Goal: Task Accomplishment & Management: Use online tool/utility

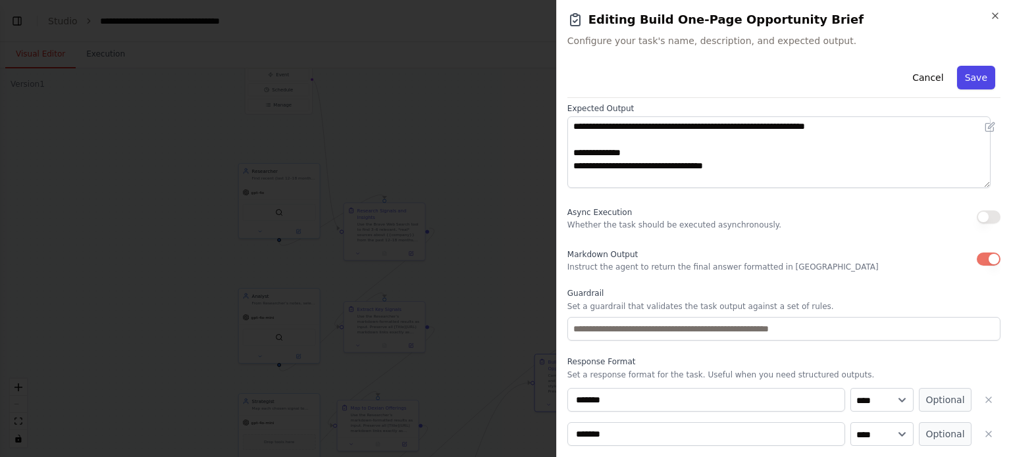
click at [967, 82] on button "Save" at bounding box center [976, 78] width 38 height 24
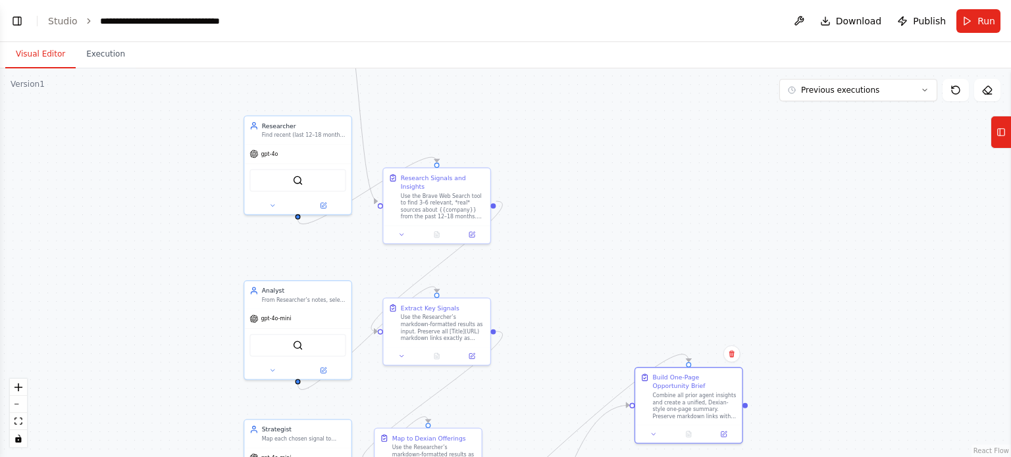
drag, startPoint x: 559, startPoint y: 260, endPoint x: 669, endPoint y: 241, distance: 112.2
click at [669, 241] on div ".deletable-edge-delete-btn { width: 20px; height: 20px; border: 0px solid #ffff…" at bounding box center [505, 262] width 1011 height 389
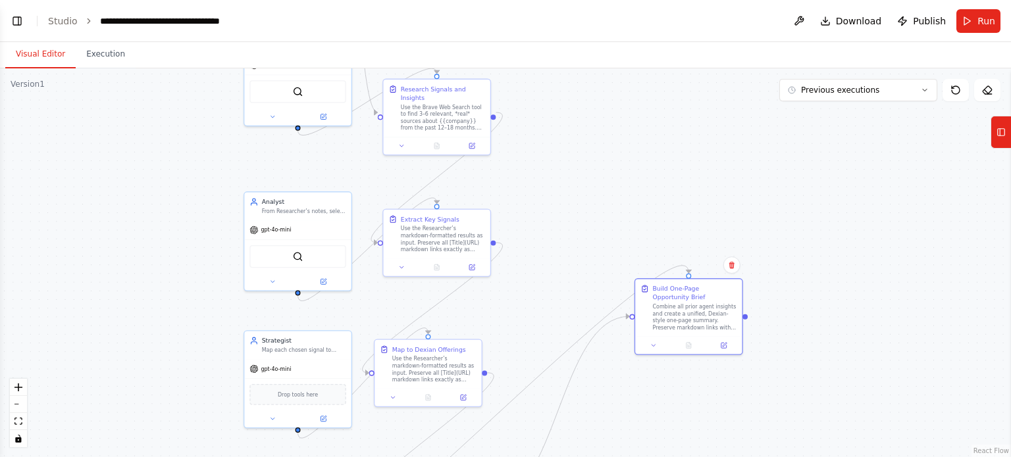
drag, startPoint x: 648, startPoint y: 253, endPoint x: 648, endPoint y: 172, distance: 81.6
click at [648, 172] on div ".deletable-edge-delete-btn { width: 20px; height: 20px; border: 0px solid #ffff…" at bounding box center [505, 262] width 1011 height 389
click at [661, 172] on div ".deletable-edge-delete-btn { width: 20px; height: 20px; border: 0px solid #ffff…" at bounding box center [505, 262] width 1011 height 389
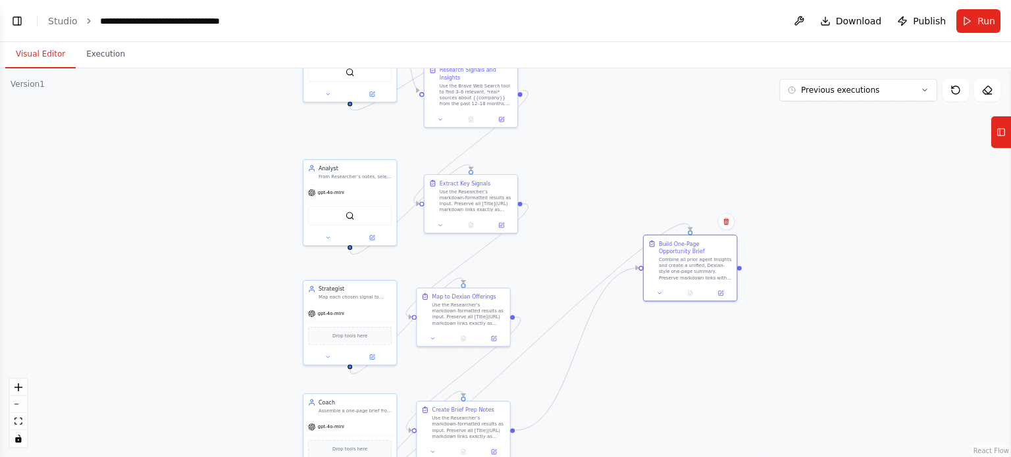
drag, startPoint x: 659, startPoint y: 197, endPoint x: 663, endPoint y: 170, distance: 26.6
click at [663, 170] on div ".deletable-edge-delete-btn { width: 20px; height: 20px; border: 0px solid #ffff…" at bounding box center [505, 262] width 1011 height 389
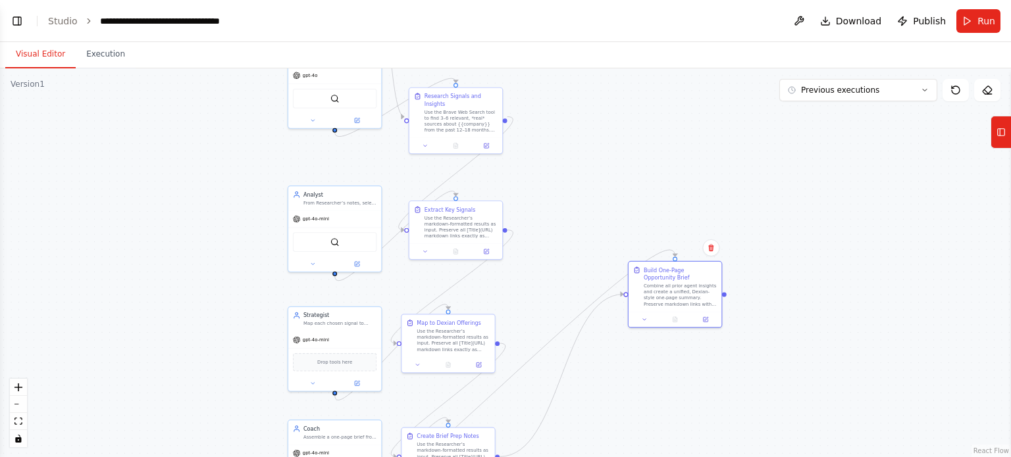
drag, startPoint x: 653, startPoint y: 154, endPoint x: 650, endPoint y: 182, distance: 28.4
click at [650, 182] on div ".deletable-edge-delete-btn { width: 20px; height: 20px; border: 0px solid #ffff…" at bounding box center [505, 262] width 1011 height 389
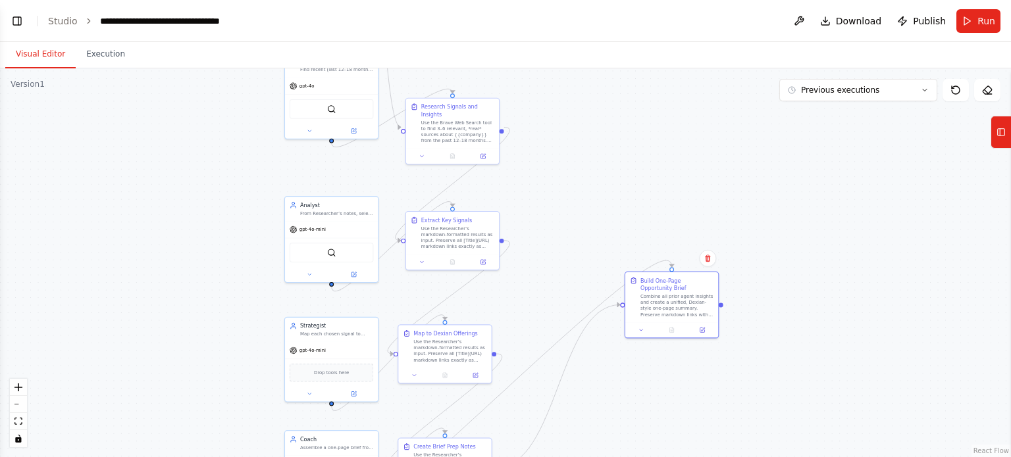
drag, startPoint x: 608, startPoint y: 182, endPoint x: 593, endPoint y: 191, distance: 17.7
click at [593, 191] on div ".deletable-edge-delete-btn { width: 20px; height: 20px; border: 0px solid #ffff…" at bounding box center [505, 262] width 1011 height 389
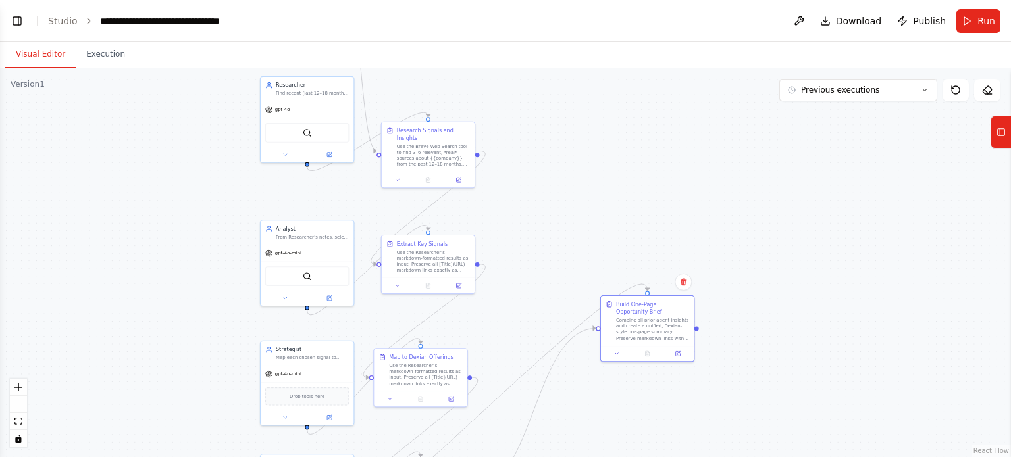
drag, startPoint x: 603, startPoint y: 205, endPoint x: 586, endPoint y: 221, distance: 23.7
click at [586, 221] on div ".deletable-edge-delete-btn { width: 20px; height: 20px; border: 0px solid #ffff…" at bounding box center [505, 262] width 1011 height 389
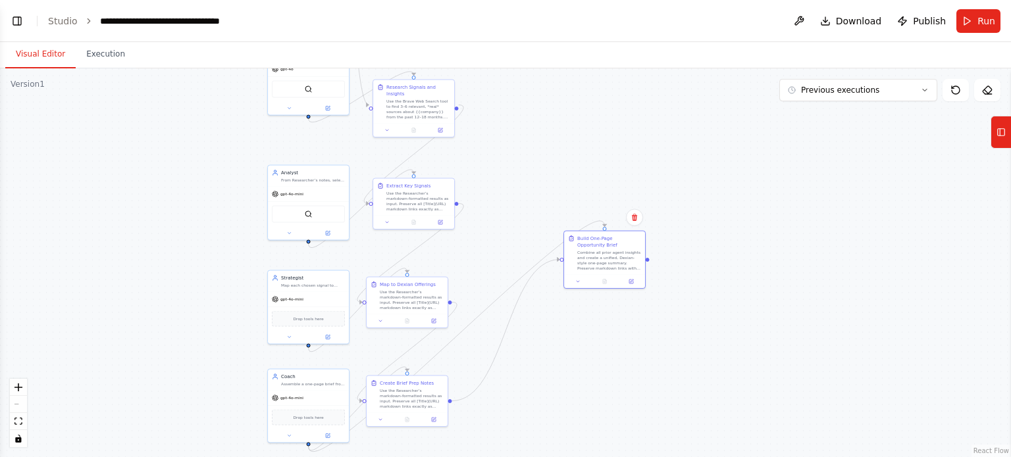
drag, startPoint x: 582, startPoint y: 232, endPoint x: 543, endPoint y: 184, distance: 62.7
click at [543, 184] on div ".deletable-edge-delete-btn { width: 20px; height: 20px; border: 0px solid #ffff…" at bounding box center [505, 262] width 1011 height 389
click at [634, 278] on button at bounding box center [631, 280] width 22 height 8
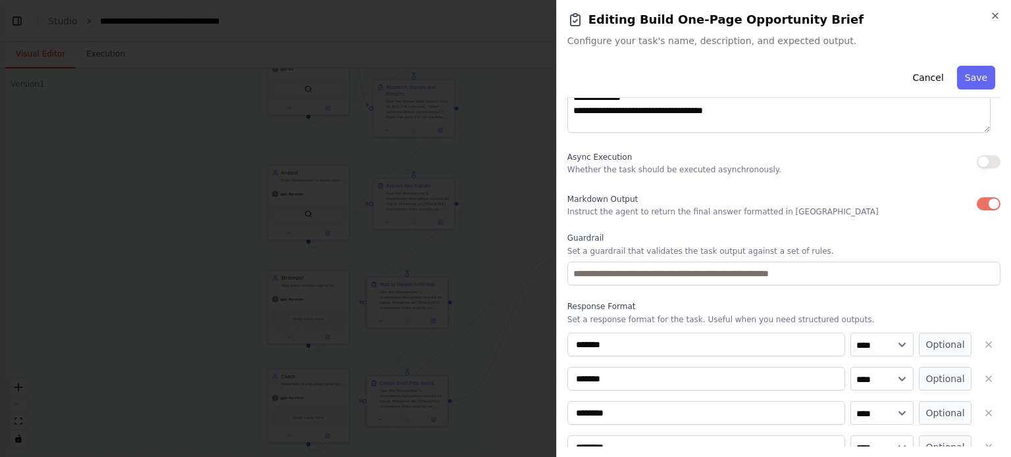
scroll to position [307, 0]
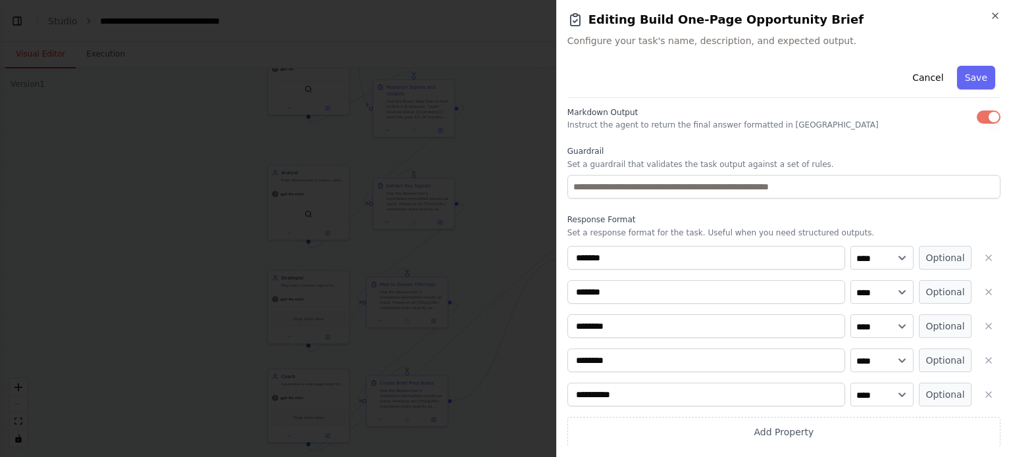
click at [922, 78] on button "Cancel" at bounding box center [927, 78] width 47 height 24
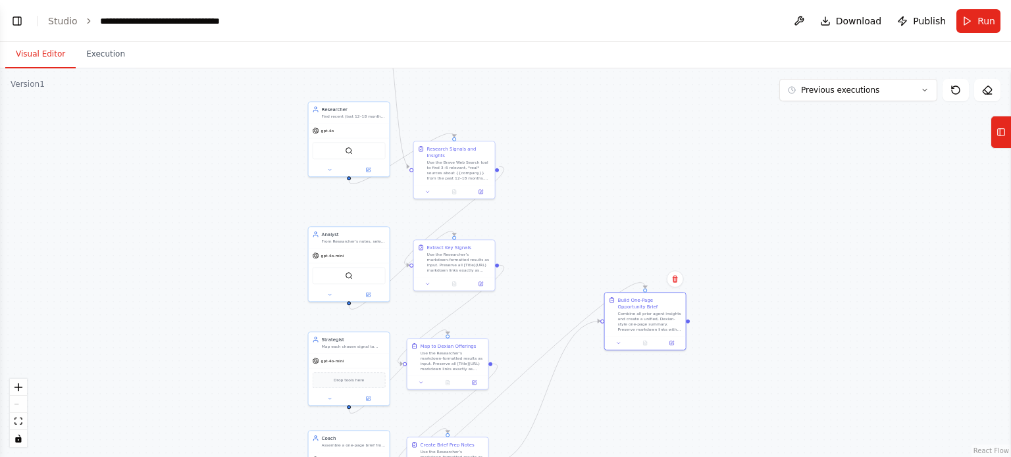
drag, startPoint x: 491, startPoint y: 153, endPoint x: 532, endPoint y: 214, distance: 73.2
click at [532, 214] on div ".deletable-edge-delete-btn { width: 20px; height: 20px; border: 0px solid #ffff…" at bounding box center [505, 262] width 1011 height 389
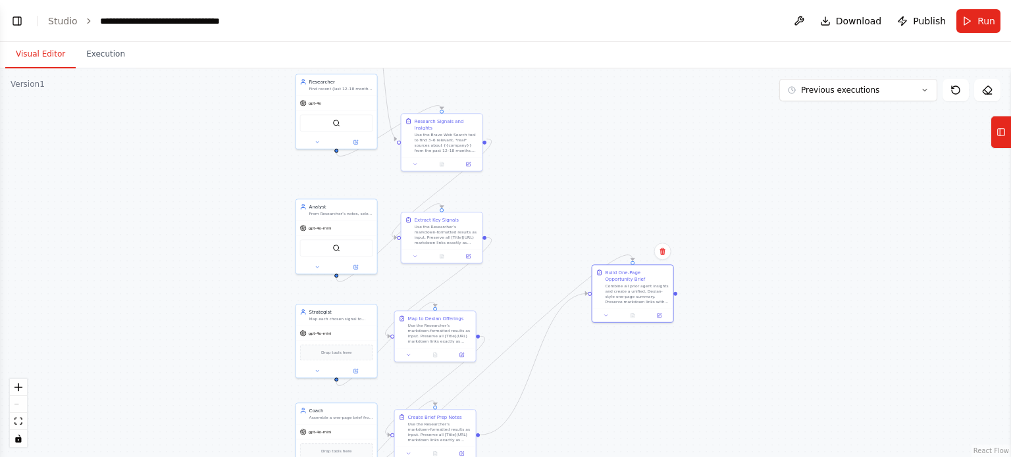
drag, startPoint x: 765, startPoint y: 224, endPoint x: 747, endPoint y: 189, distance: 39.7
click at [753, 189] on div ".deletable-edge-delete-btn { width: 20px; height: 20px; border: 0px solid #ffff…" at bounding box center [505, 262] width 1011 height 389
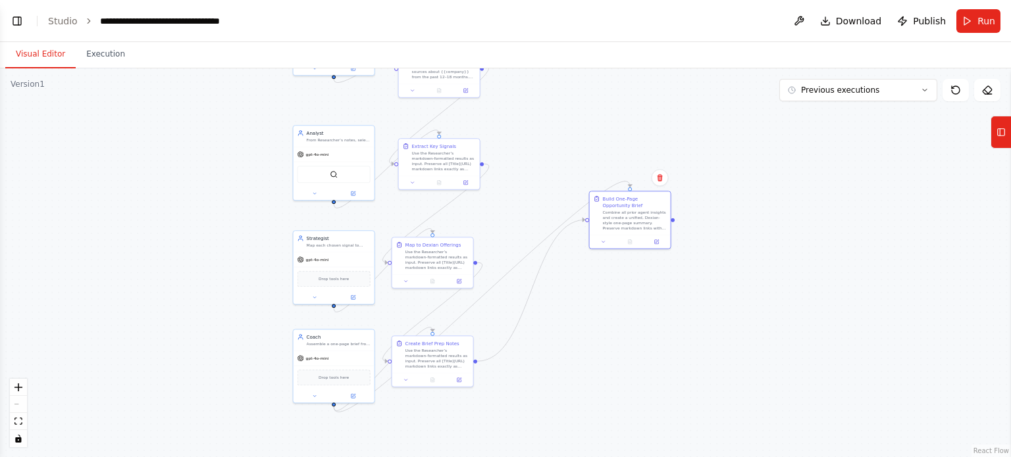
drag, startPoint x: 558, startPoint y: 337, endPoint x: 556, endPoint y: 249, distance: 88.2
click at [556, 249] on div ".deletable-edge-delete-btn { width: 20px; height: 20px; border: 0px solid #ffff…" at bounding box center [505, 262] width 1011 height 389
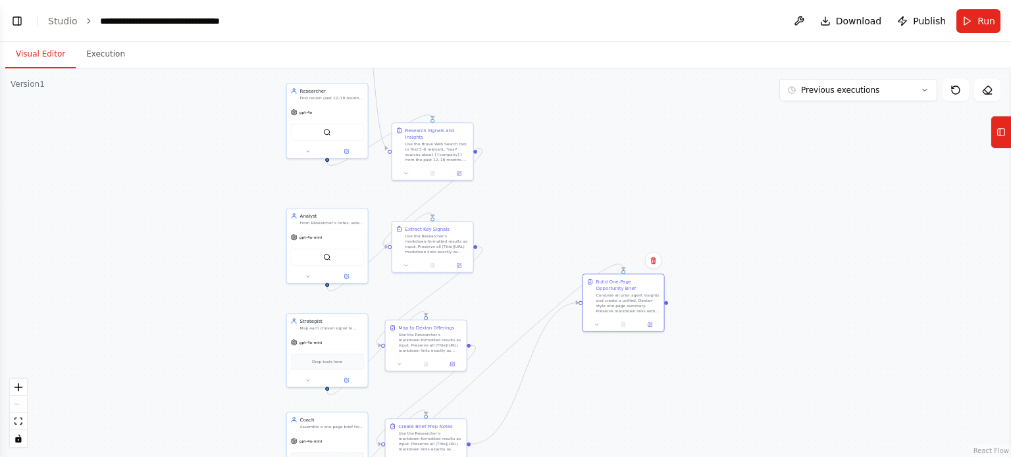
drag, startPoint x: 580, startPoint y: 306, endPoint x: 566, endPoint y: 370, distance: 65.3
click at [573, 413] on div ".deletable-edge-delete-btn { width: 20px; height: 20px; border: 0px solid #ffff…" at bounding box center [505, 262] width 1011 height 389
click at [349, 149] on icon at bounding box center [347, 150] width 4 height 4
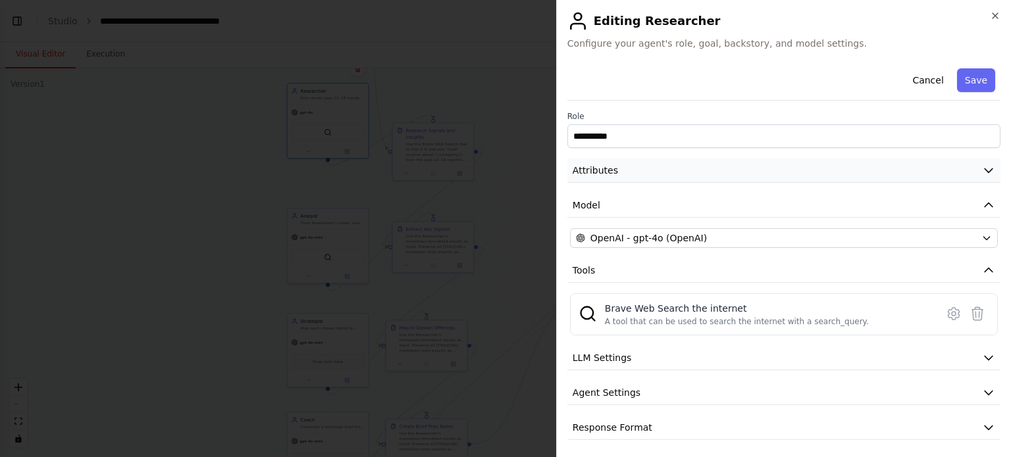
click at [982, 174] on icon "button" at bounding box center [988, 170] width 13 height 13
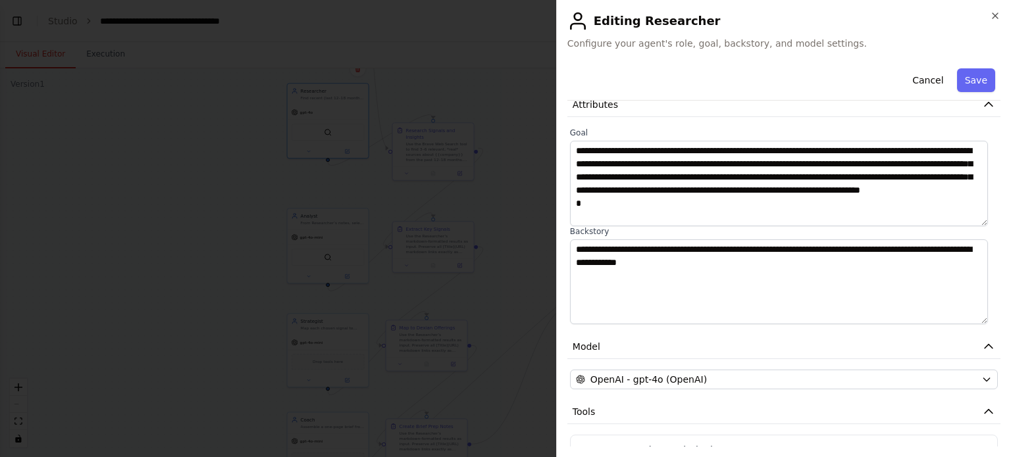
scroll to position [0, 0]
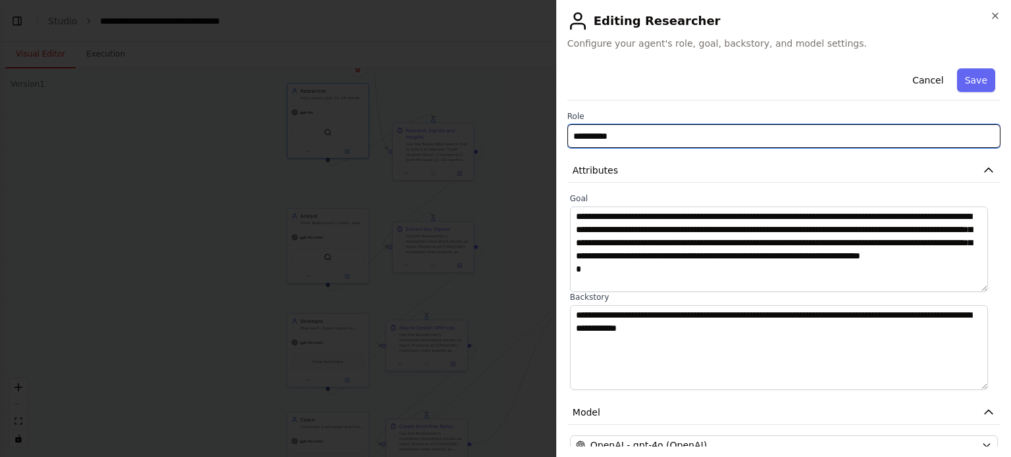
drag, startPoint x: 567, startPoint y: 135, endPoint x: 514, endPoint y: 140, distance: 53.5
click at [513, 140] on body "Hello! I'm the CrewAI assistant. What kind of automation do you want to build? …" at bounding box center [505, 228] width 1011 height 457
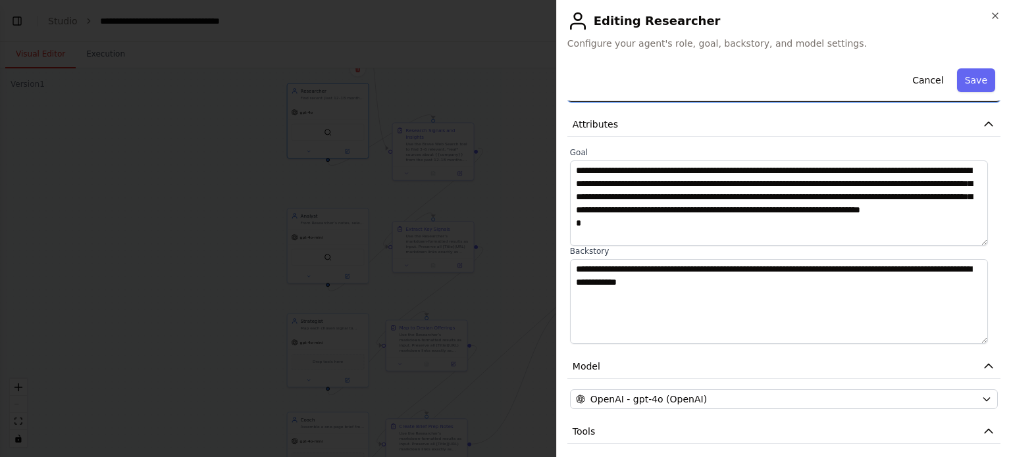
scroll to position [66, 0]
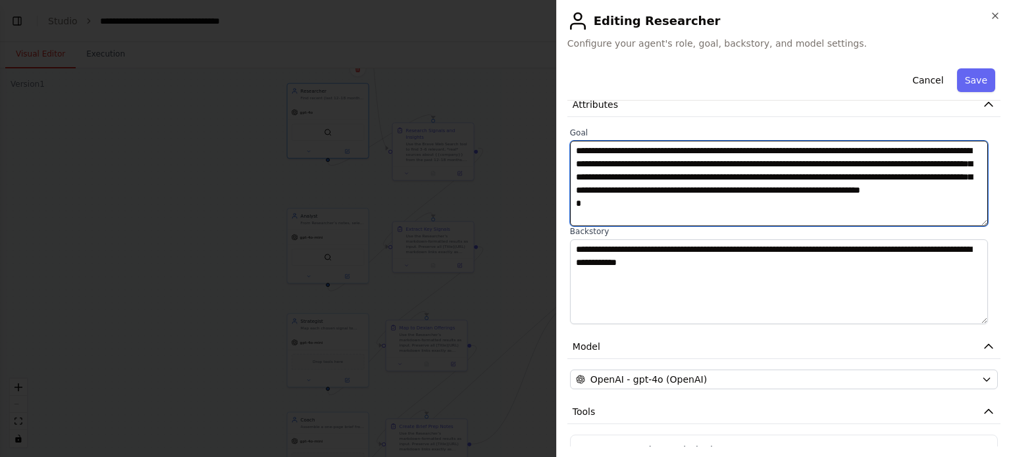
click at [725, 213] on textarea "**********" at bounding box center [779, 184] width 418 height 86
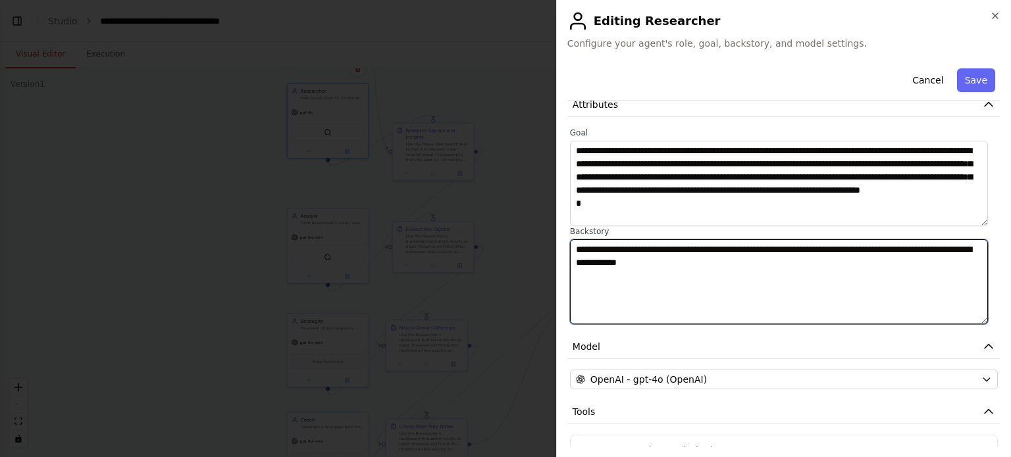
click at [713, 282] on textarea "**********" at bounding box center [779, 282] width 418 height 86
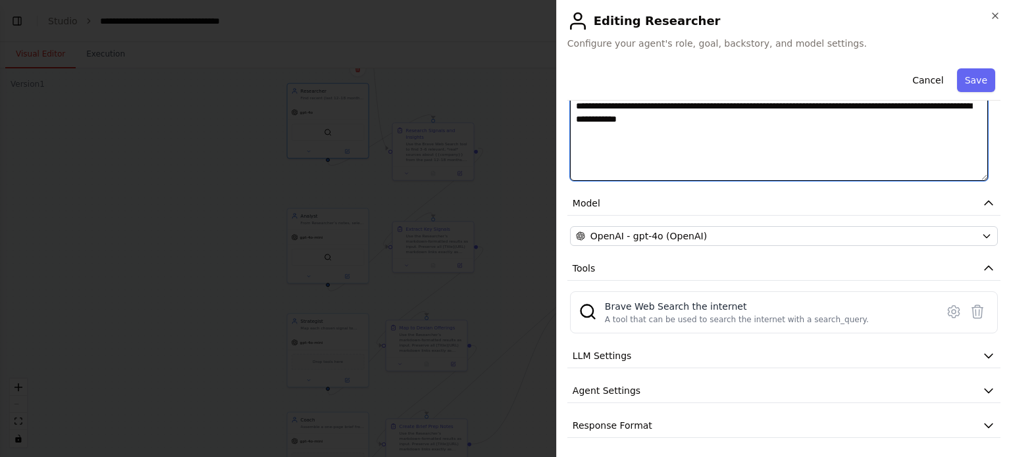
scroll to position [210, 0]
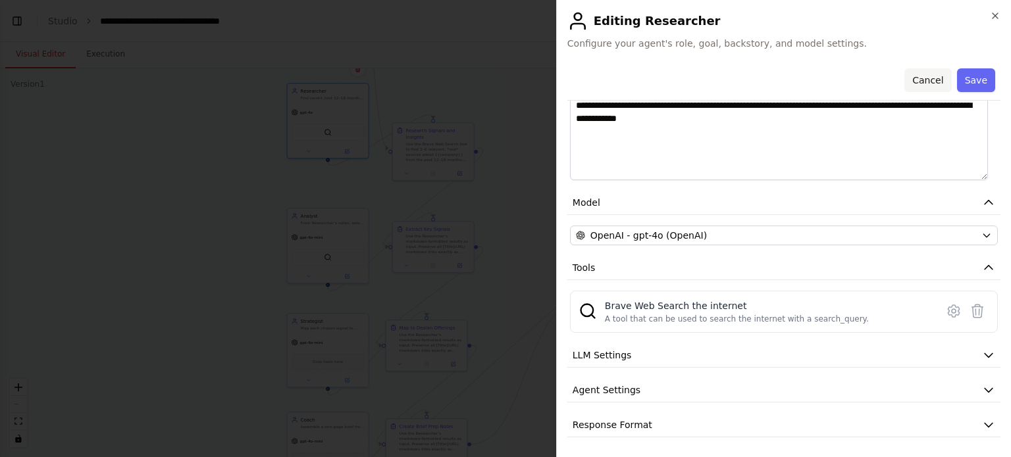
click at [916, 80] on button "Cancel" at bounding box center [927, 80] width 47 height 24
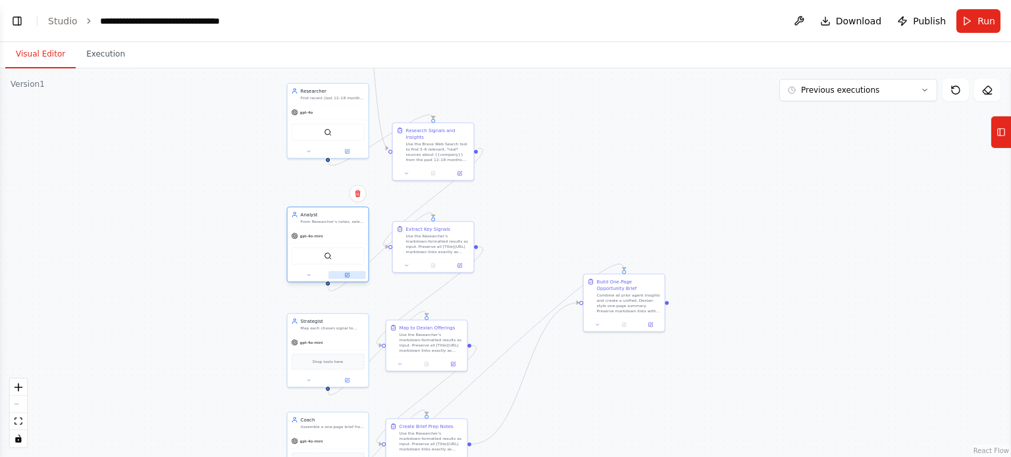
click at [349, 274] on icon at bounding box center [346, 274] width 5 height 5
click at [351, 270] on div at bounding box center [328, 274] width 81 height 13
click at [343, 273] on button at bounding box center [347, 275] width 38 height 8
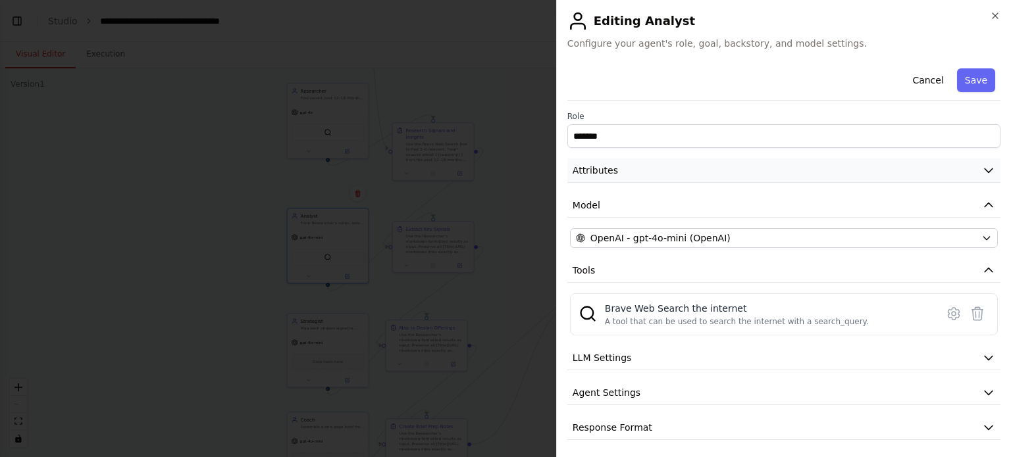
click at [970, 168] on button "Attributes" at bounding box center [783, 171] width 433 height 24
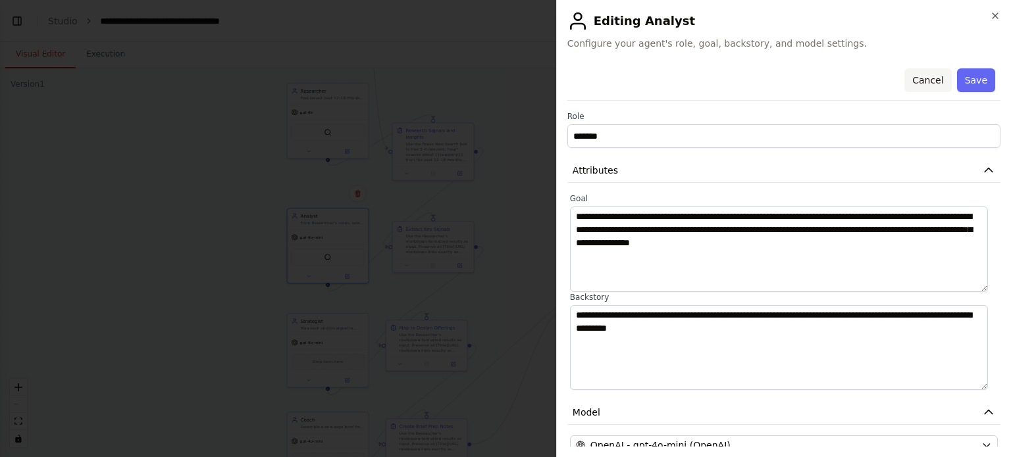
click at [916, 73] on button "Cancel" at bounding box center [927, 80] width 47 height 24
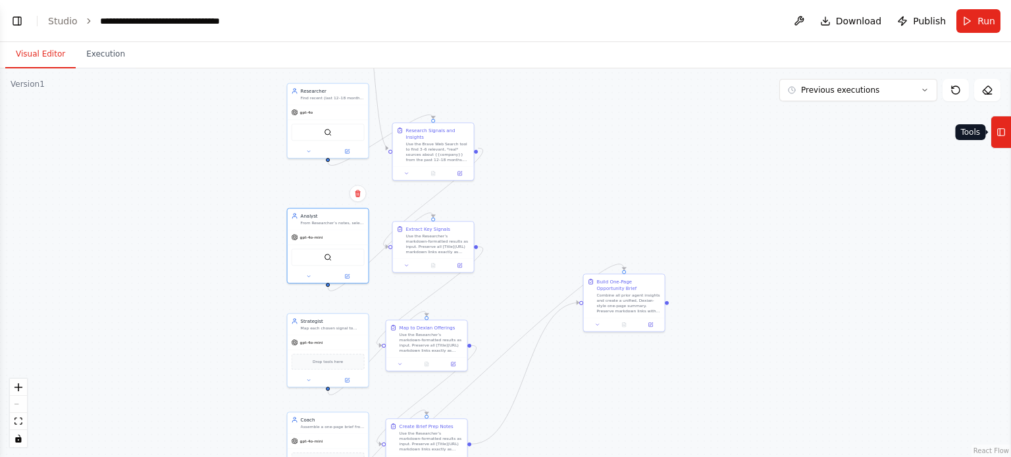
click at [1007, 133] on button "Tools" at bounding box center [1000, 132] width 20 height 33
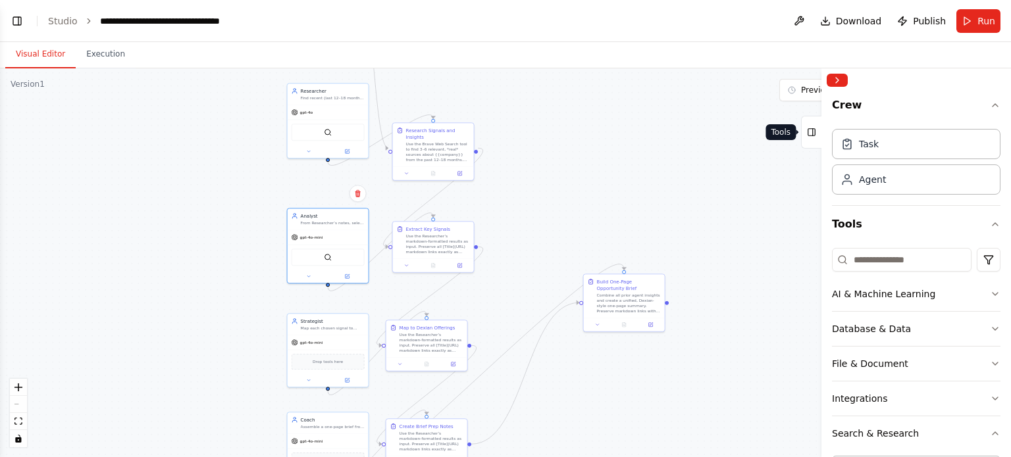
click at [812, 139] on icon at bounding box center [811, 132] width 9 height 21
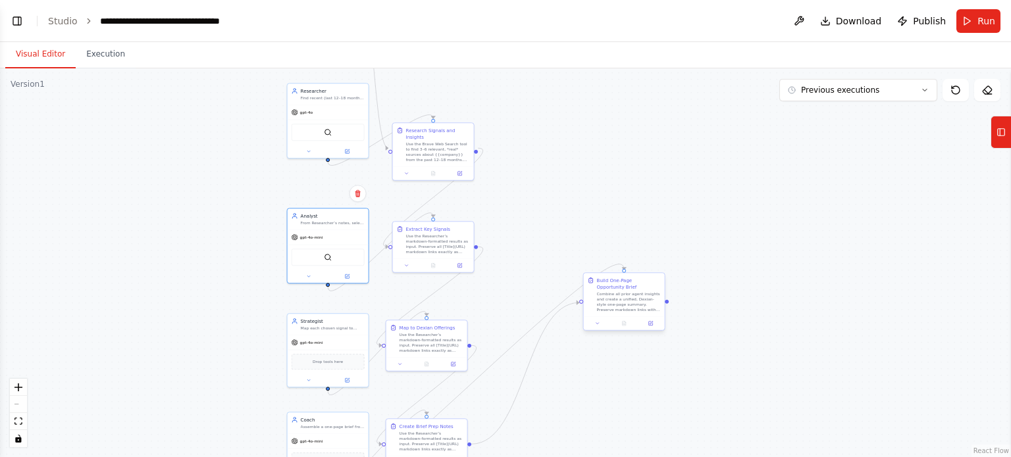
click at [624, 289] on div "Build One-Page Opportunity Brief" at bounding box center [629, 283] width 64 height 13
click at [976, 23] on button "Run" at bounding box center [978, 21] width 44 height 24
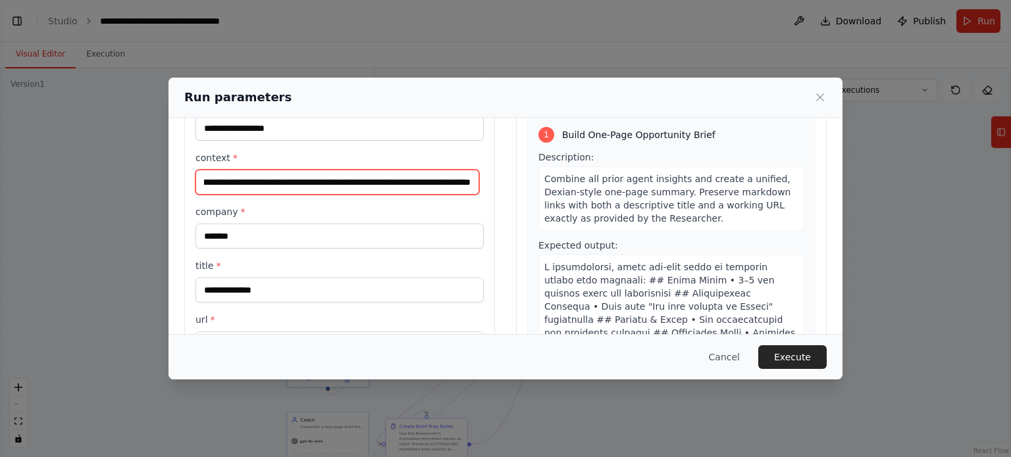
scroll to position [0, 253]
drag, startPoint x: 313, startPoint y: 186, endPoint x: 507, endPoint y: 182, distance: 193.5
click at [518, 182] on div "**********" at bounding box center [505, 245] width 642 height 354
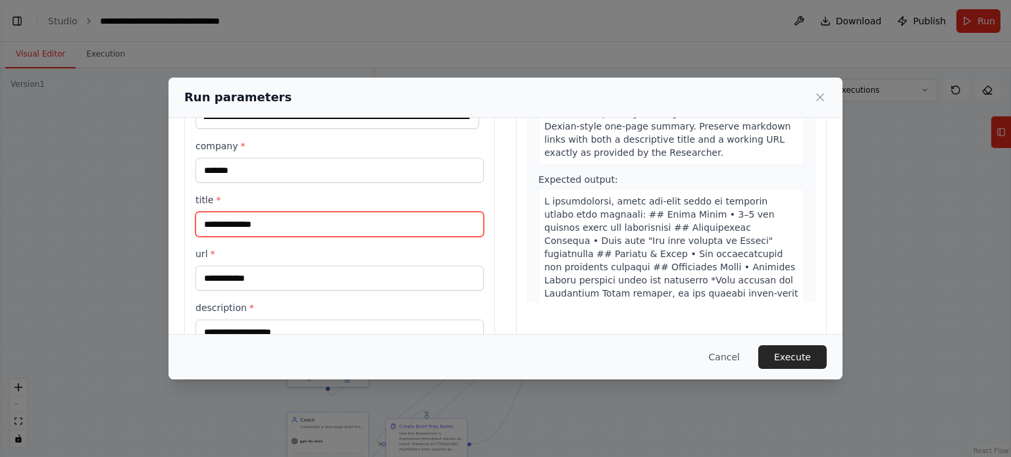
scroll to position [0, 0]
click at [267, 223] on input "title *" at bounding box center [339, 224] width 288 height 25
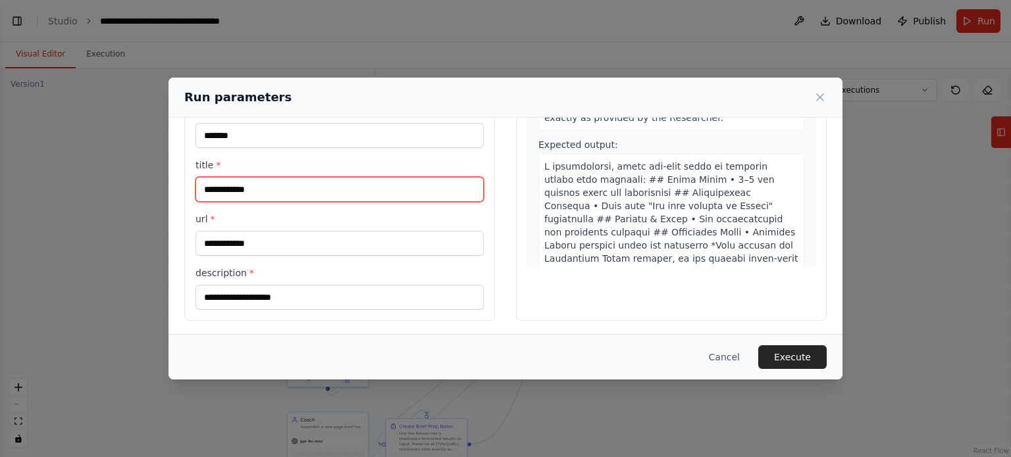
type input "**********"
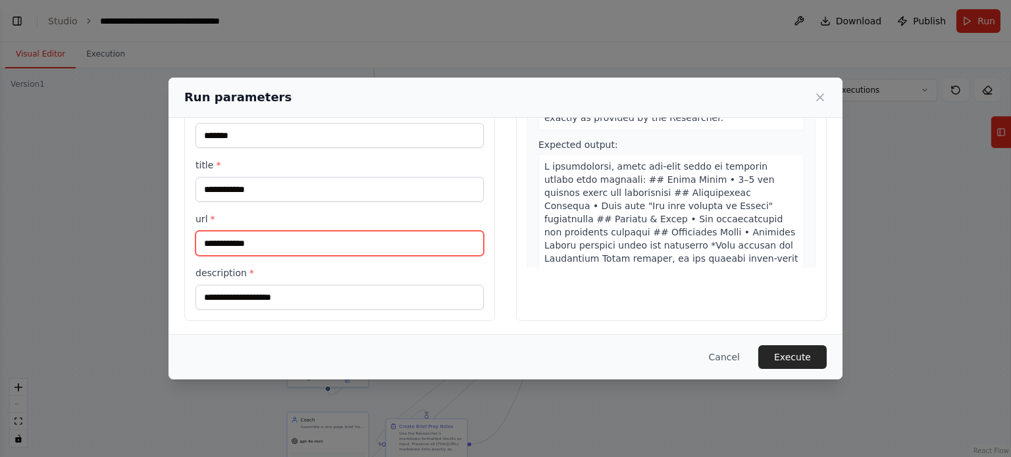
click at [259, 247] on input "url *" at bounding box center [339, 243] width 288 height 25
type input "**********"
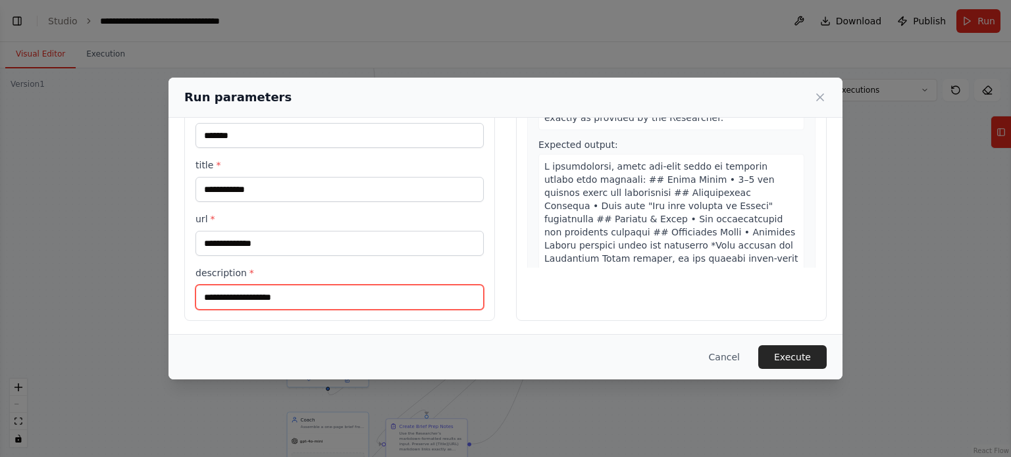
click at [280, 299] on input "description *" at bounding box center [339, 297] width 288 height 25
type input "**********"
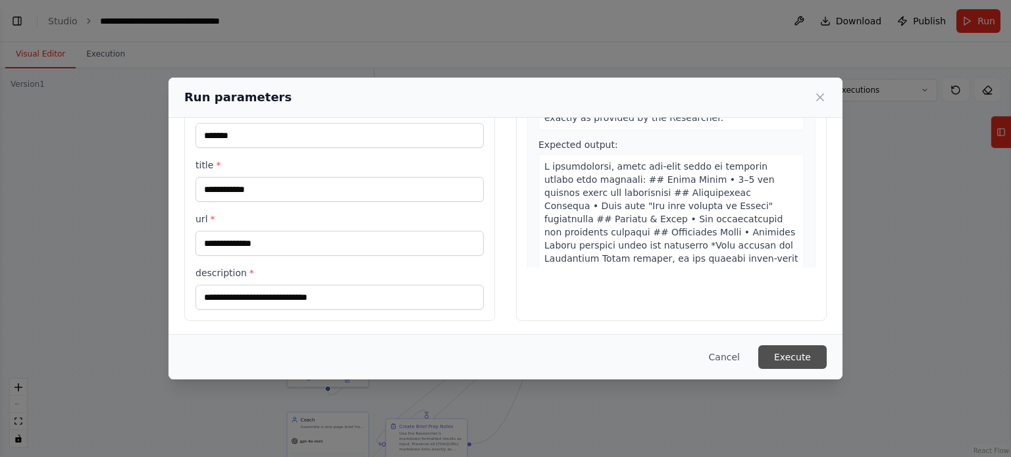
click at [787, 358] on button "Execute" at bounding box center [792, 357] width 68 height 24
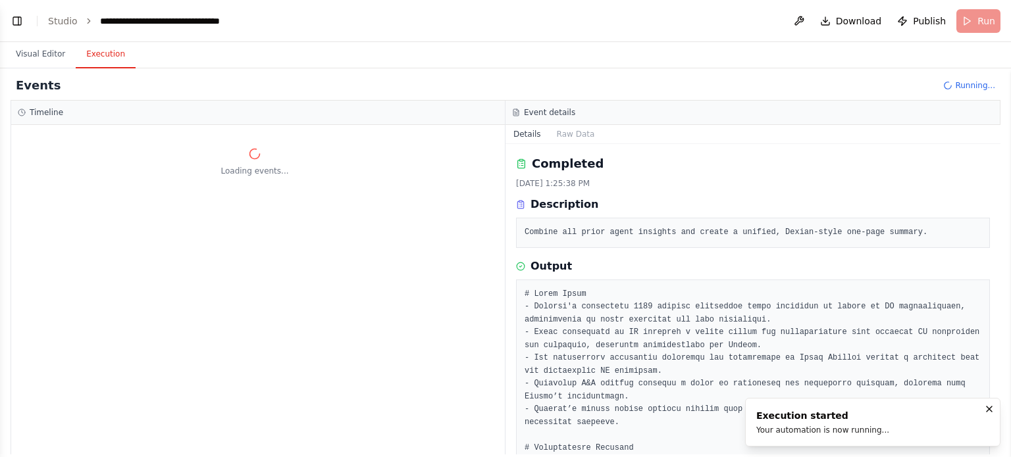
scroll to position [0, 0]
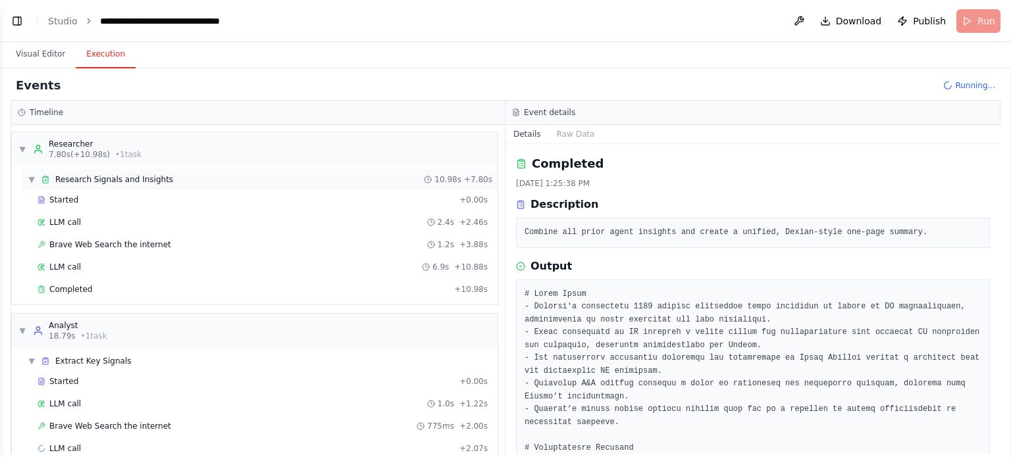
click at [168, 178] on div "▼ Research Signals and Insights 10.98s + 7.80s" at bounding box center [259, 179] width 475 height 21
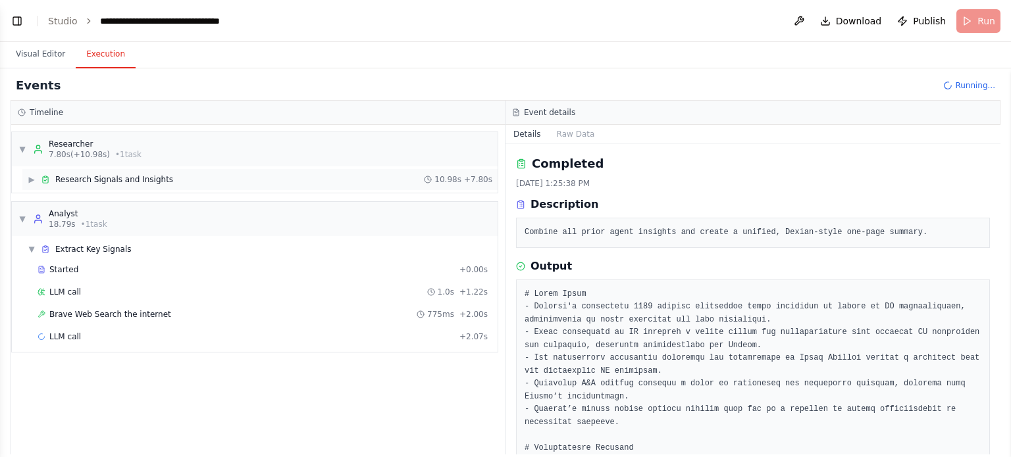
click at [168, 178] on div "▶ Research Signals and Insights 10.98s + 7.80s" at bounding box center [259, 179] width 475 height 21
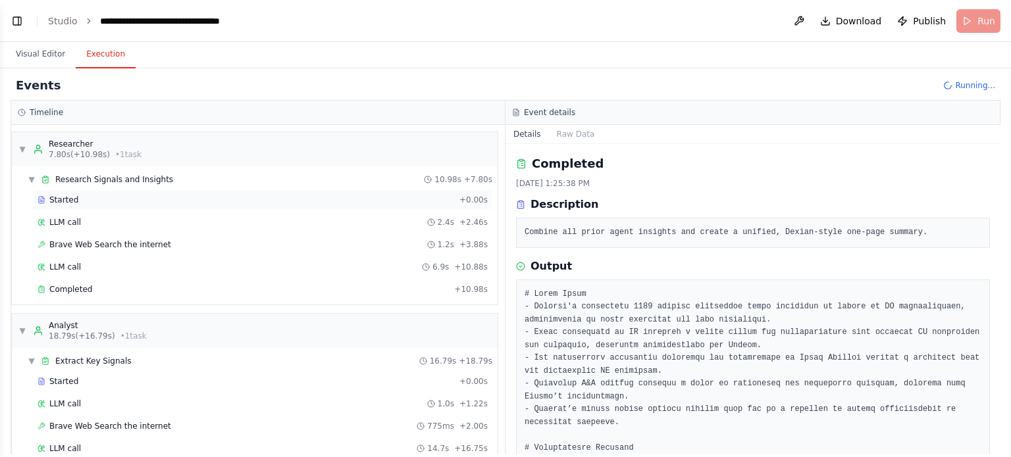
click at [88, 205] on div "Started + 0.00s" at bounding box center [262, 200] width 459 height 20
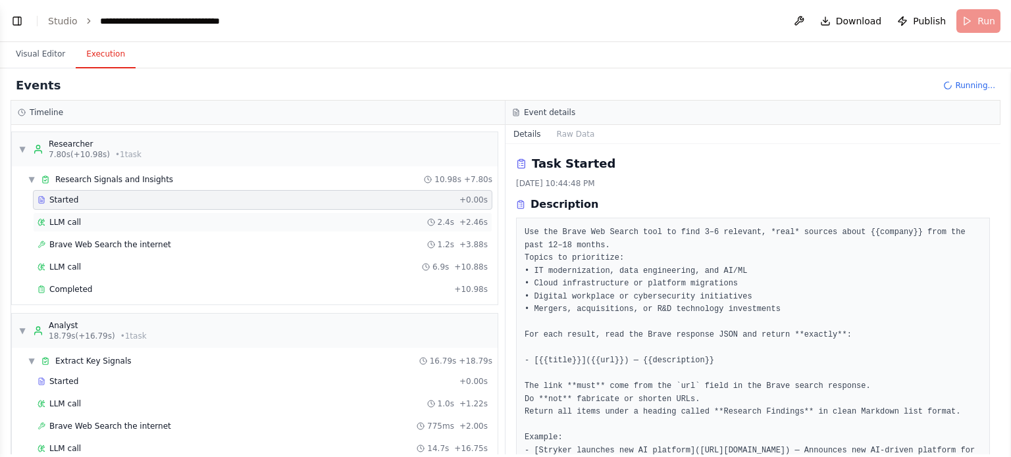
click at [126, 225] on div "LLM call 2.4s + 2.46s" at bounding box center [263, 222] width 450 height 11
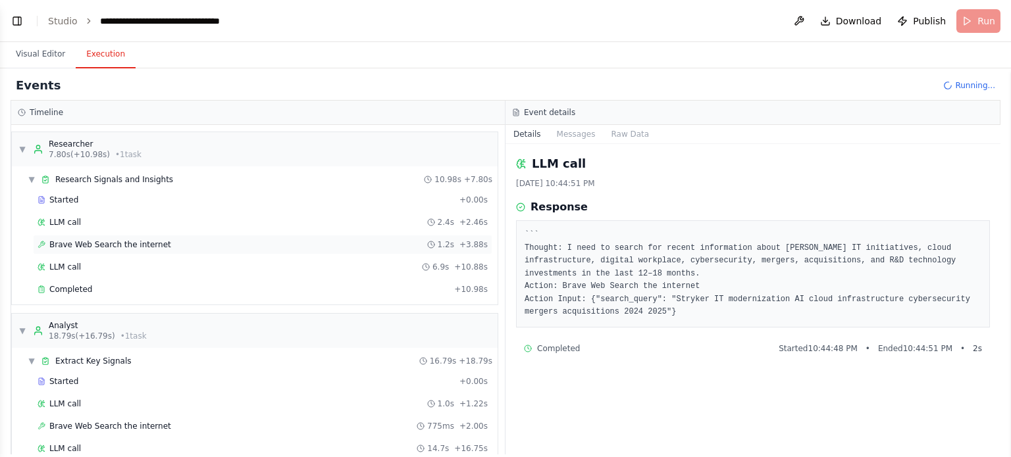
scroll to position [705, 0]
click at [203, 240] on div "Brave Web Search the internet 1.2s + 3.88s" at bounding box center [263, 244] width 450 height 11
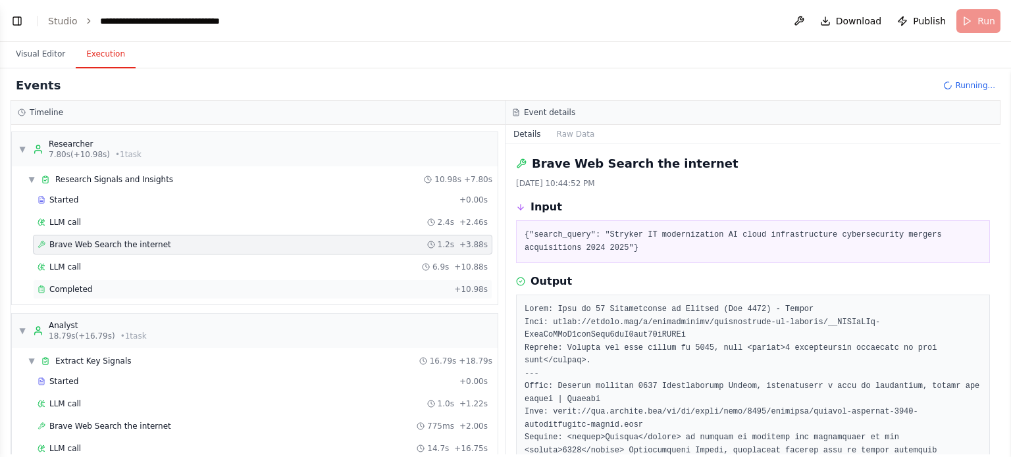
click at [192, 280] on div "Completed + 10.98s" at bounding box center [262, 290] width 459 height 20
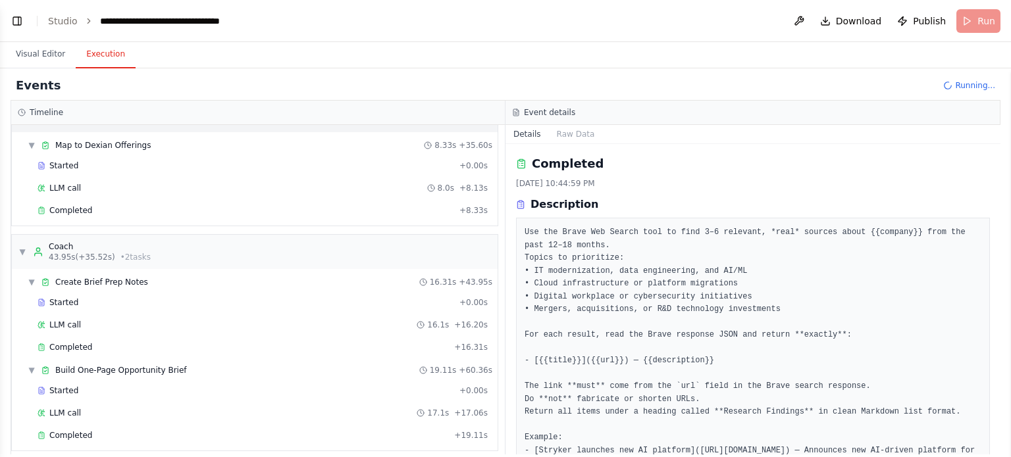
scroll to position [402, 0]
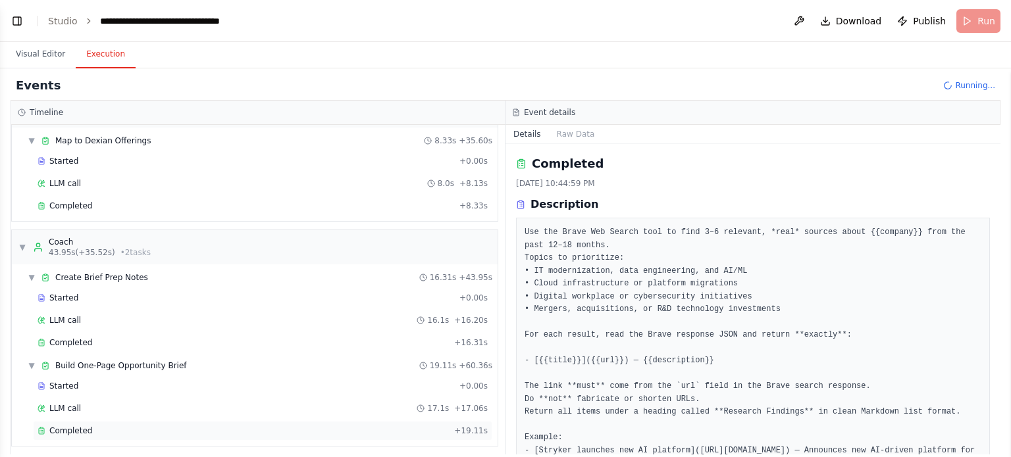
click at [136, 421] on div "Completed + 19.11s" at bounding box center [262, 431] width 459 height 20
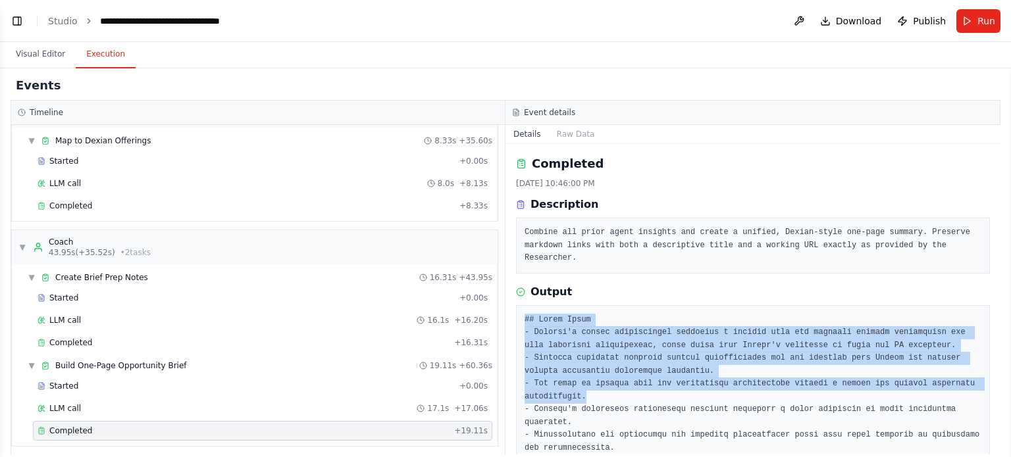
drag, startPoint x: 525, startPoint y: 305, endPoint x: 611, endPoint y: 385, distance: 117.8
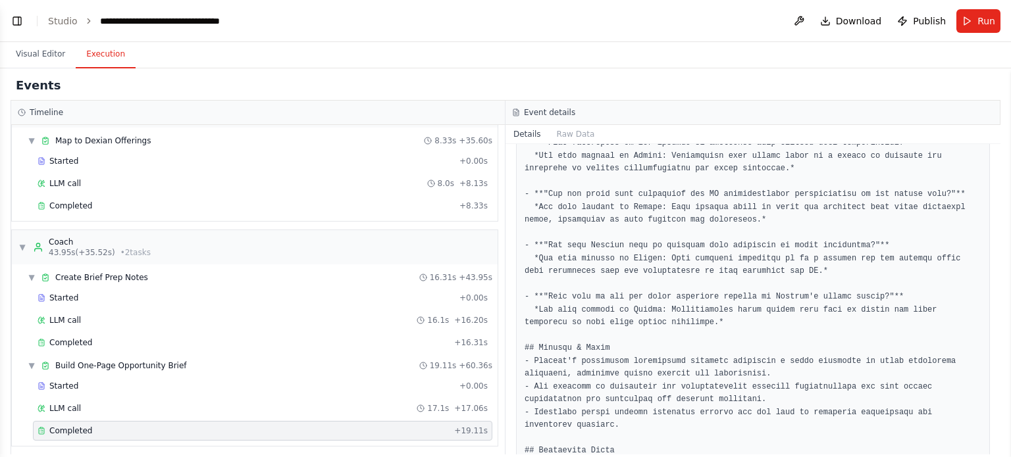
scroll to position [461, 0]
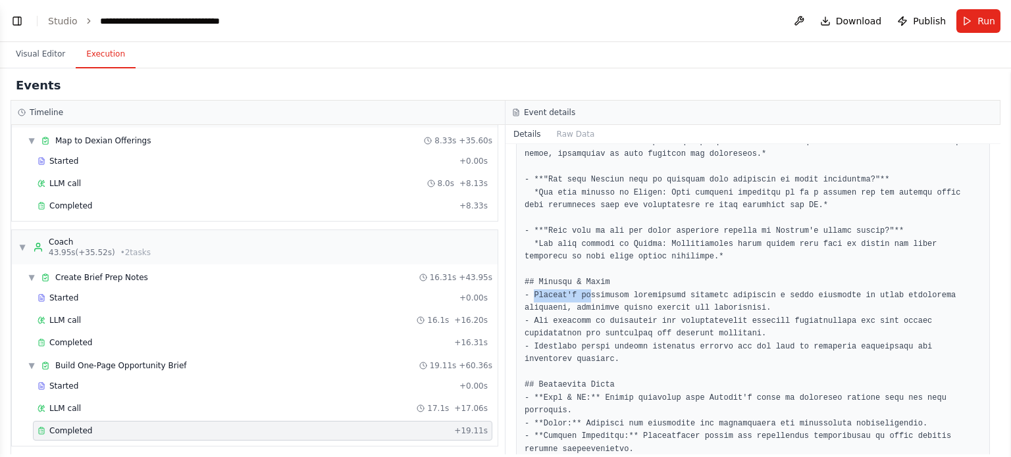
drag, startPoint x: 534, startPoint y: 268, endPoint x: 584, endPoint y: 276, distance: 50.6
click at [584, 276] on pre at bounding box center [752, 327] width 457 height 949
click at [729, 327] on pre at bounding box center [752, 327] width 457 height 949
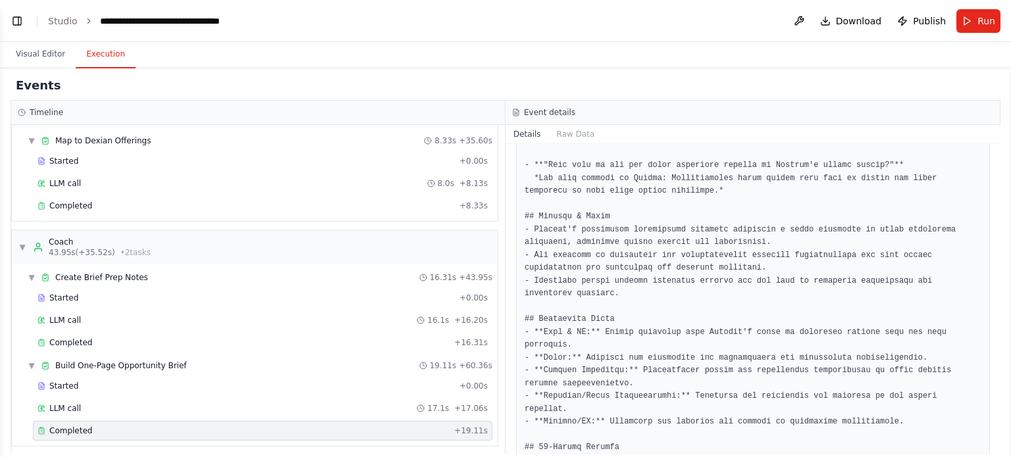
scroll to position [592, 0]
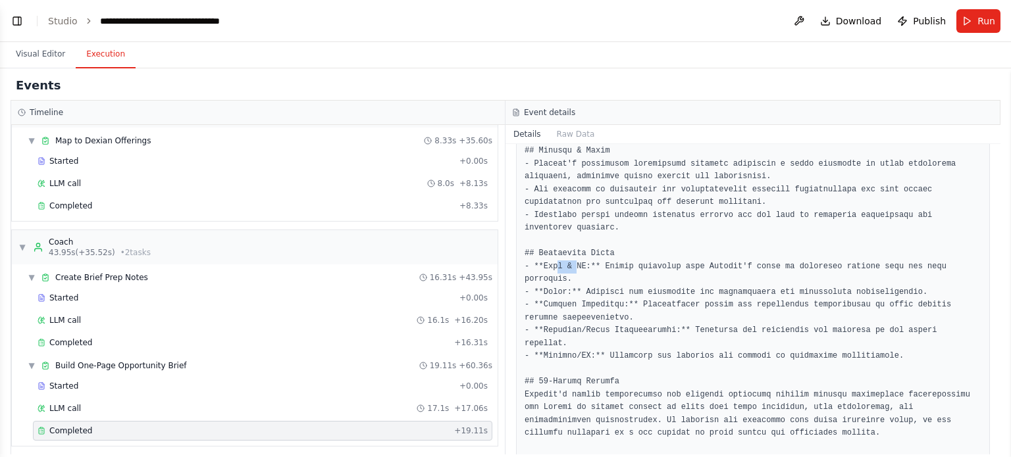
click at [576, 239] on pre at bounding box center [752, 196] width 457 height 949
click at [553, 249] on pre at bounding box center [752, 196] width 457 height 949
click at [553, 251] on pre at bounding box center [752, 196] width 457 height 949
drag, startPoint x: 560, startPoint y: 265, endPoint x: 633, endPoint y: 272, distance: 73.3
click at [633, 272] on pre at bounding box center [752, 196] width 457 height 949
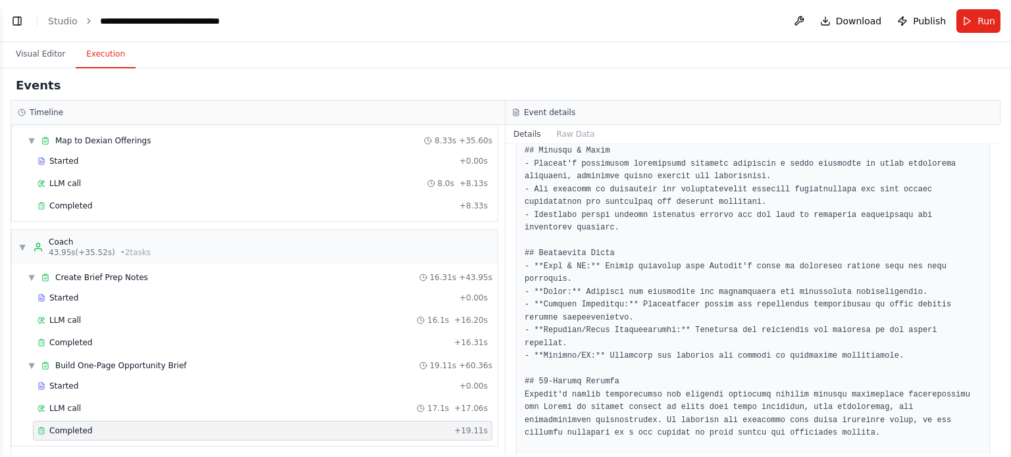
click at [632, 282] on pre at bounding box center [752, 196] width 457 height 949
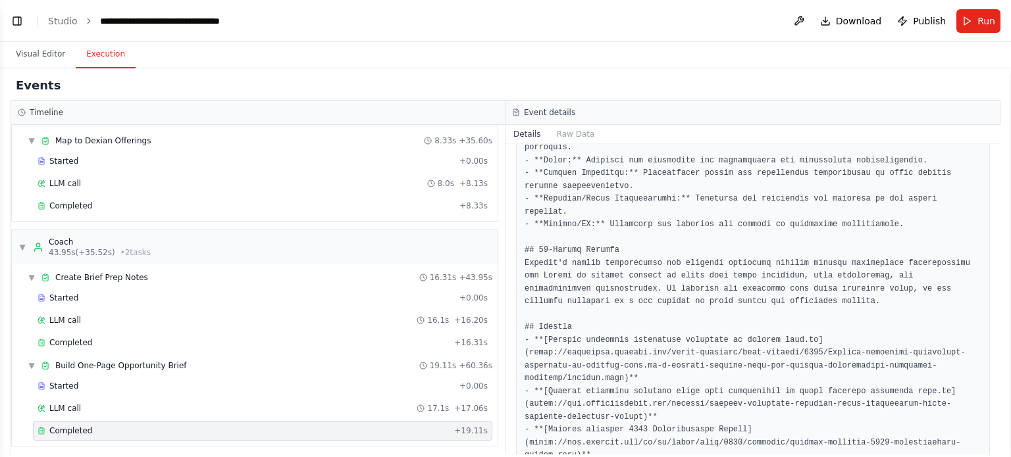
scroll to position [772, 0]
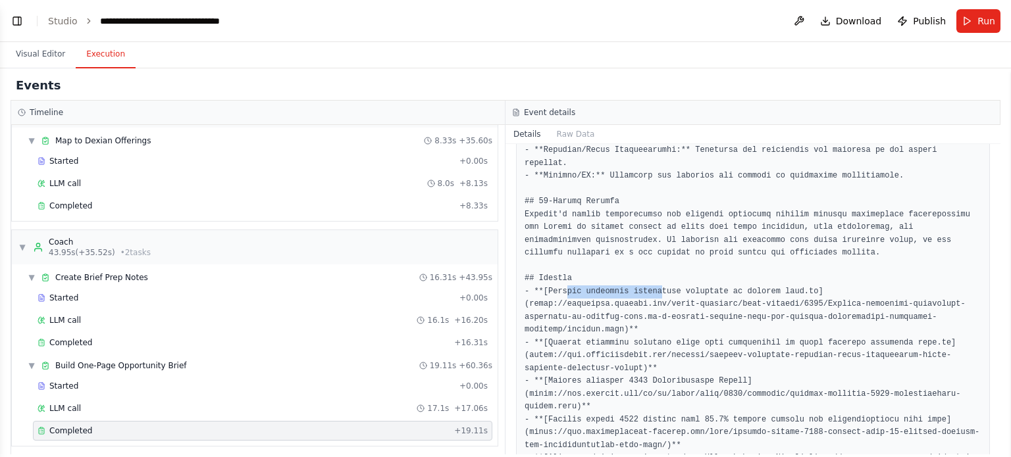
drag, startPoint x: 565, startPoint y: 241, endPoint x: 674, endPoint y: 244, distance: 108.6
click at [655, 244] on pre at bounding box center [752, 15] width 457 height 949
click at [854, 249] on pre at bounding box center [752, 15] width 457 height 949
drag, startPoint x: 839, startPoint y: 239, endPoint x: 983, endPoint y: 239, distance: 143.4
click at [983, 239] on div "Completed 10/13/2025, 10:46:00 PM Description Combine all prior agent insights …" at bounding box center [752, 299] width 495 height 311
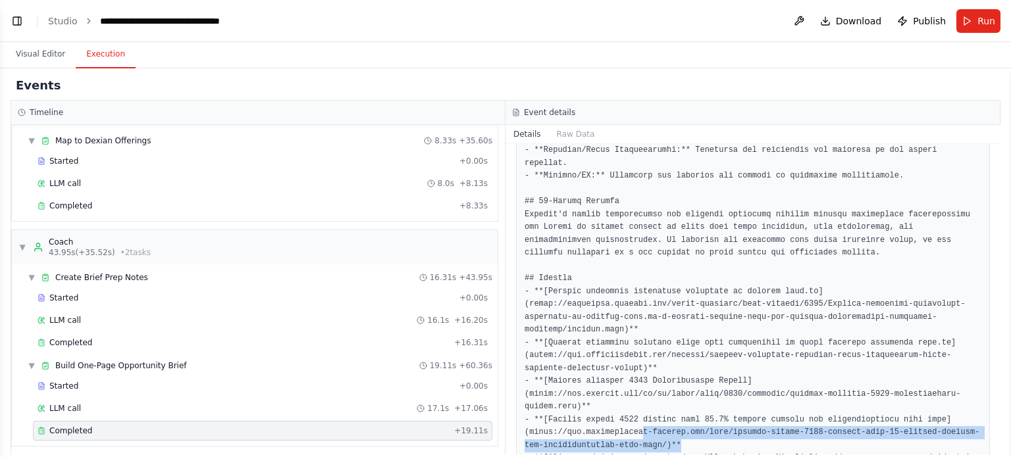
drag, startPoint x: 657, startPoint y: 378, endPoint x: 632, endPoint y: 370, distance: 26.2
click at [632, 370] on pre at bounding box center [752, 15] width 457 height 949
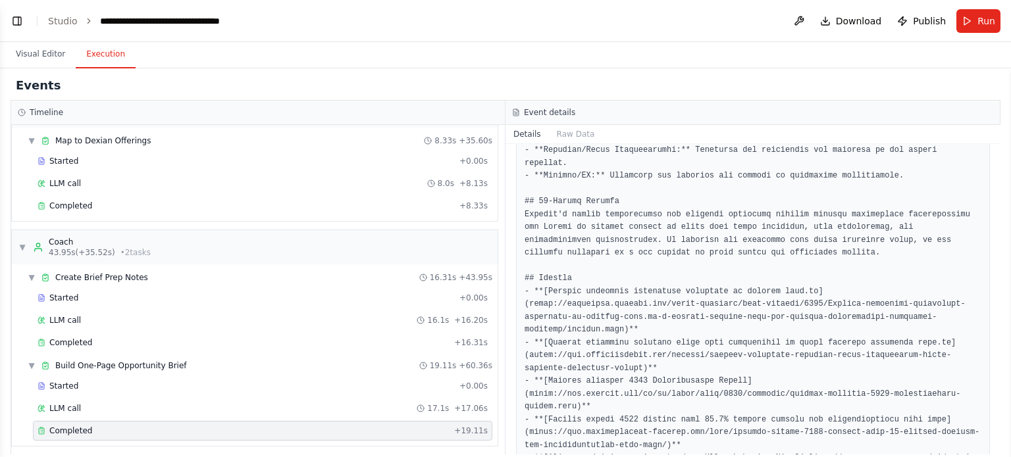
click at [670, 339] on pre at bounding box center [752, 15] width 457 height 949
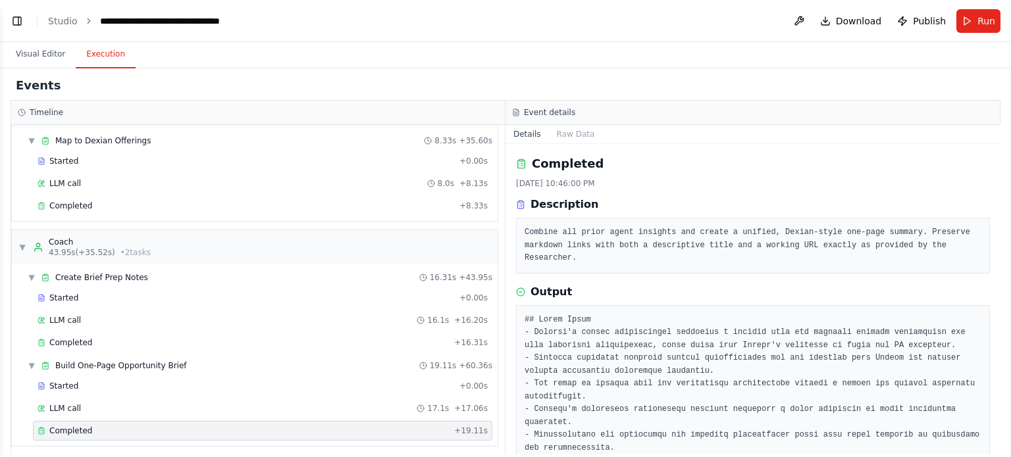
scroll to position [0, 0]
click at [41, 54] on button "Visual Editor" at bounding box center [40, 55] width 70 height 28
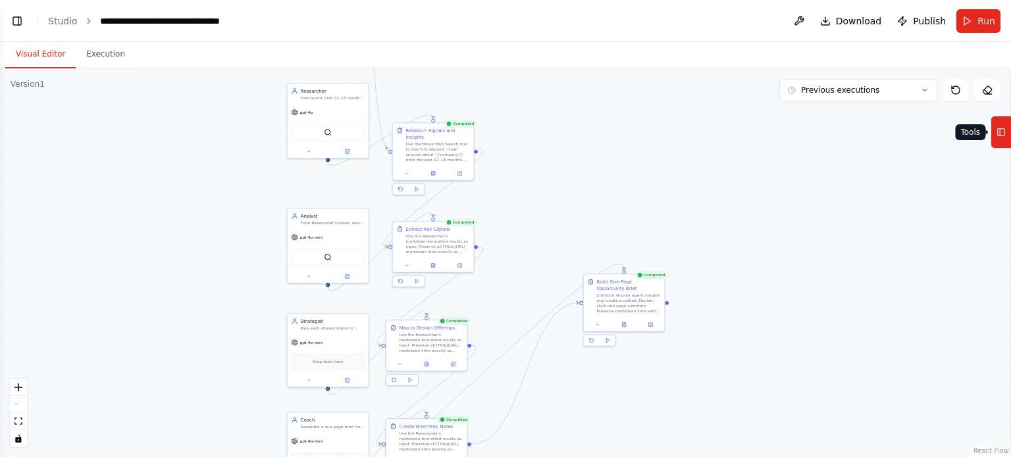
click at [1005, 138] on icon at bounding box center [1000, 132] width 9 height 21
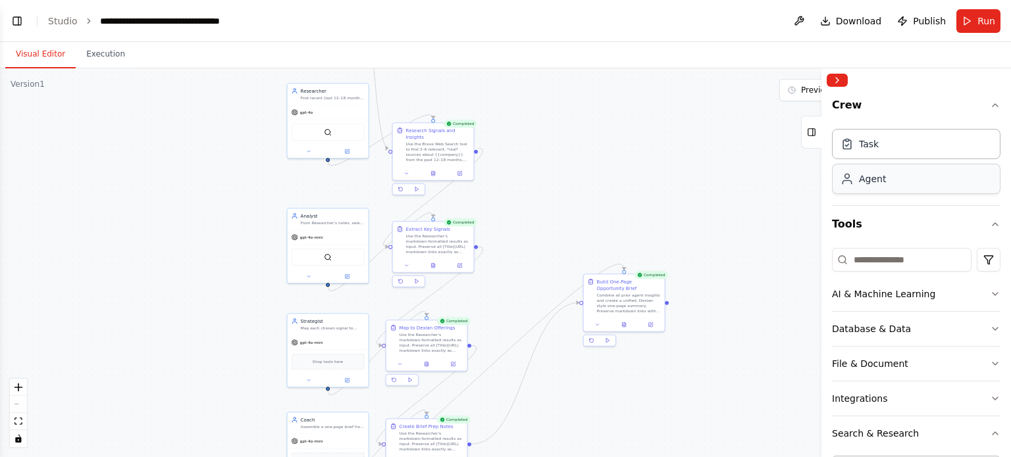
click at [895, 188] on div "Agent" at bounding box center [916, 179] width 168 height 30
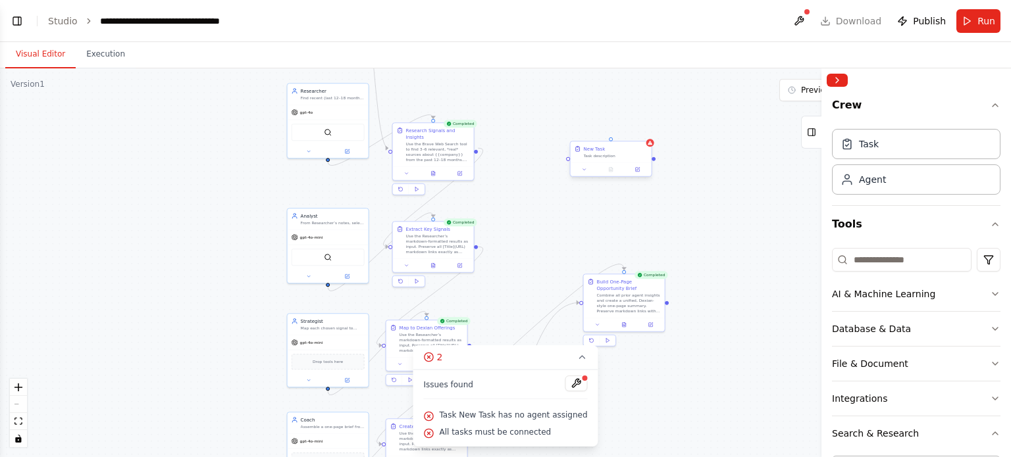
drag, startPoint x: 609, startPoint y: 155, endPoint x: 600, endPoint y: 149, distance: 10.9
click at [600, 149] on div "New Task" at bounding box center [595, 148] width 22 height 7
click at [643, 134] on button at bounding box center [640, 128] width 17 height 17
click at [643, 131] on icon at bounding box center [641, 129] width 8 height 8
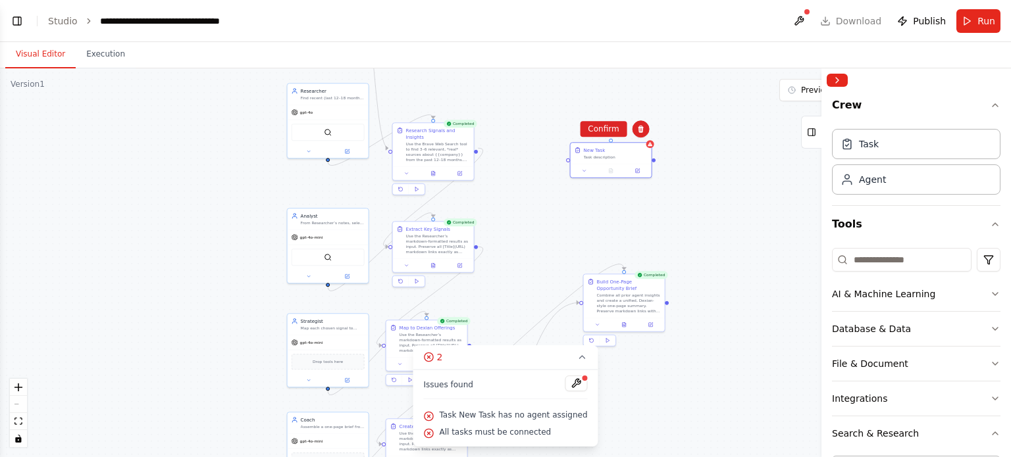
click at [661, 138] on div ".deletable-edge-delete-btn { width: 20px; height: 20px; border: 0px solid #ffff…" at bounding box center [505, 262] width 1011 height 389
click at [609, 157] on div "Task description" at bounding box center [616, 155] width 64 height 5
click at [637, 172] on button at bounding box center [637, 170] width 22 height 8
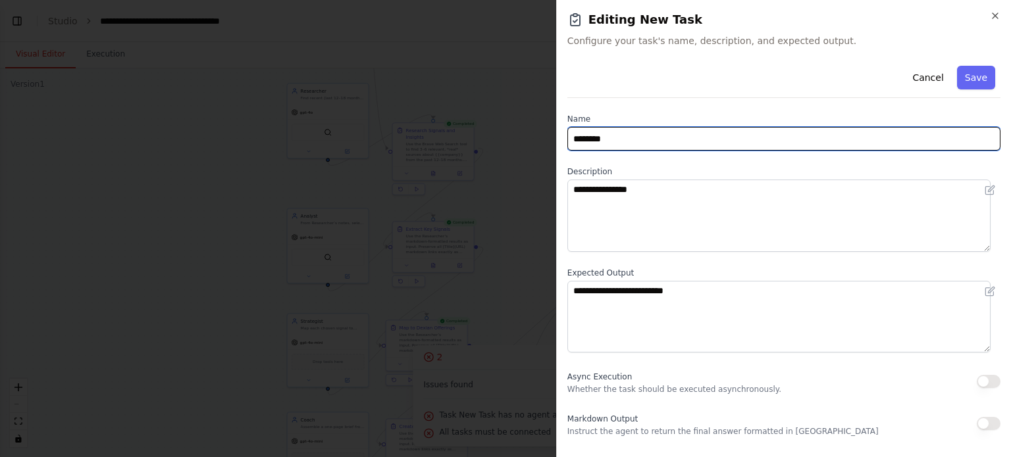
drag, startPoint x: 724, startPoint y: 135, endPoint x: 574, endPoint y: 136, distance: 150.0
click at [574, 136] on input "********" at bounding box center [783, 139] width 433 height 24
type input "*********"
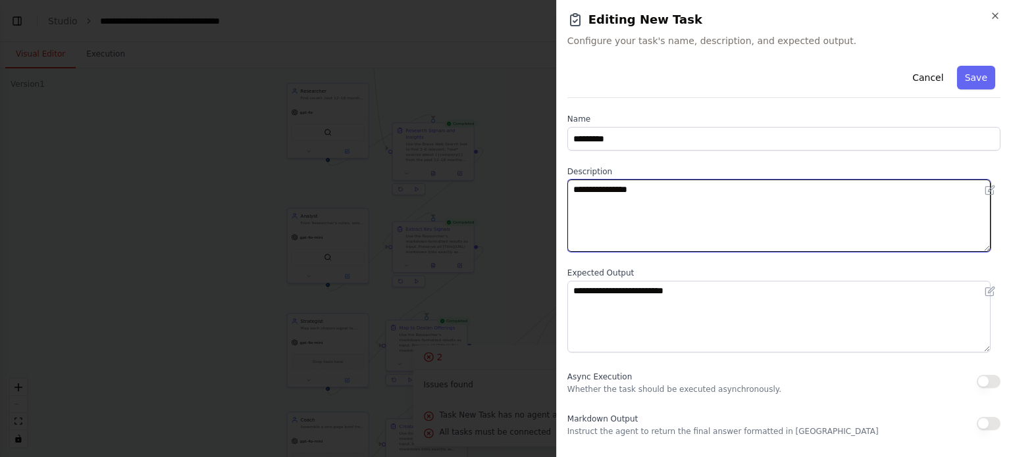
drag, startPoint x: 695, startPoint y: 189, endPoint x: 473, endPoint y: 201, distance: 222.0
click at [473, 201] on body "Hello! I'm the CrewAI assistant. What kind of automation do you want to build? …" at bounding box center [505, 228] width 1011 height 457
type textarea "*"
type textarea "*******"
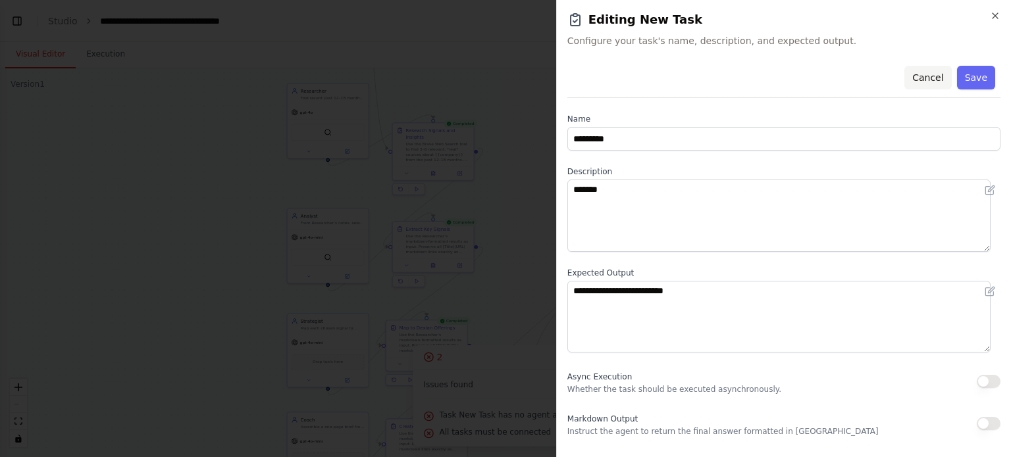
click at [913, 81] on button "Cancel" at bounding box center [927, 78] width 47 height 24
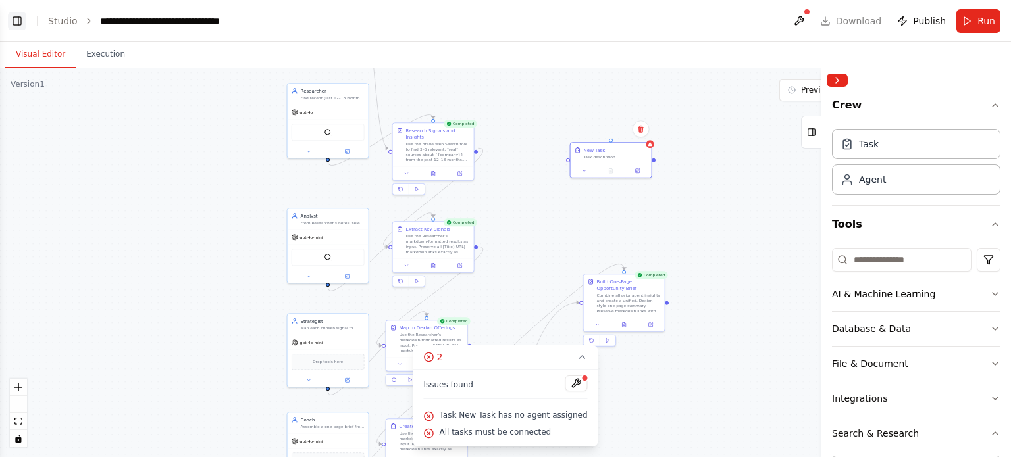
click at [13, 21] on button "Toggle Left Sidebar" at bounding box center [17, 21] width 18 height 18
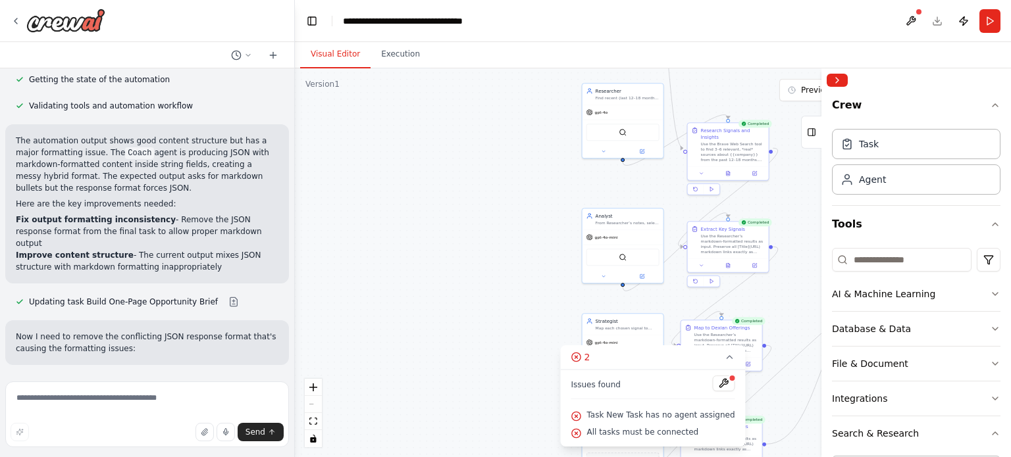
scroll to position [376, 0]
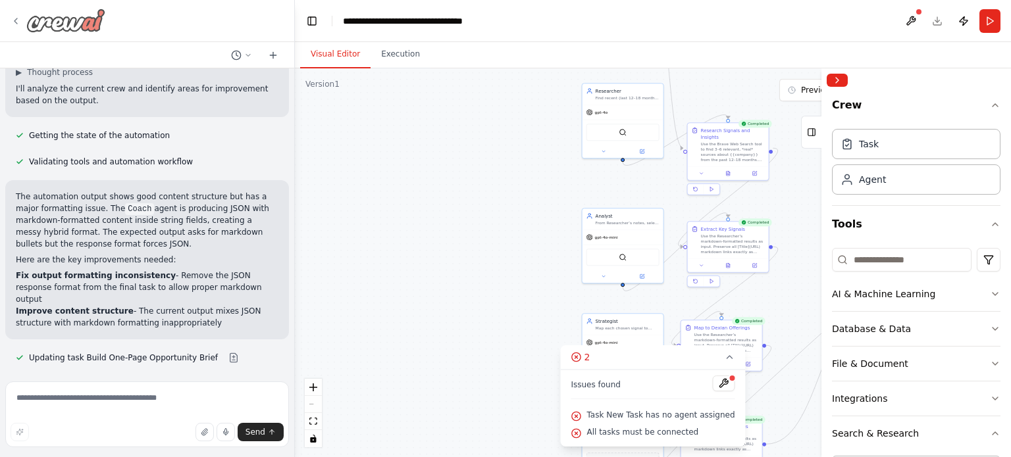
click at [14, 23] on icon at bounding box center [16, 21] width 11 height 11
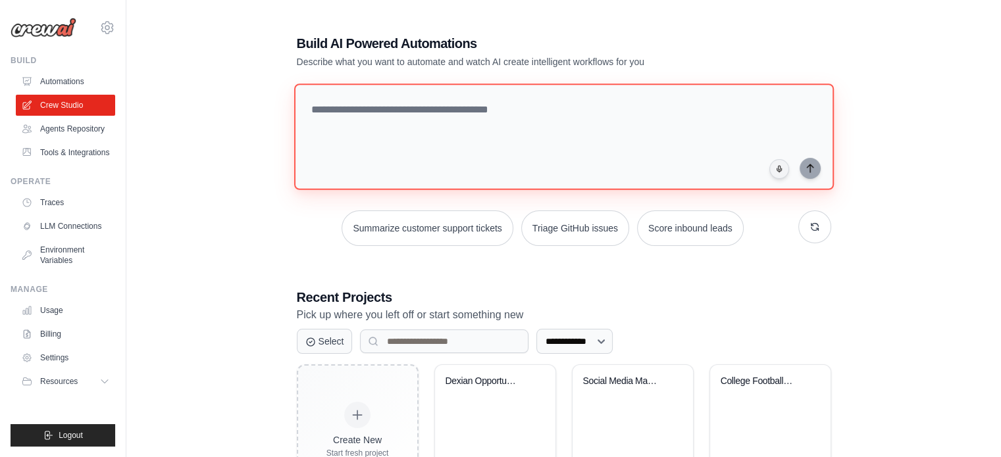
click at [466, 109] on textarea at bounding box center [562, 137] width 539 height 107
click at [567, 110] on textarea at bounding box center [562, 137] width 539 height 107
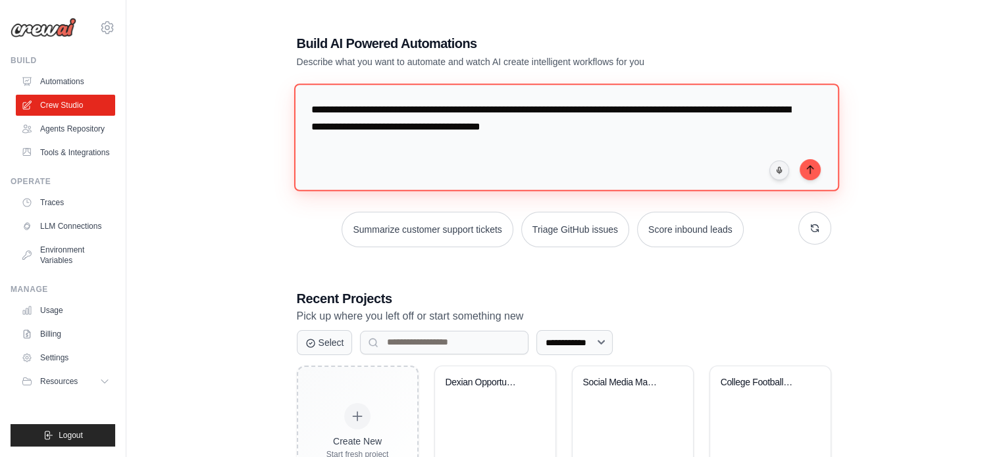
click at [637, 105] on textarea "**********" at bounding box center [565, 137] width 545 height 107
click at [655, 111] on textarea "**********" at bounding box center [565, 137] width 545 height 107
click at [636, 109] on textarea "**********" at bounding box center [565, 137] width 545 height 107
click at [447, 155] on textarea "**********" at bounding box center [565, 137] width 545 height 107
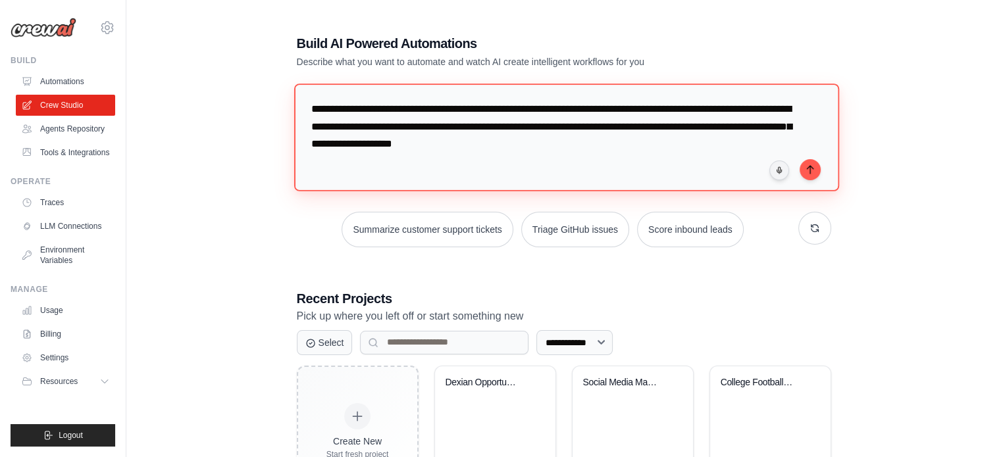
drag, startPoint x: 511, startPoint y: 145, endPoint x: 495, endPoint y: 147, distance: 16.6
click at [495, 147] on textarea "**********" at bounding box center [565, 137] width 545 height 107
click at [668, 142] on textarea "**********" at bounding box center [565, 137] width 545 height 107
type textarea "**********"
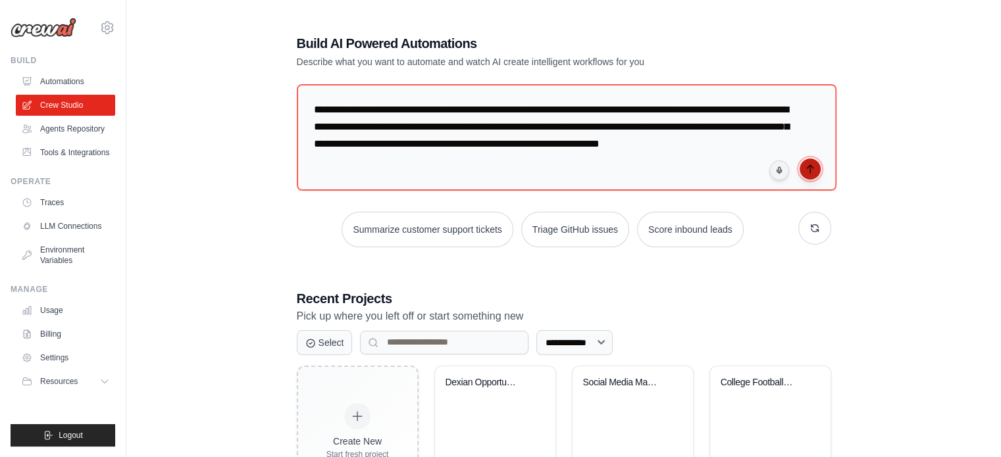
click at [818, 164] on button "submit" at bounding box center [809, 169] width 21 height 21
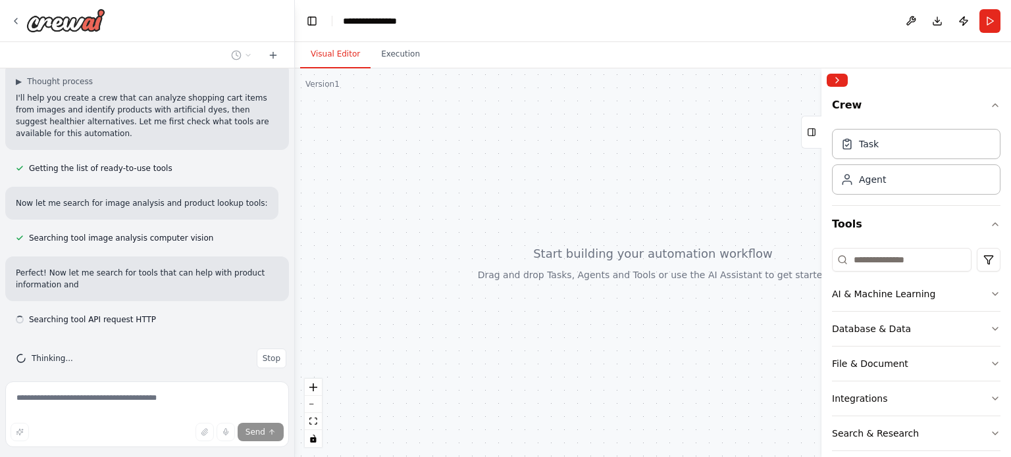
scroll to position [118, 0]
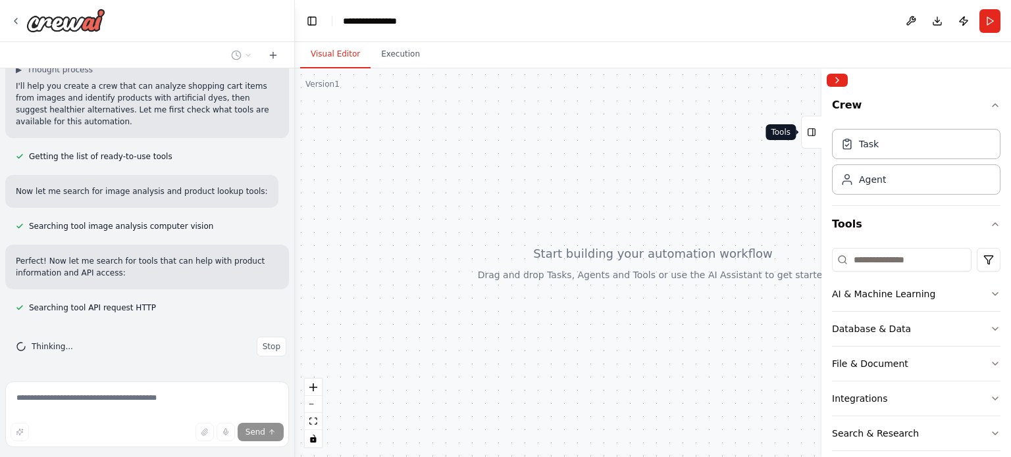
click at [818, 140] on button "Tools" at bounding box center [811, 132] width 20 height 33
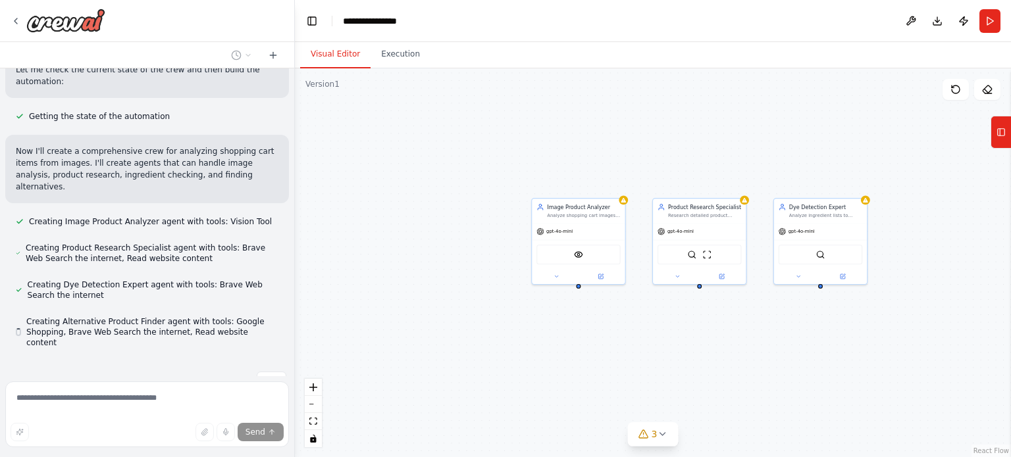
scroll to position [474, 0]
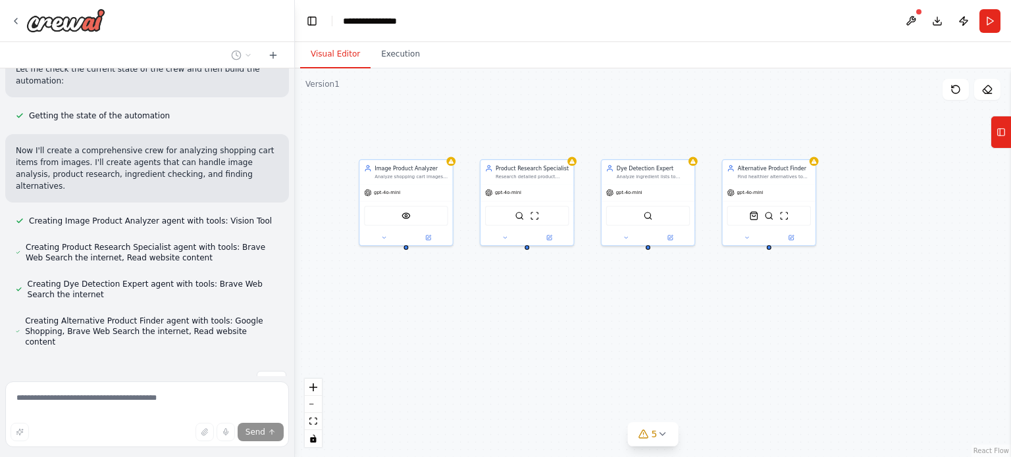
drag, startPoint x: 798, startPoint y: 356, endPoint x: 628, endPoint y: 314, distance: 174.7
click at [628, 314] on div "Image Product Analyzer Analyze shopping cart images from stores like {store_nam…" at bounding box center [653, 262] width 716 height 389
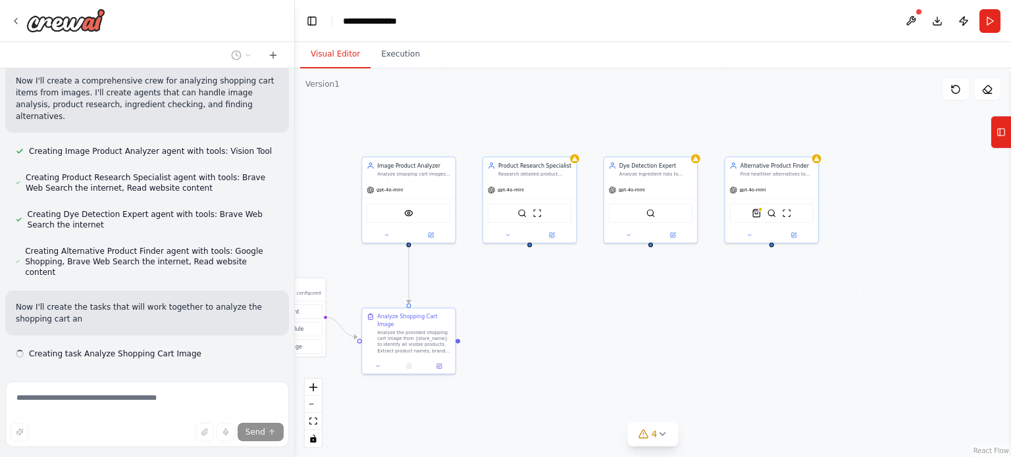
scroll to position [555, 0]
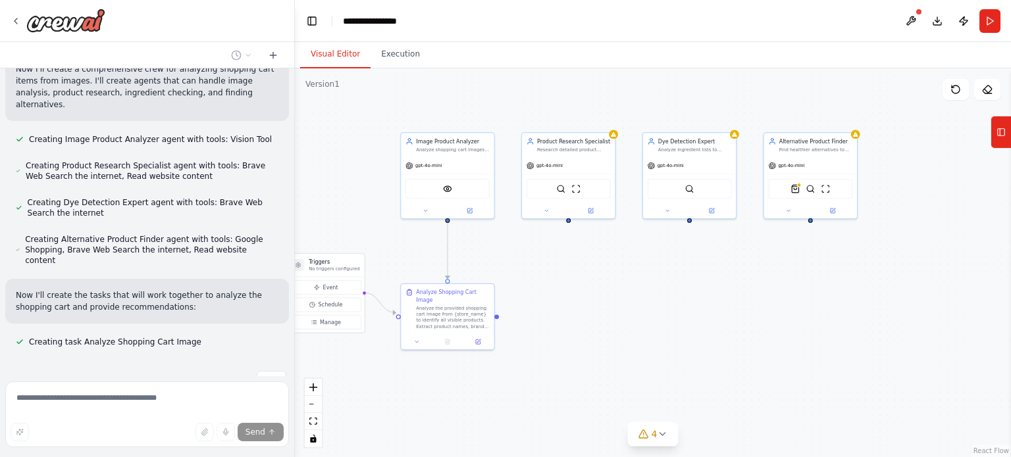
drag, startPoint x: 574, startPoint y: 336, endPoint x: 698, endPoint y: 273, distance: 139.5
click at [698, 273] on div ".deletable-edge-delete-btn { width: 20px; height: 20px; border: 0px solid #ffff…" at bounding box center [653, 262] width 716 height 389
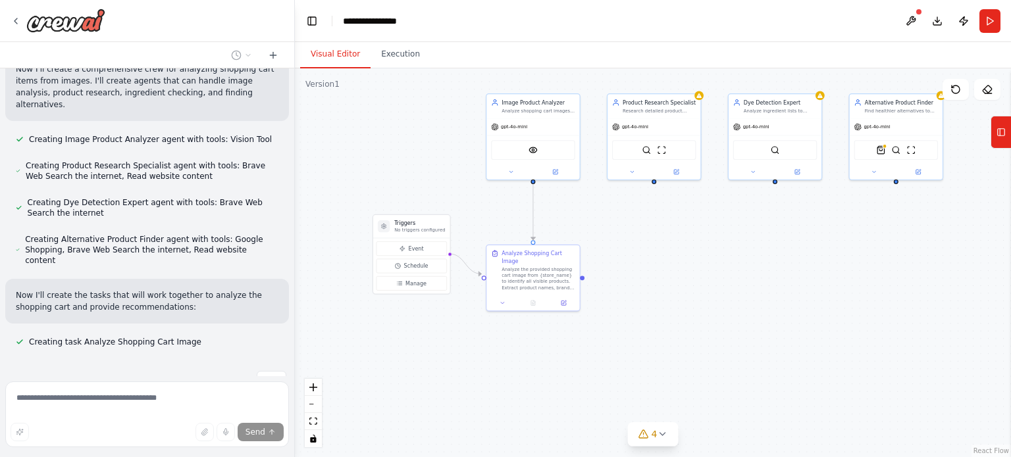
scroll to position [582, 0]
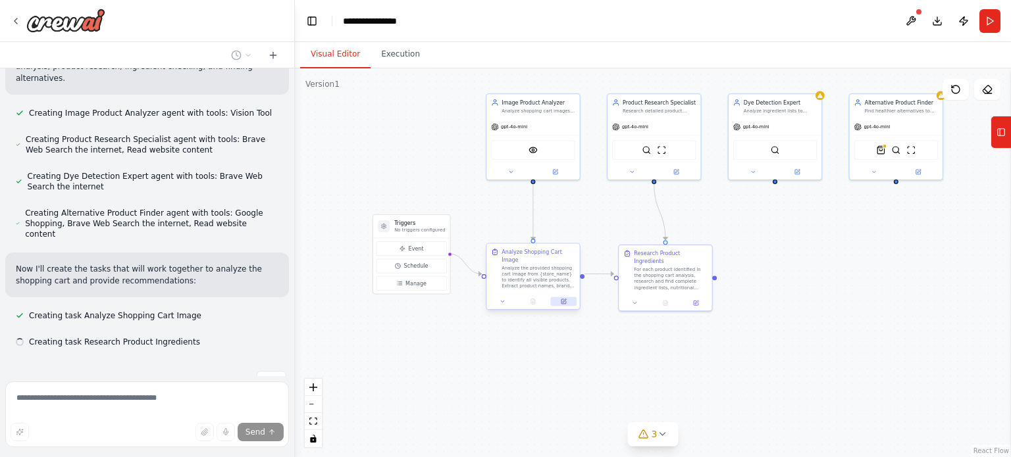
click at [563, 299] on icon at bounding box center [564, 300] width 3 height 3
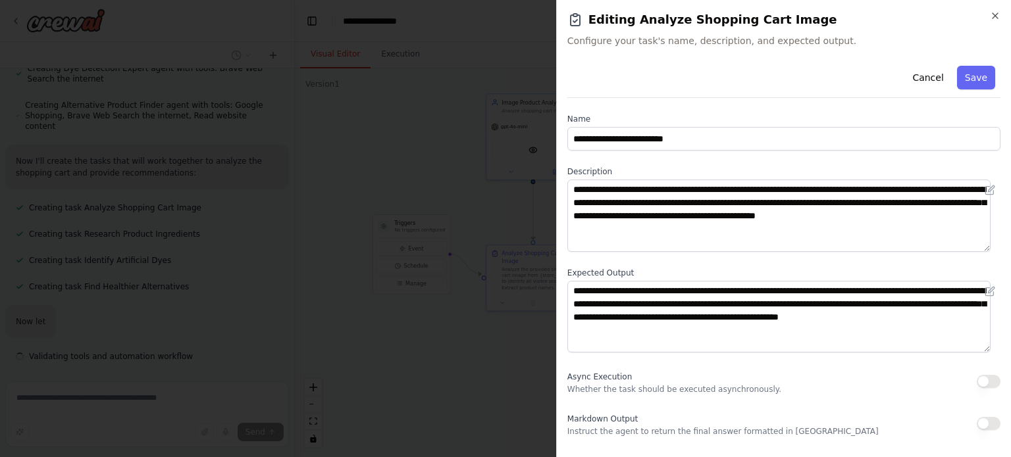
scroll to position [704, 0]
click at [918, 78] on button "Cancel" at bounding box center [927, 78] width 47 height 24
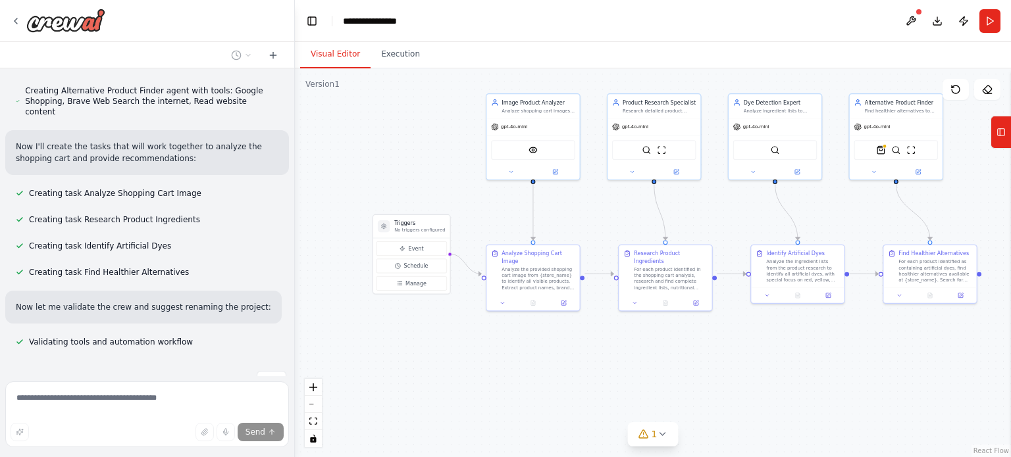
scroll to position [730, 0]
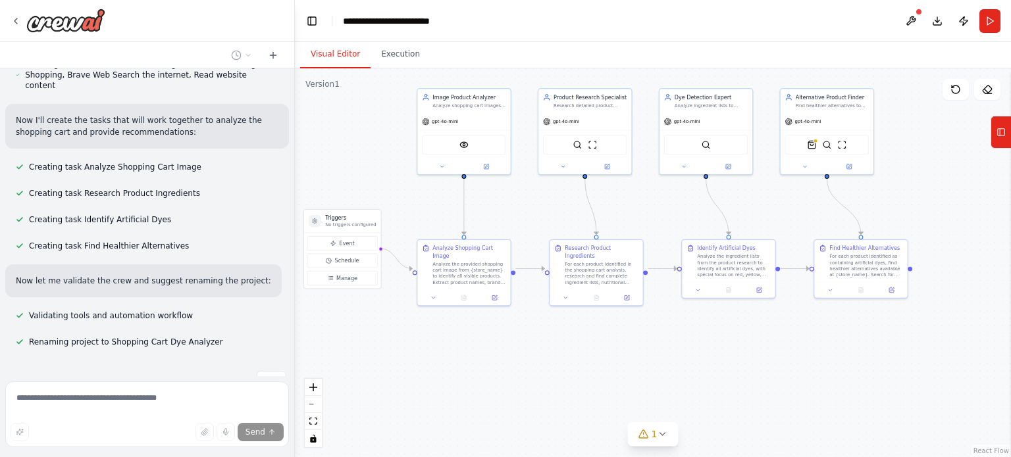
drag, startPoint x: 906, startPoint y: 349, endPoint x: 838, endPoint y: 343, distance: 68.6
click at [838, 343] on div ".deletable-edge-delete-btn { width: 20px; height: 20px; border: 0px solid #ffff…" at bounding box center [653, 262] width 716 height 389
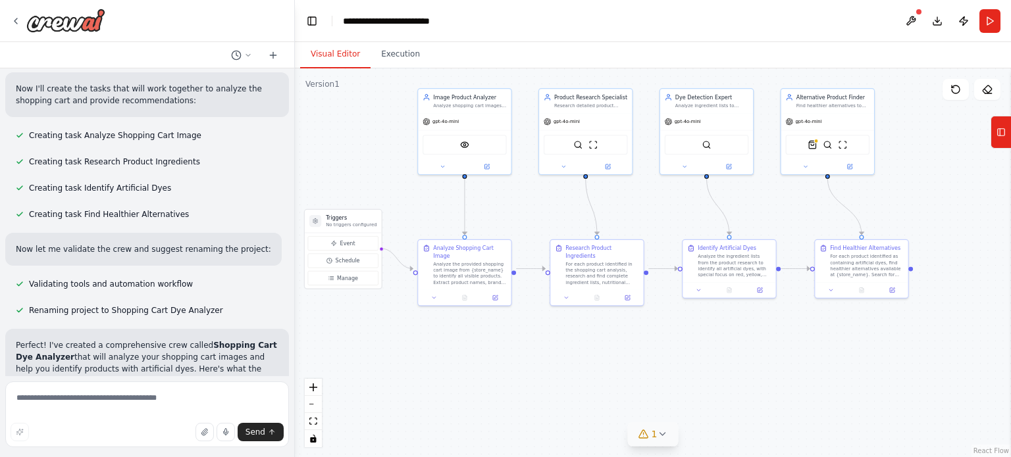
click at [657, 429] on icon at bounding box center [662, 434] width 11 height 11
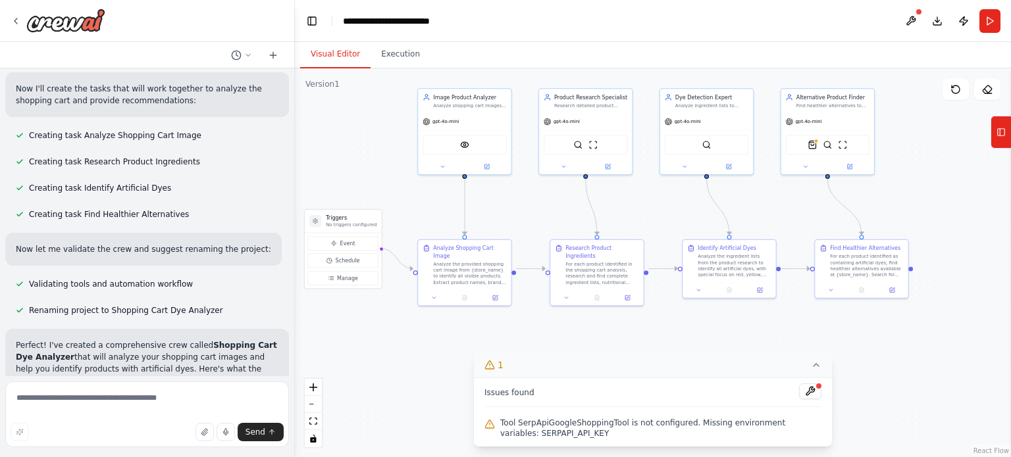
click at [817, 372] on button "1" at bounding box center [653, 365] width 358 height 24
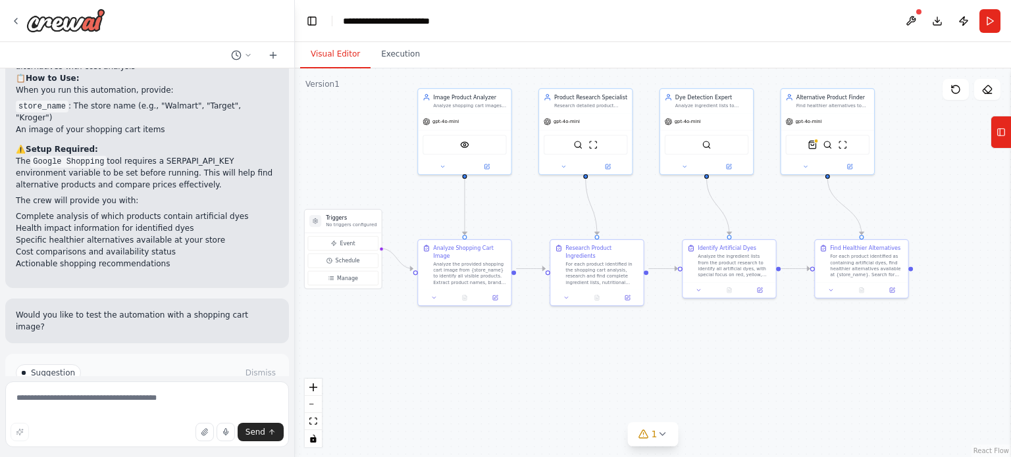
scroll to position [1326, 0]
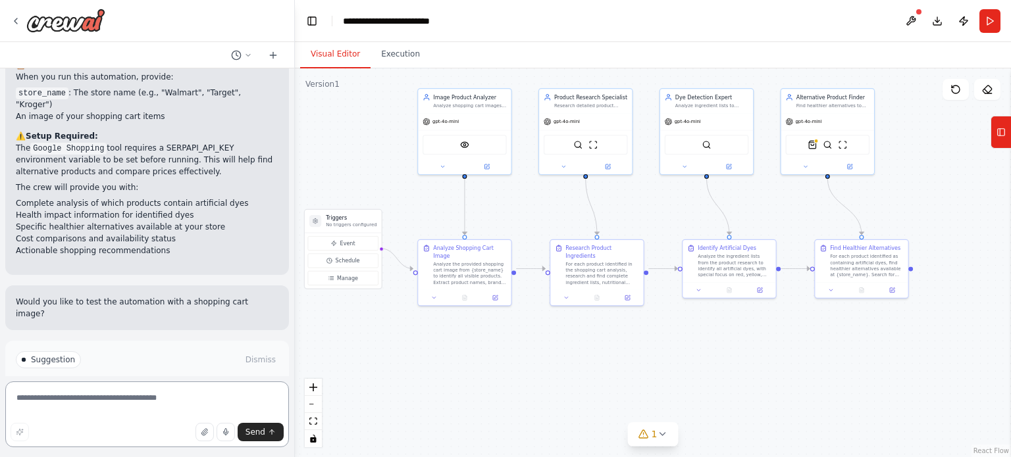
click at [136, 403] on textarea at bounding box center [147, 415] width 284 height 66
type textarea "**********"
click at [255, 434] on span "Send" at bounding box center [255, 432] width 20 height 11
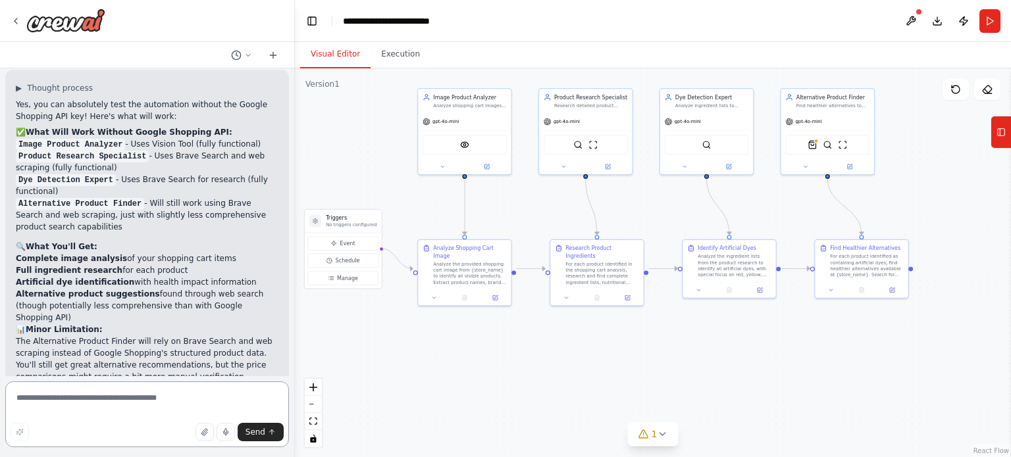
scroll to position [1674, 0]
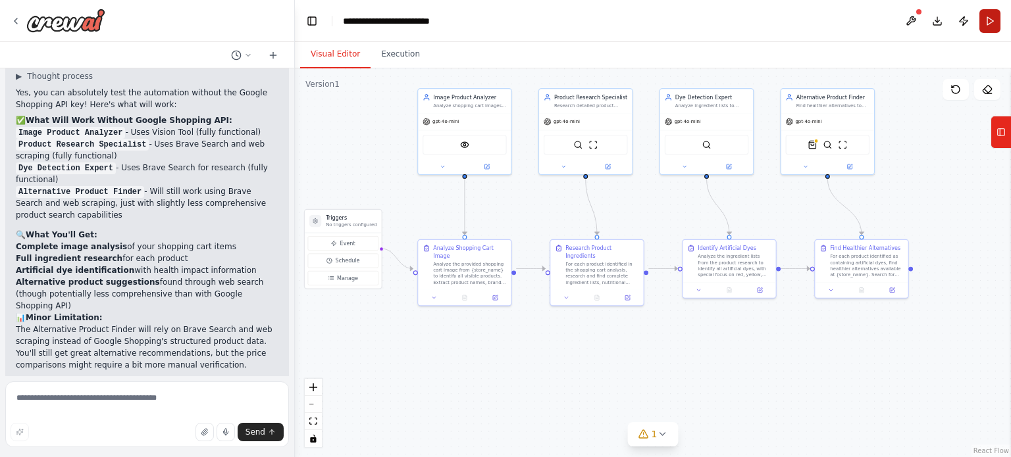
click at [988, 26] on button "Run" at bounding box center [989, 21] width 21 height 24
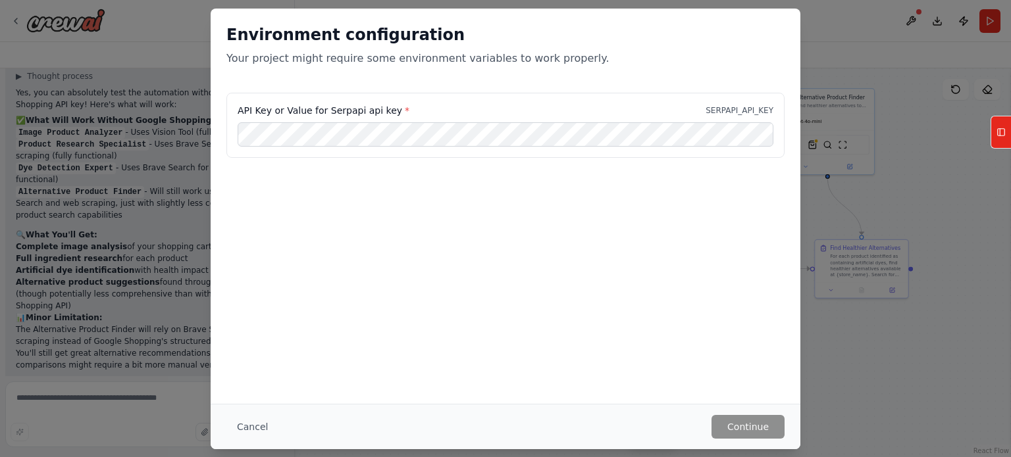
click at [395, 148] on div "API Key or Value for Serpapi api key * SERPAPI_API_KEY" at bounding box center [505, 126] width 558 height 66
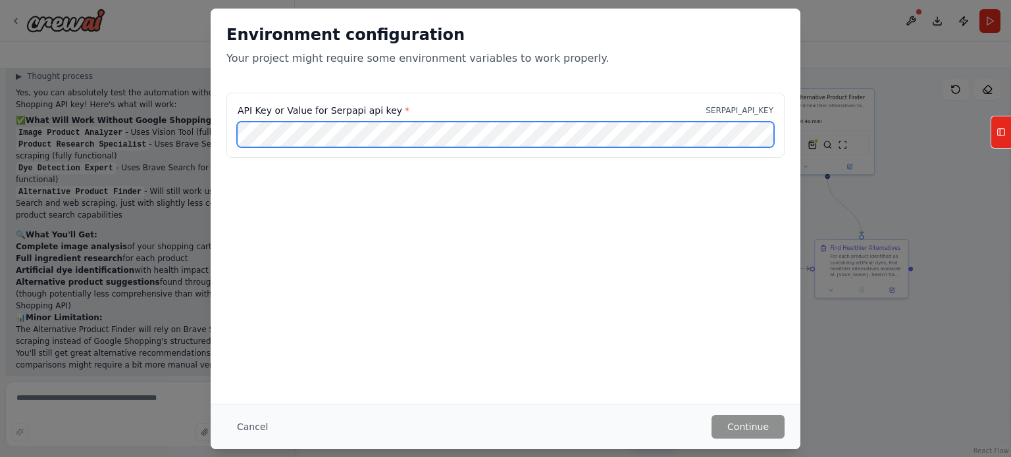
click at [166, 135] on div "Environment configuration Your project might require some environment variables…" at bounding box center [505, 228] width 1011 height 457
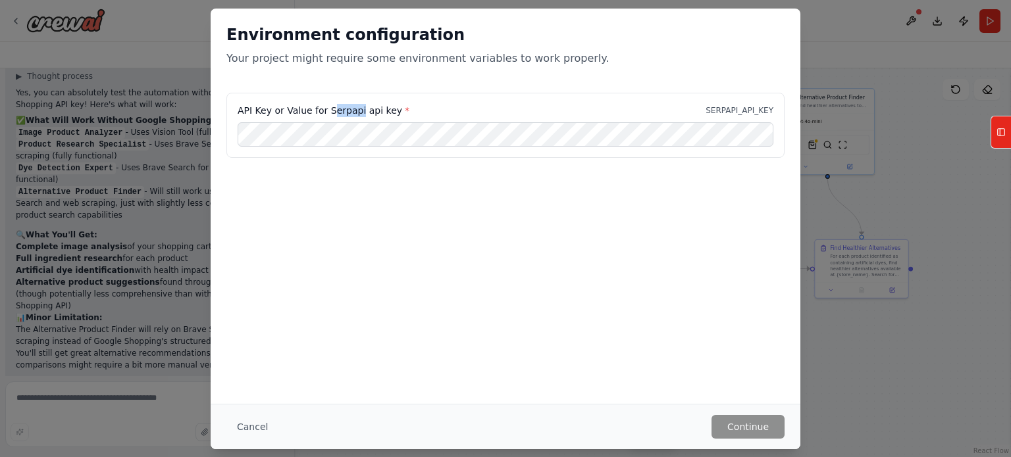
drag, startPoint x: 326, startPoint y: 110, endPoint x: 353, endPoint y: 111, distance: 26.3
click at [355, 111] on label "API Key or Value for Serpapi api key *" at bounding box center [324, 110] width 172 height 13
drag, startPoint x: 324, startPoint y: 110, endPoint x: 387, endPoint y: 114, distance: 63.3
click at [387, 114] on label "API Key or Value for Serpapi api key *" at bounding box center [324, 110] width 172 height 13
copy label "Serpapi api key"
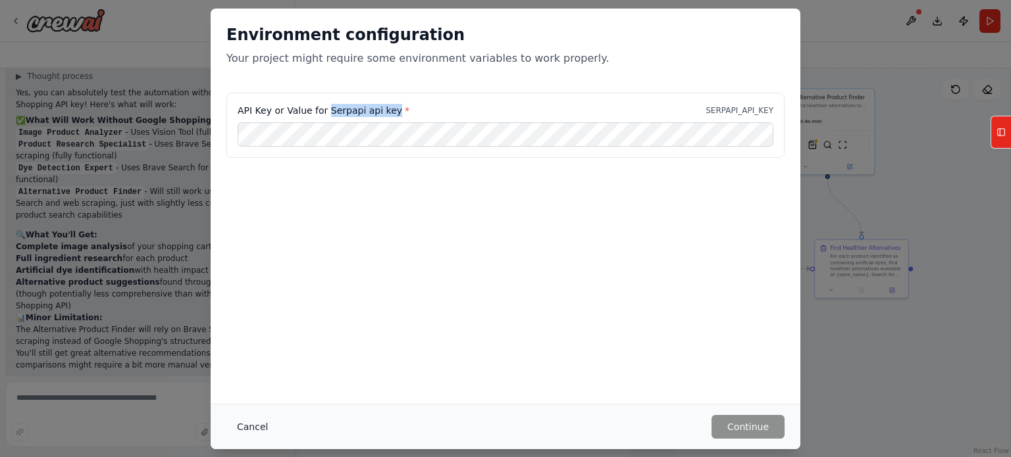
click at [257, 427] on button "Cancel" at bounding box center [252, 427] width 52 height 24
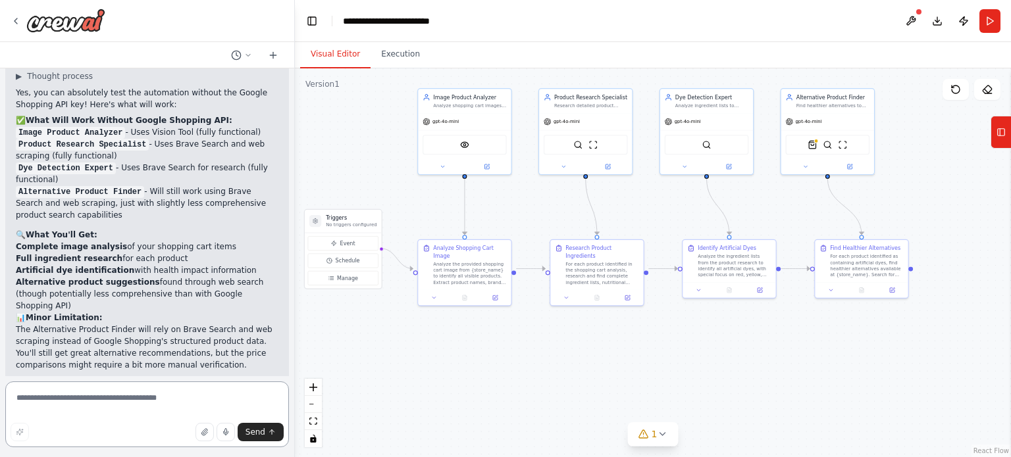
click at [93, 397] on textarea at bounding box center [147, 415] width 284 height 66
paste textarea "**********"
type textarea "**********"
click at [263, 428] on span "Send" at bounding box center [255, 432] width 20 height 11
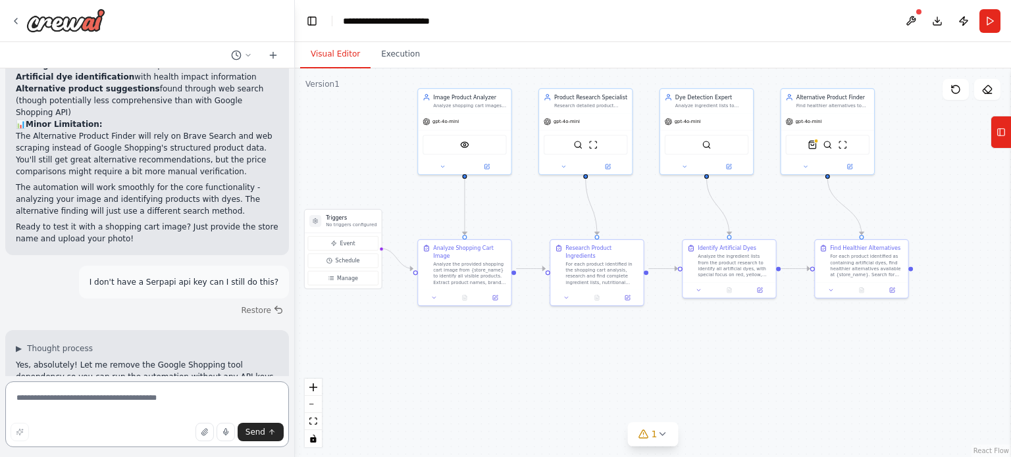
scroll to position [1879, 0]
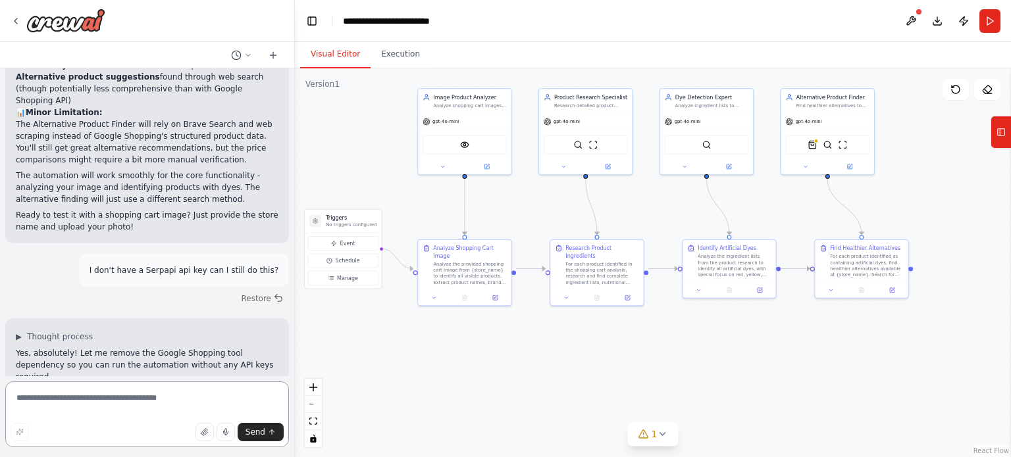
click at [121, 392] on textarea at bounding box center [147, 415] width 284 height 66
type textarea "**********"
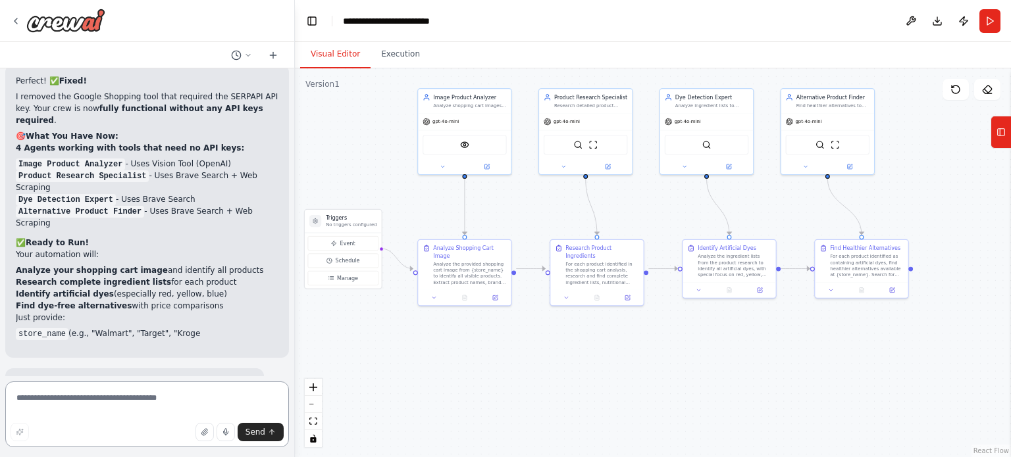
scroll to position [2625, 0]
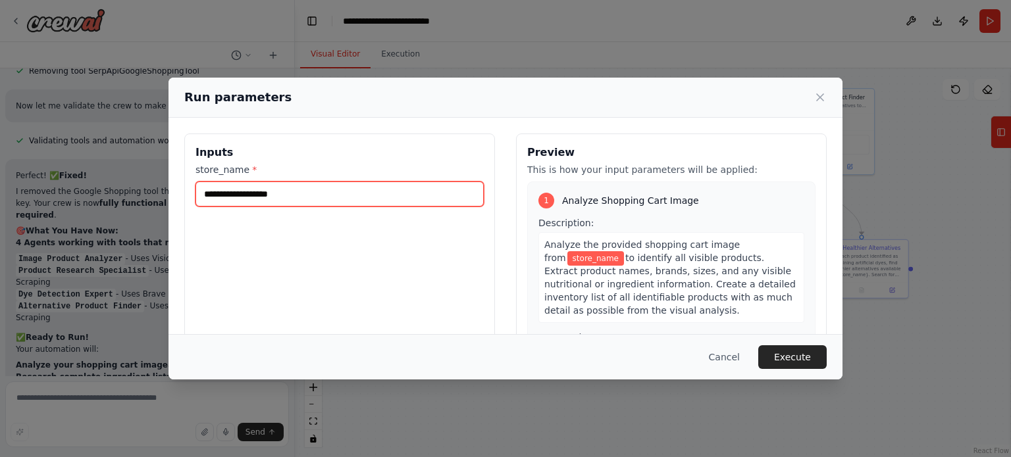
click at [252, 199] on input "store_name *" at bounding box center [339, 194] width 288 height 25
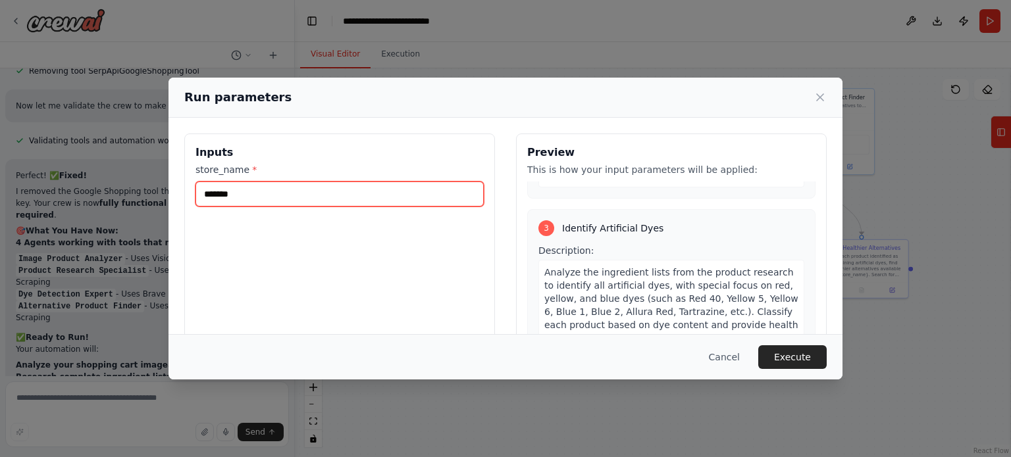
scroll to position [789, 0]
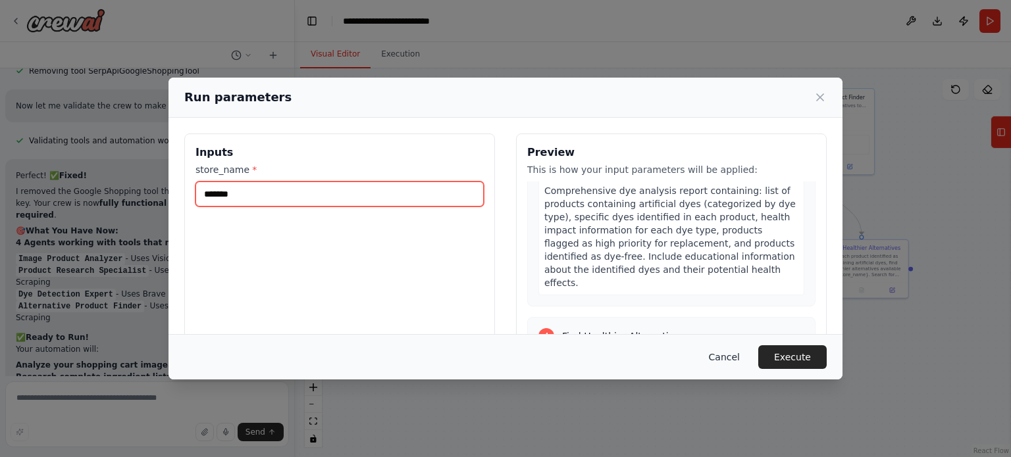
type input "*******"
click at [729, 359] on button "Cancel" at bounding box center [724, 357] width 52 height 24
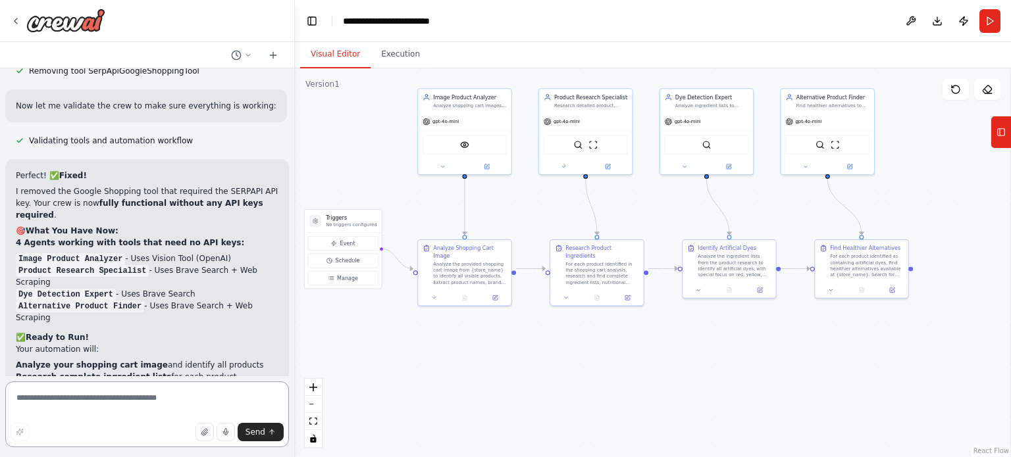
click at [91, 401] on textarea at bounding box center [147, 415] width 284 height 66
type textarea "*"
type textarea "**********"
click at [259, 434] on span "Send" at bounding box center [255, 432] width 20 height 11
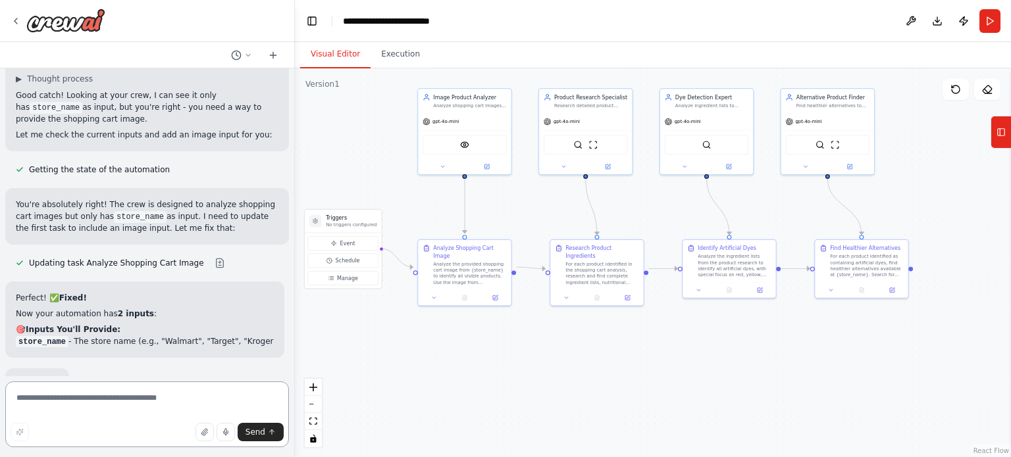
scroll to position [3053, 0]
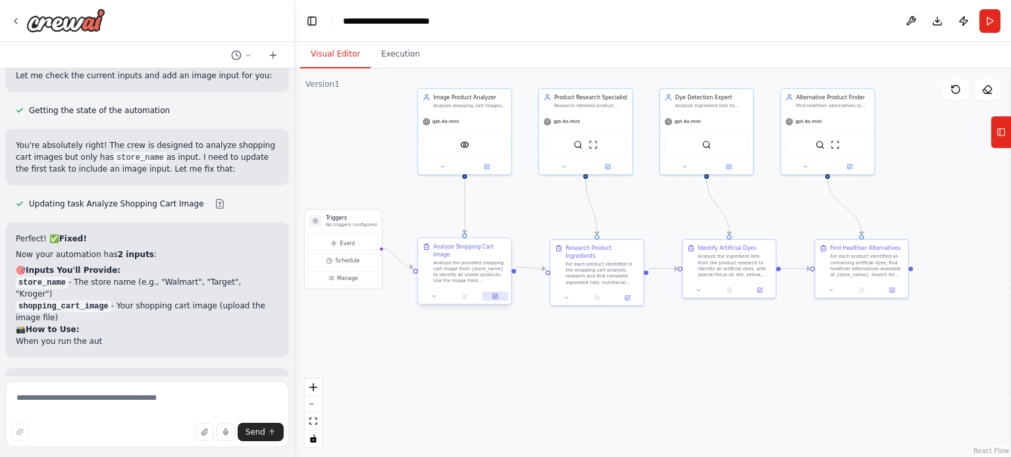
click at [495, 294] on icon at bounding box center [495, 296] width 5 height 5
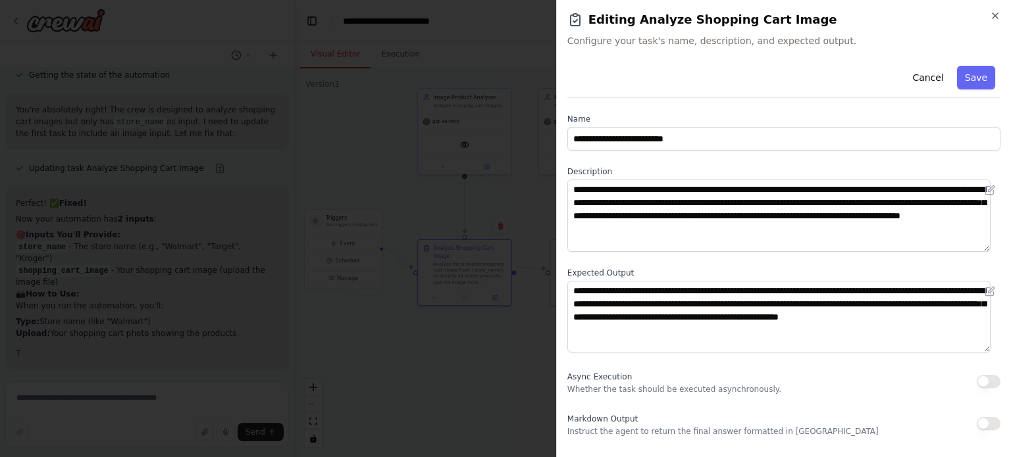
scroll to position [3147, 0]
click at [936, 78] on button "Cancel" at bounding box center [927, 78] width 47 height 24
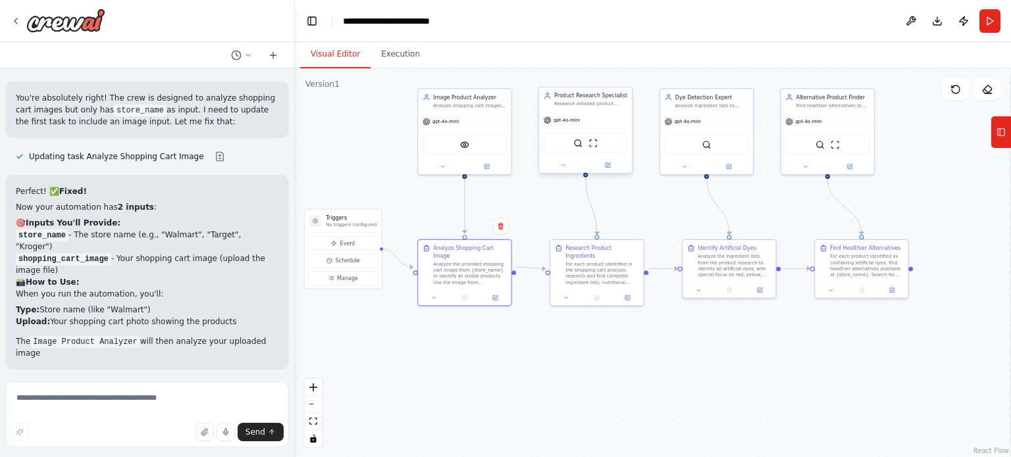
scroll to position [3159, 0]
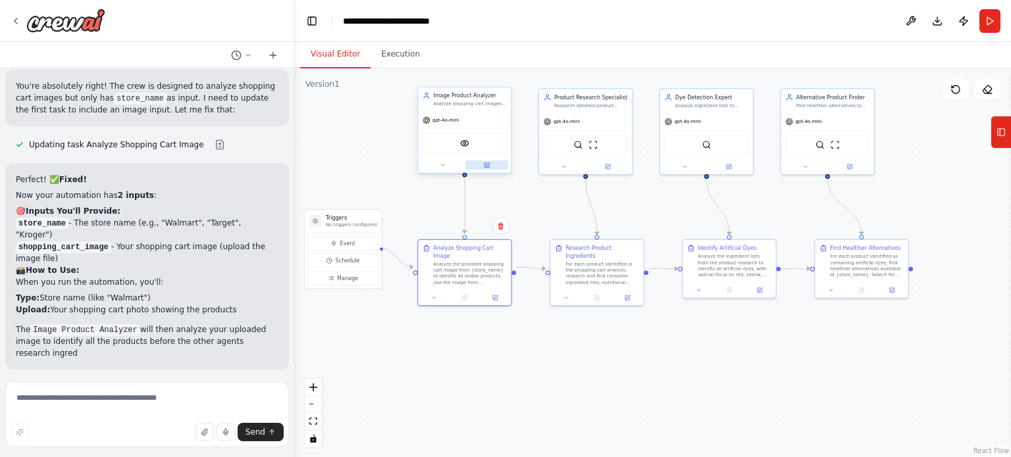
click at [487, 165] on icon at bounding box center [487, 164] width 3 height 3
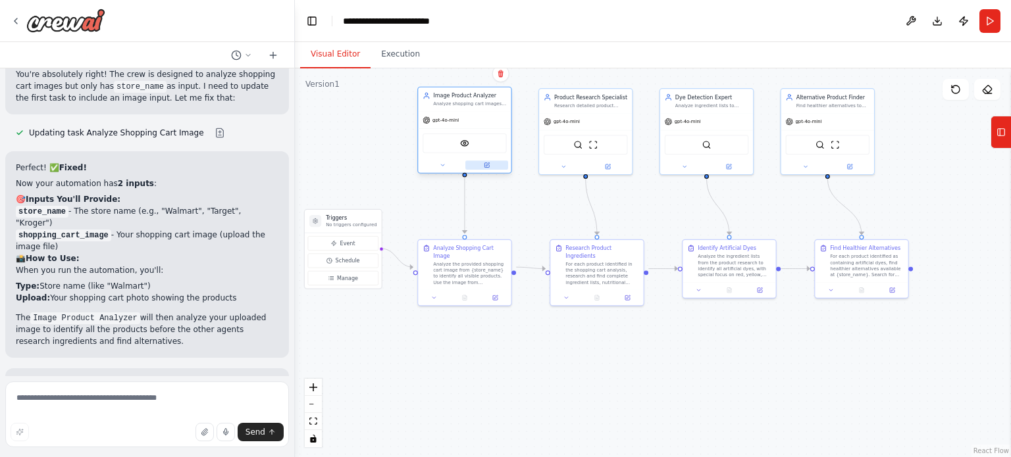
click at [486, 164] on icon at bounding box center [487, 164] width 3 height 3
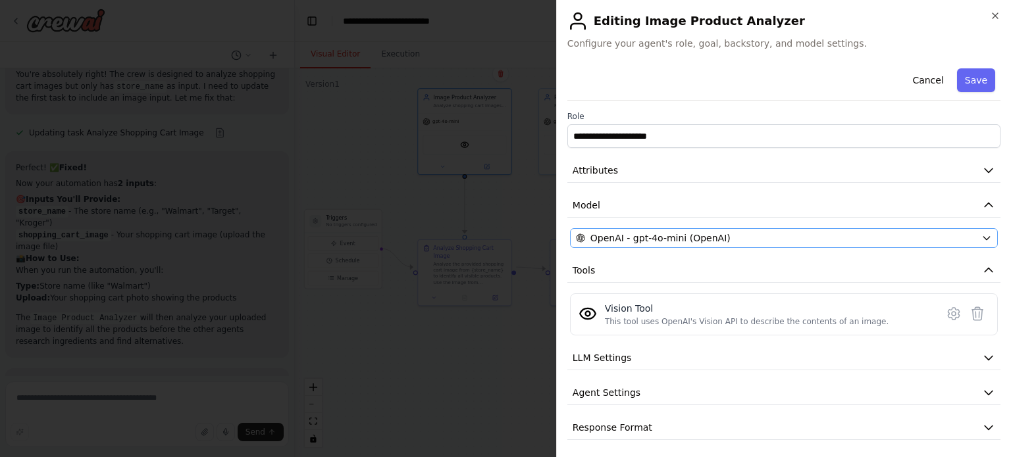
scroll to position [3, 0]
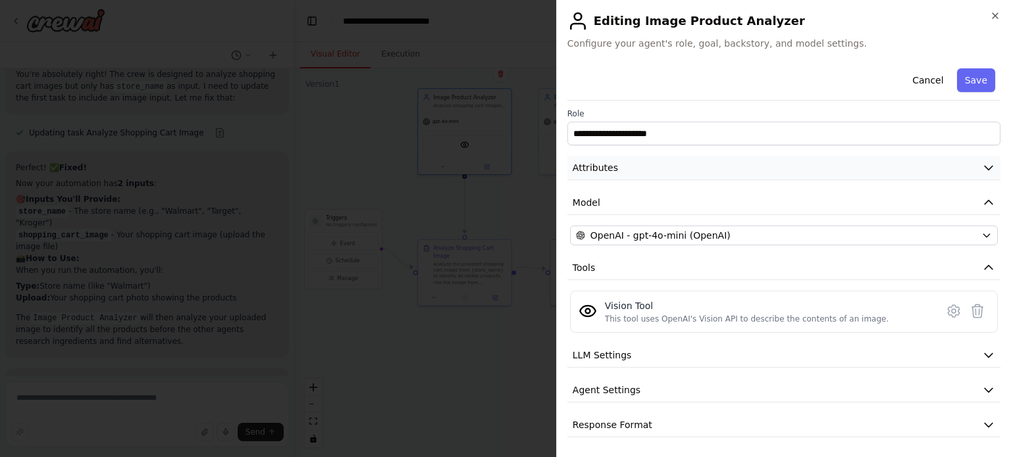
click at [982, 169] on icon "button" at bounding box center [988, 167] width 13 height 13
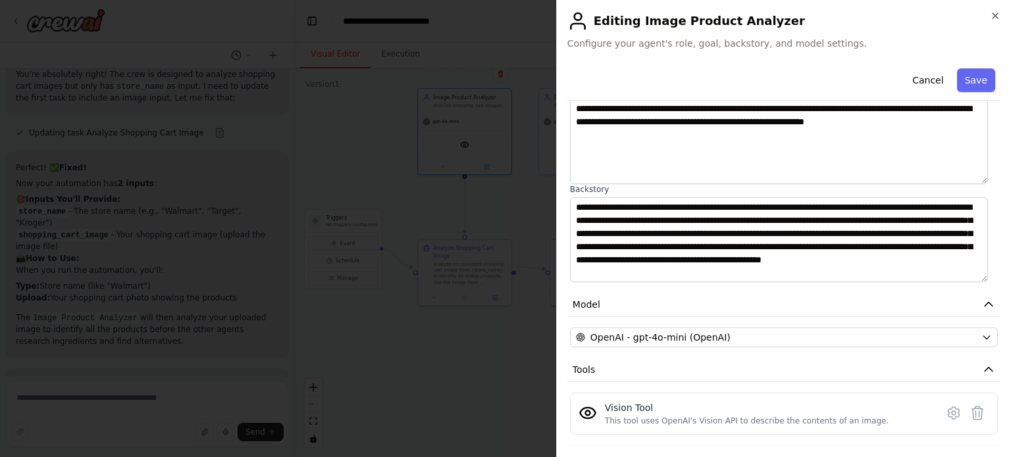
scroll to position [210, 0]
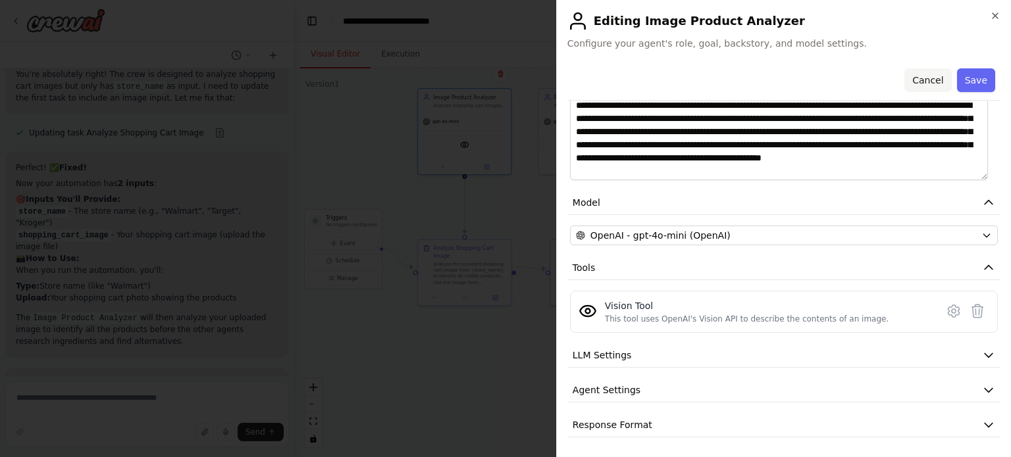
click at [923, 78] on button "Cancel" at bounding box center [927, 80] width 47 height 24
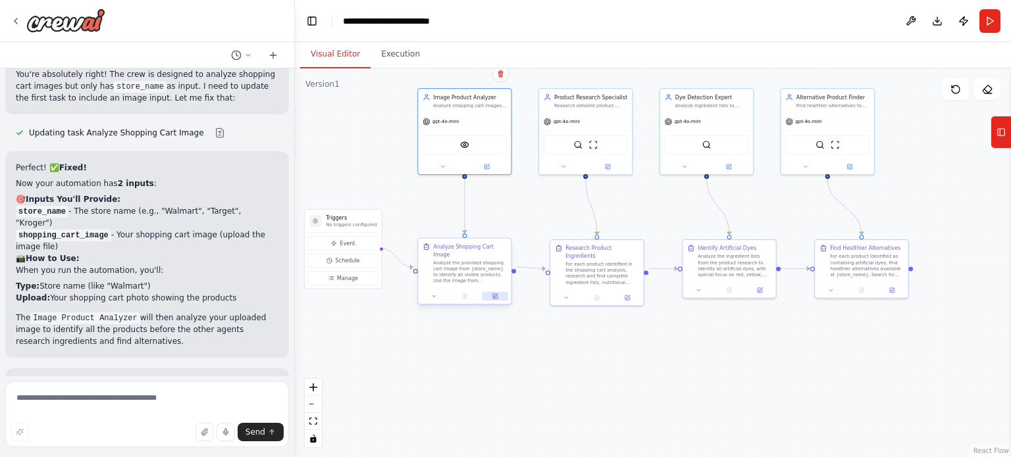
click at [494, 294] on icon at bounding box center [495, 296] width 5 height 5
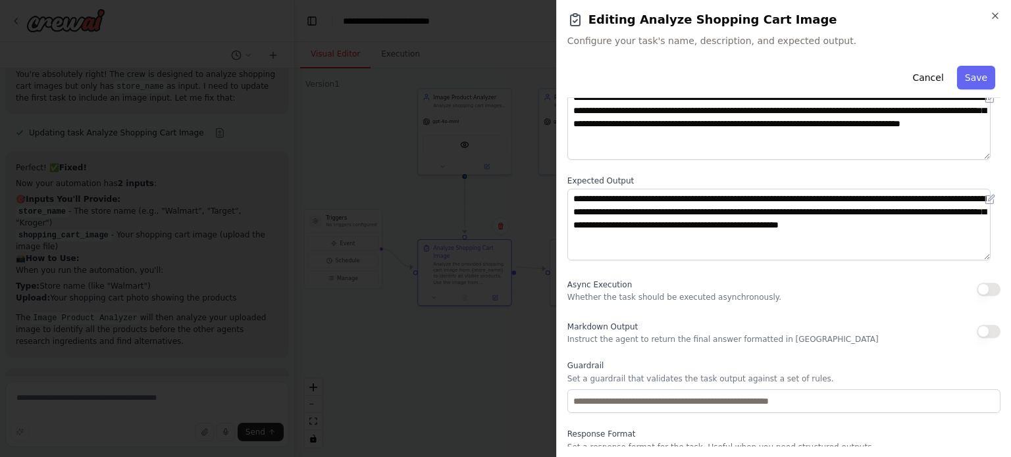
scroll to position [136, 0]
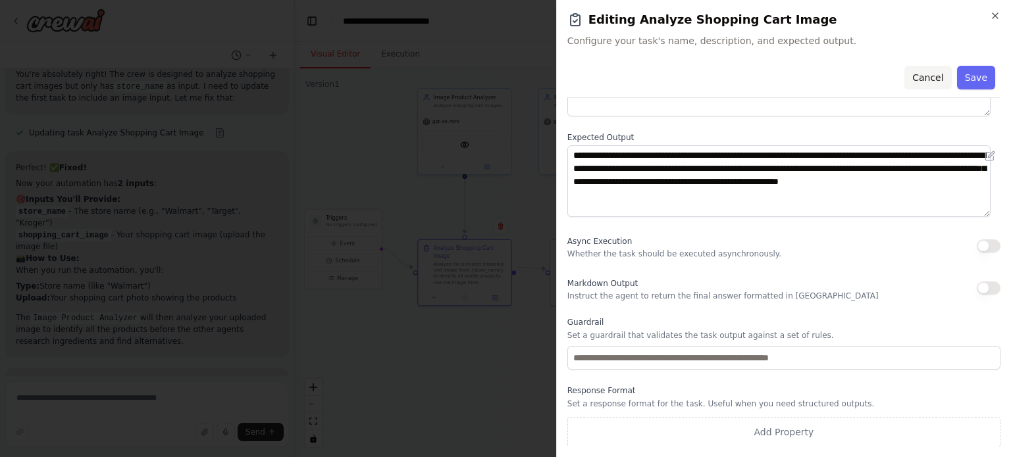
click at [909, 82] on button "Cancel" at bounding box center [927, 78] width 47 height 24
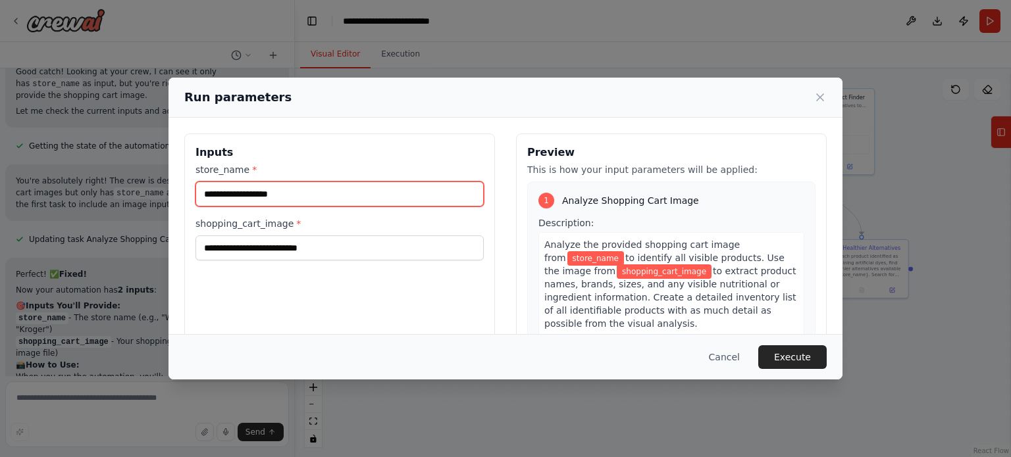
click at [238, 191] on input "store_name *" at bounding box center [339, 194] width 288 height 25
type input "*******"
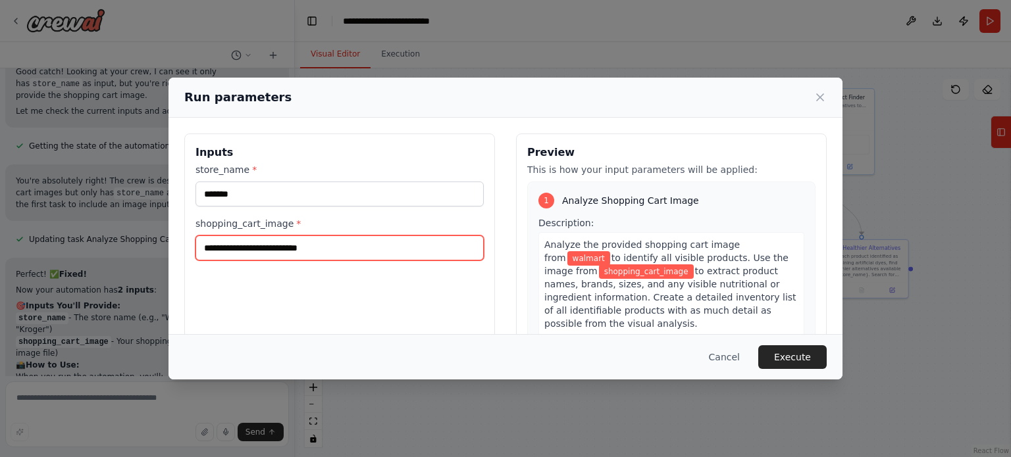
click at [307, 248] on input "shopping_cart_image *" at bounding box center [339, 248] width 288 height 25
click at [305, 250] on input "shopping_cart_image *" at bounding box center [339, 248] width 288 height 25
click at [299, 250] on input "shopping_cart_image *" at bounding box center [339, 248] width 288 height 25
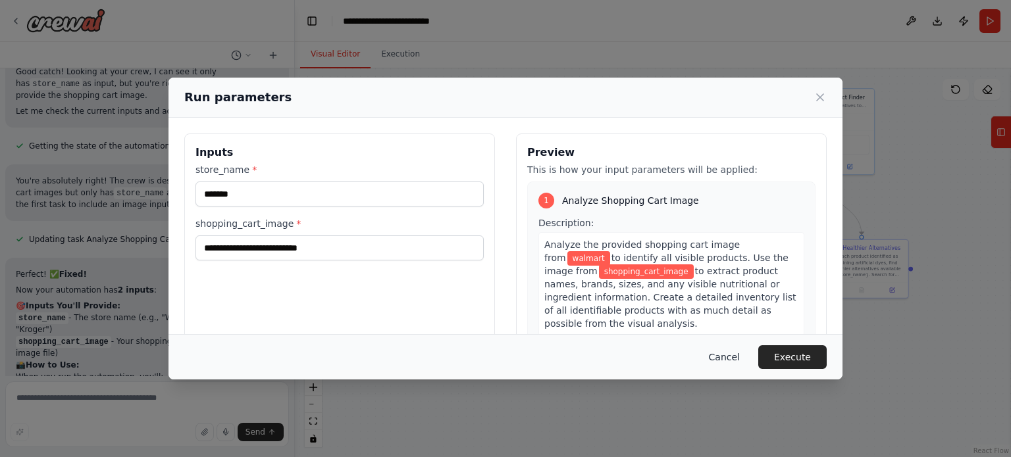
click at [723, 359] on button "Cancel" at bounding box center [724, 357] width 52 height 24
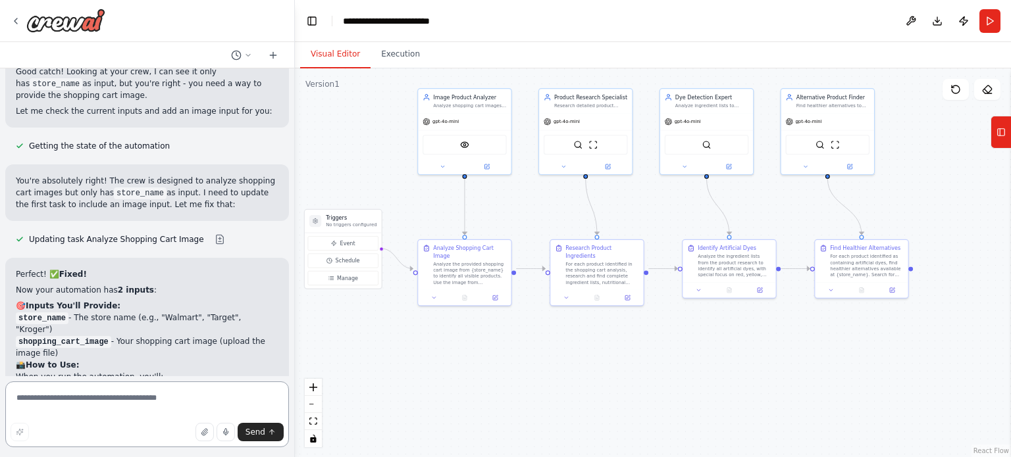
click at [162, 399] on textarea at bounding box center [147, 415] width 284 height 66
type textarea "**********"
click at [245, 431] on button "Send" at bounding box center [261, 432] width 46 height 18
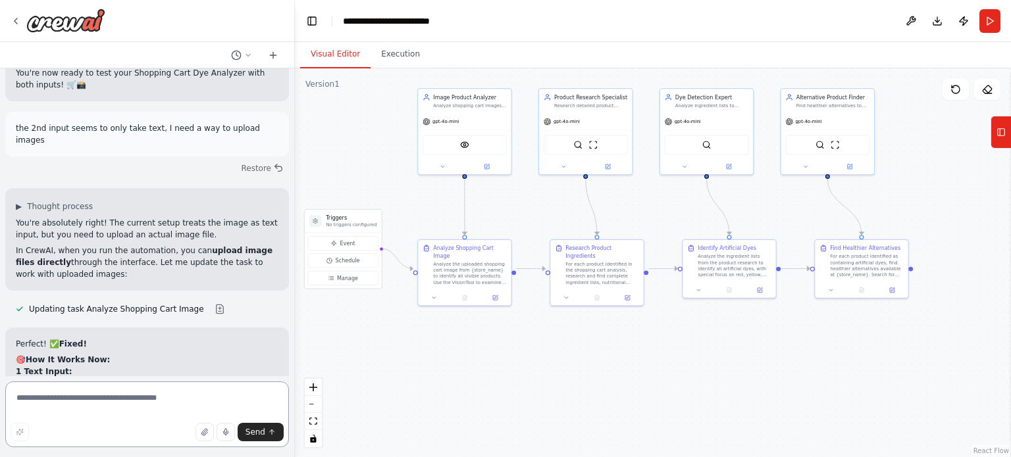
scroll to position [3655, 0]
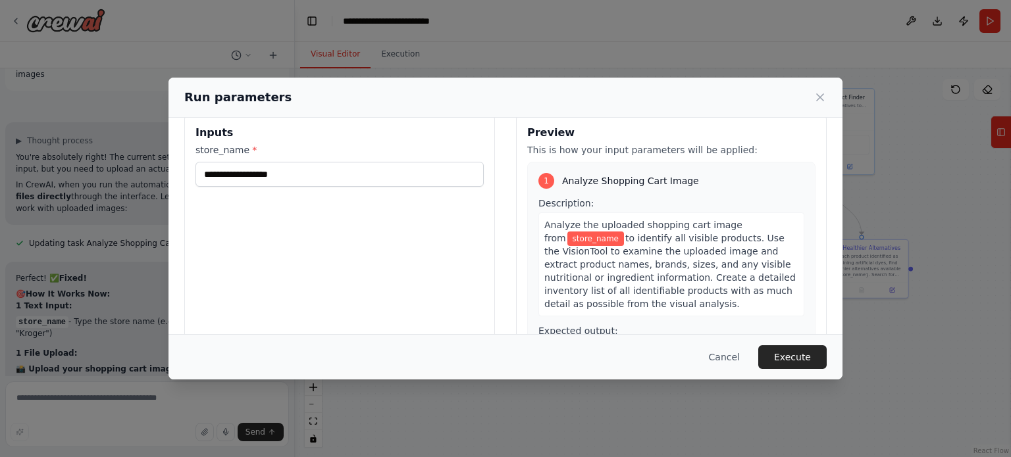
scroll to position [0, 0]
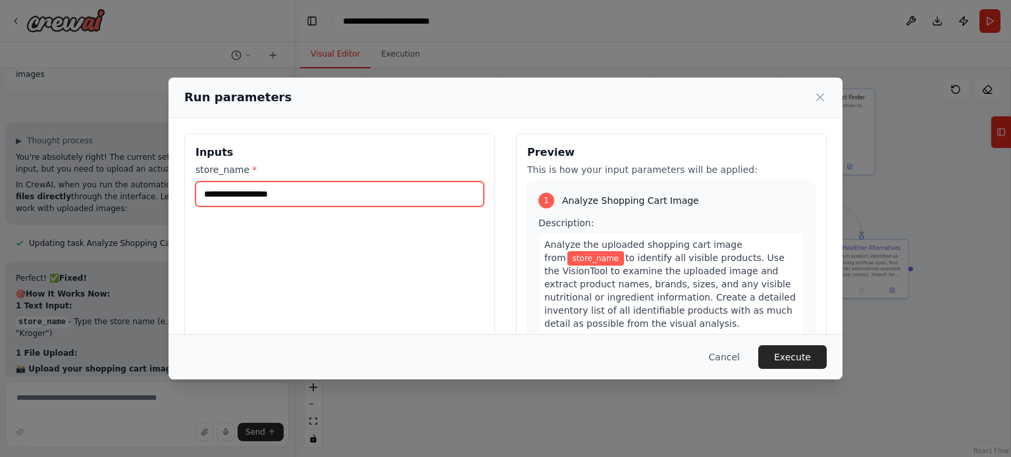
click at [288, 201] on input "store_name *" at bounding box center [339, 194] width 288 height 25
type input "*******"
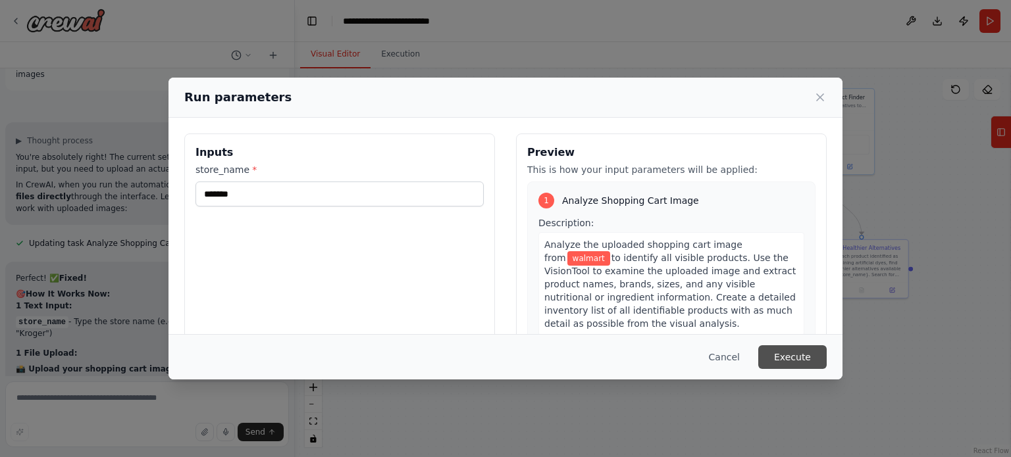
click at [814, 361] on button "Execute" at bounding box center [792, 357] width 68 height 24
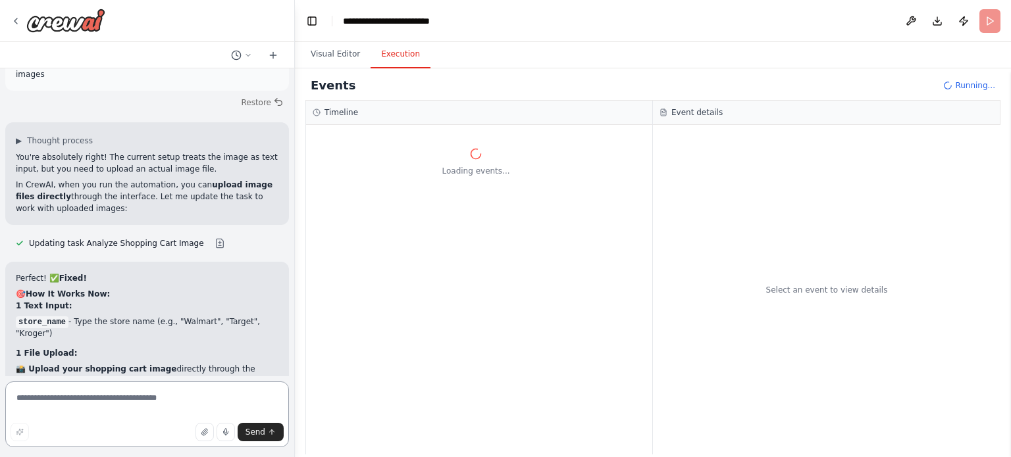
click at [97, 397] on textarea at bounding box center [147, 415] width 284 height 66
type textarea "**********"
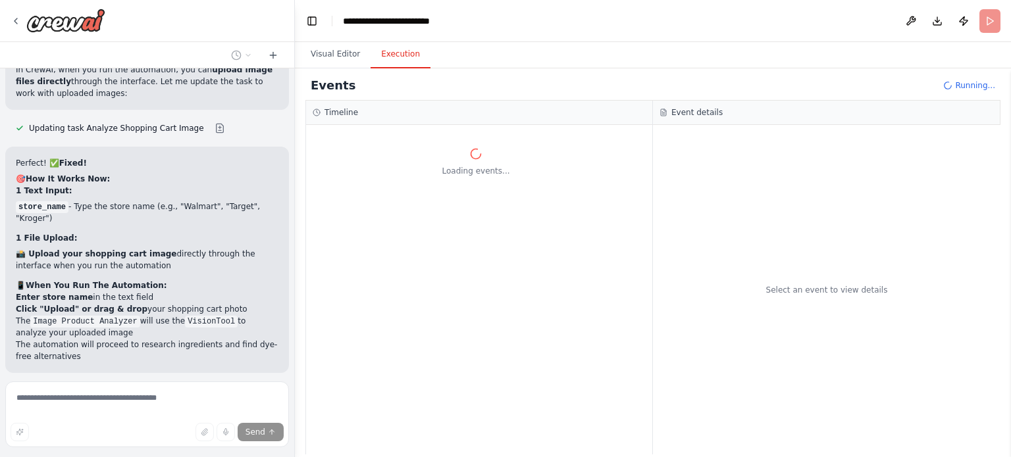
scroll to position [3665, 0]
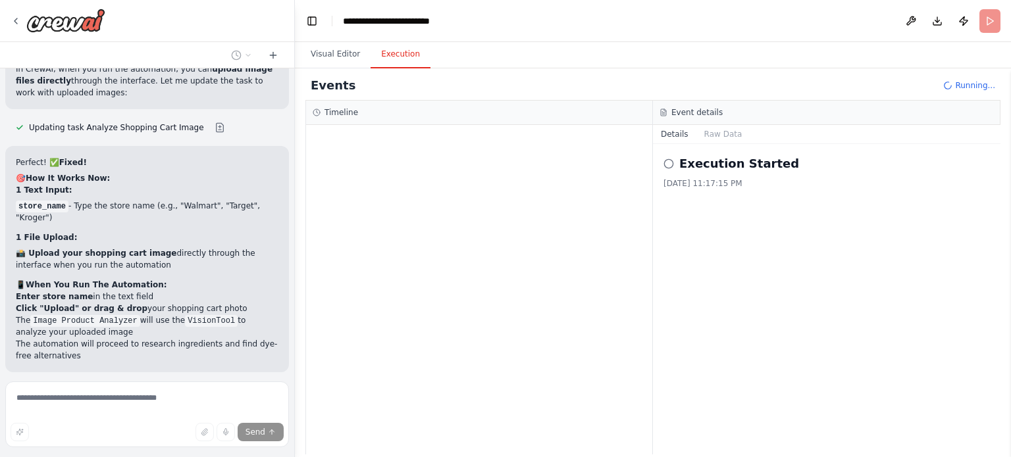
type textarea "**********"
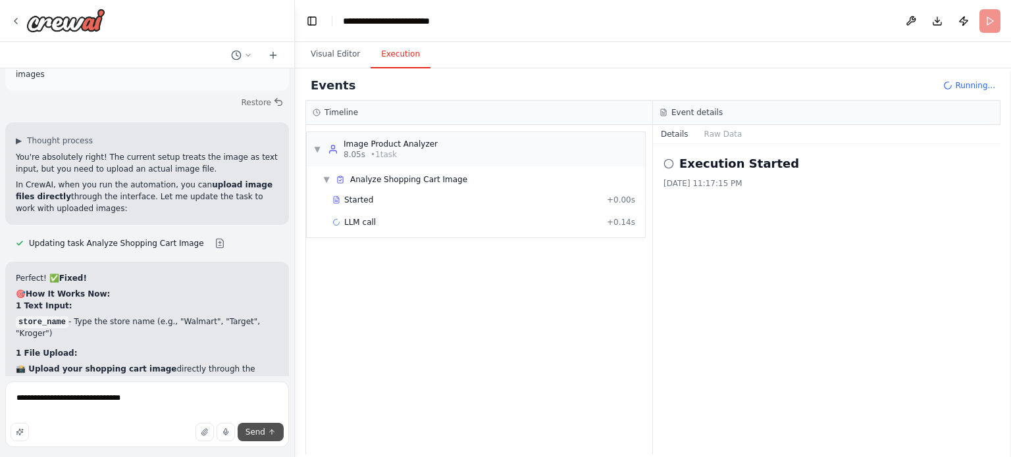
click at [255, 434] on span "Send" at bounding box center [255, 432] width 20 height 11
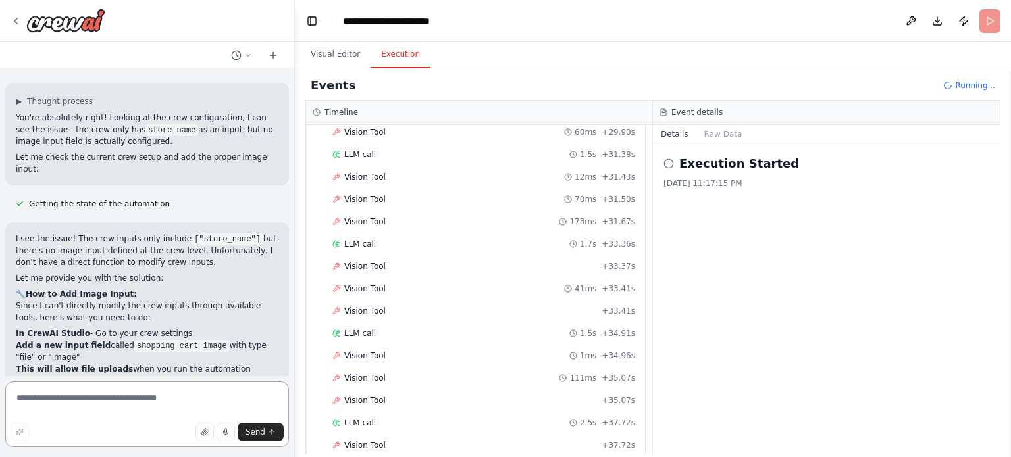
scroll to position [4096, 0]
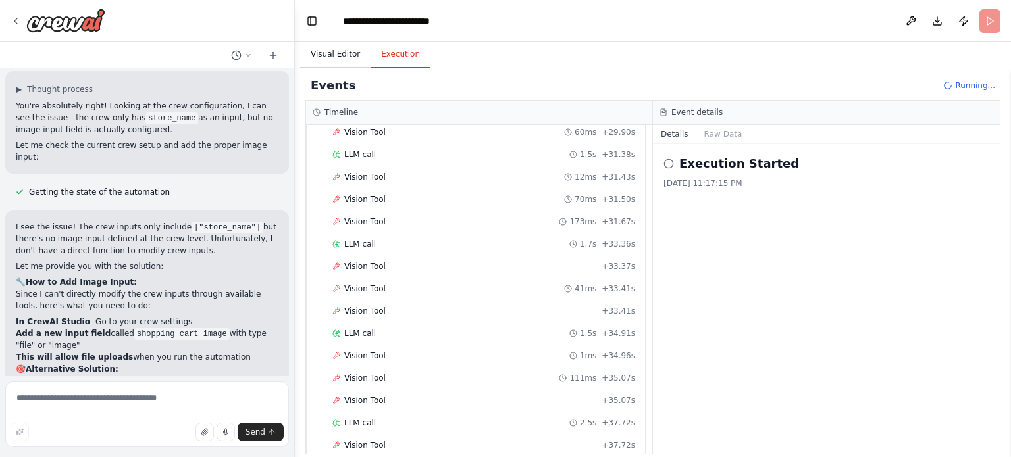
click at [347, 53] on button "Visual Editor" at bounding box center [335, 55] width 70 height 28
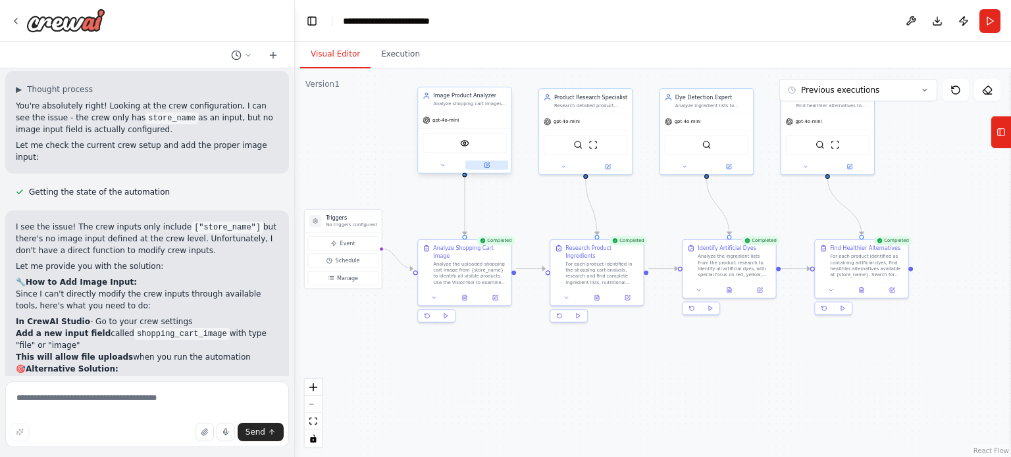
click at [484, 164] on icon at bounding box center [486, 165] width 5 height 5
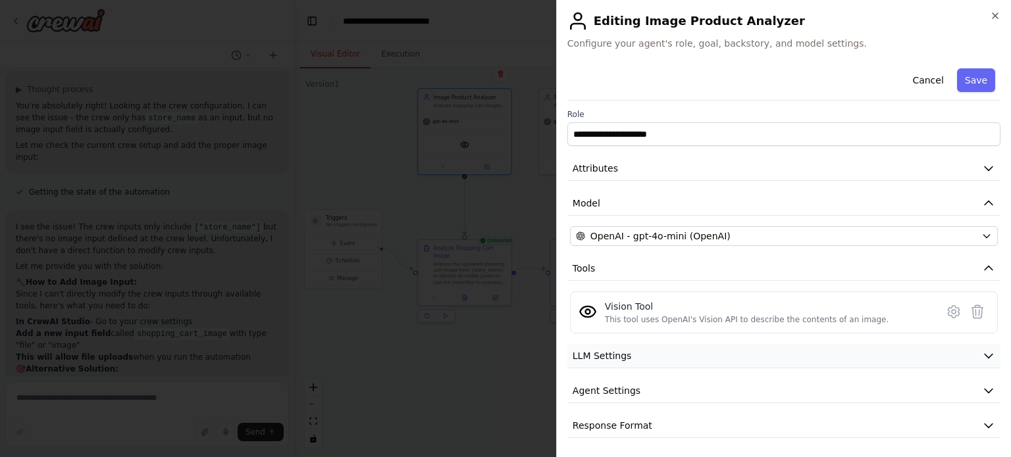
scroll to position [3, 0]
click at [982, 168] on icon "button" at bounding box center [988, 167] width 13 height 13
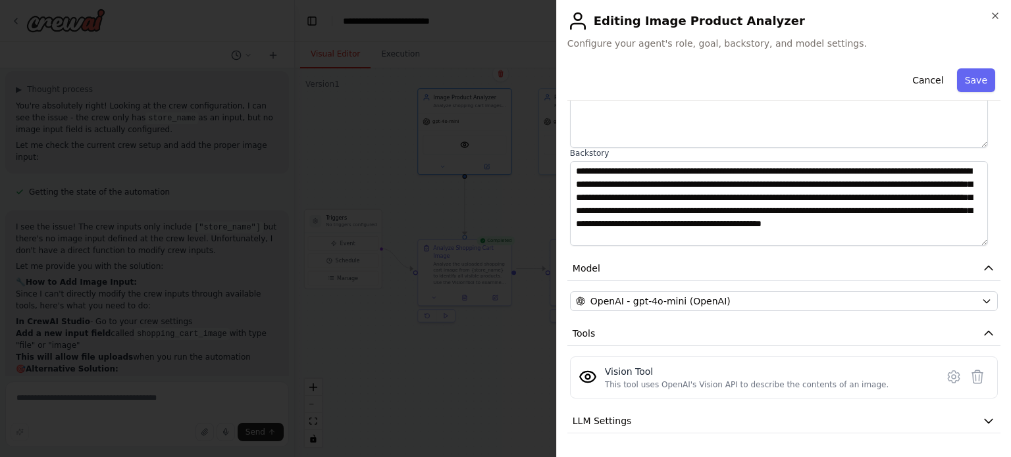
scroll to position [210, 0]
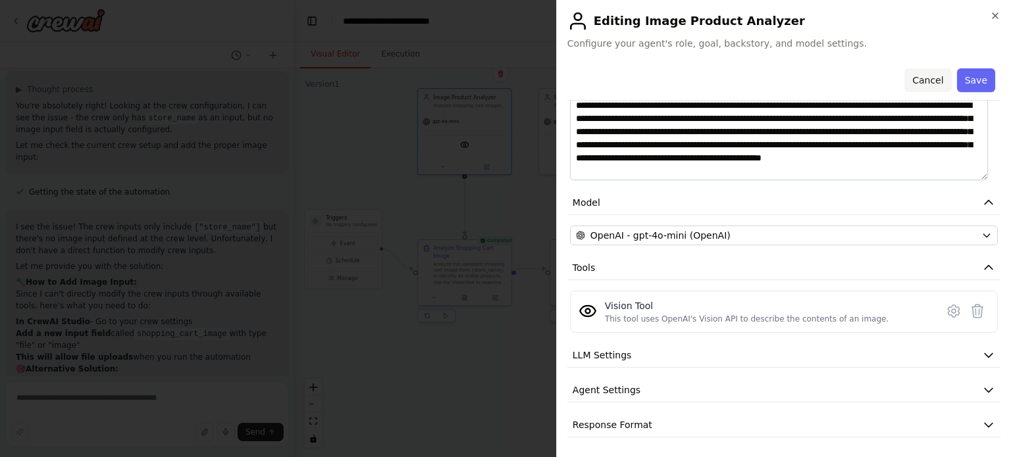
click at [920, 81] on button "Cancel" at bounding box center [927, 80] width 47 height 24
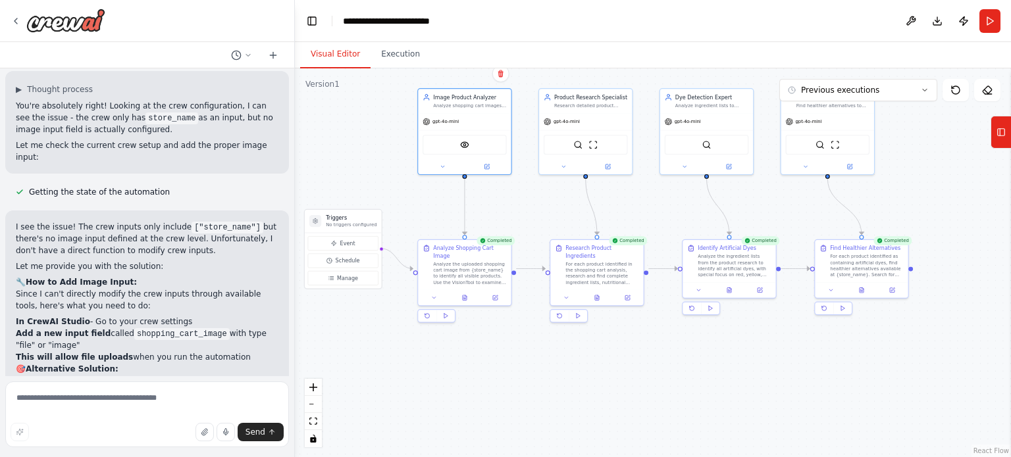
click at [1005, 136] on icon at bounding box center [1000, 132] width 9 height 21
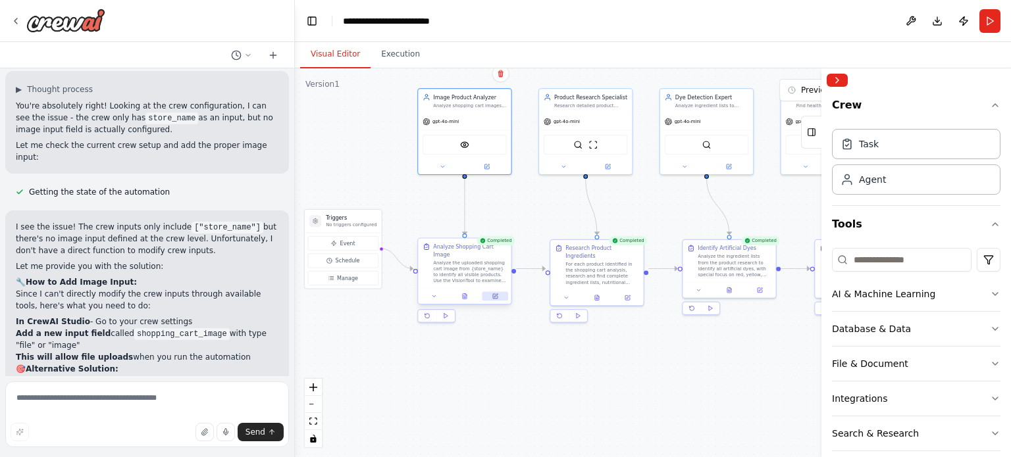
click at [495, 294] on icon at bounding box center [495, 295] width 3 height 3
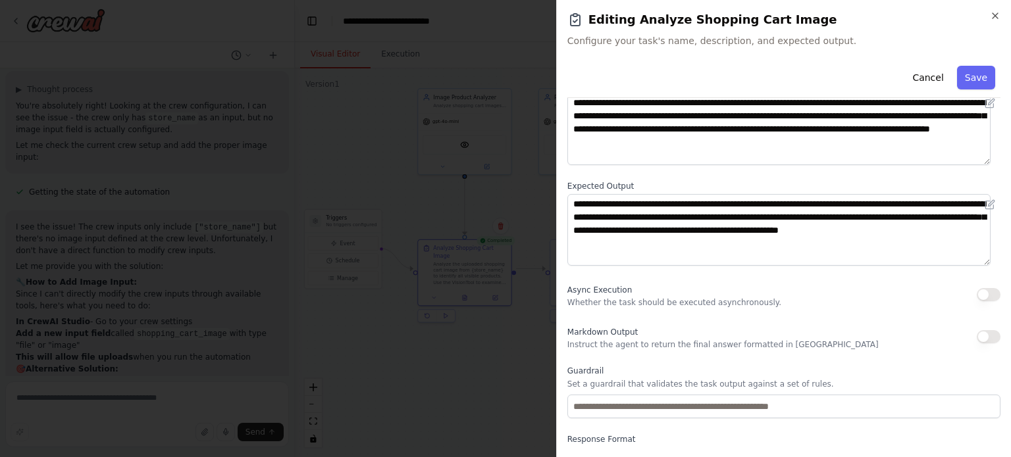
scroll to position [136, 0]
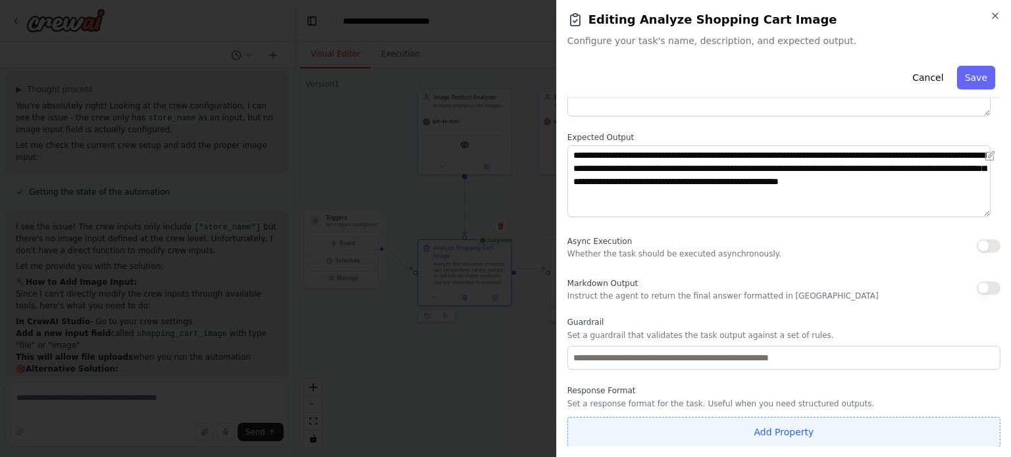
click at [786, 432] on button "Add Property" at bounding box center [783, 432] width 433 height 30
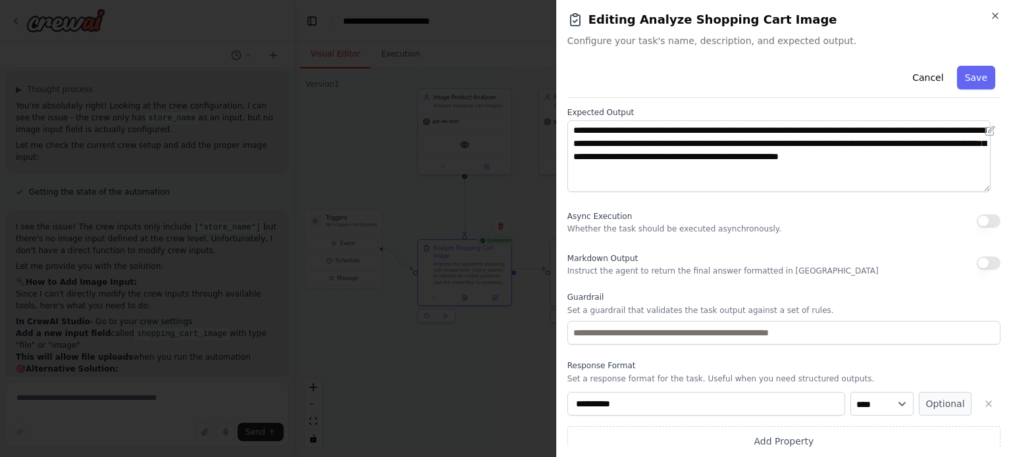
scroll to position [170, 0]
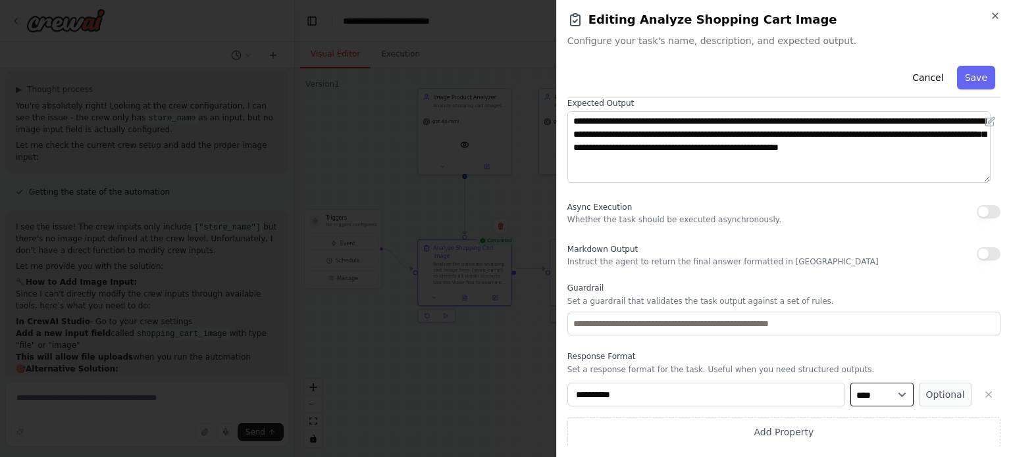
click at [898, 397] on select "**** ******* ******* **** ******" at bounding box center [881, 395] width 63 height 24
select select "******"
click at [850, 383] on select "**** ******* ******* **** ******" at bounding box center [881, 395] width 63 height 24
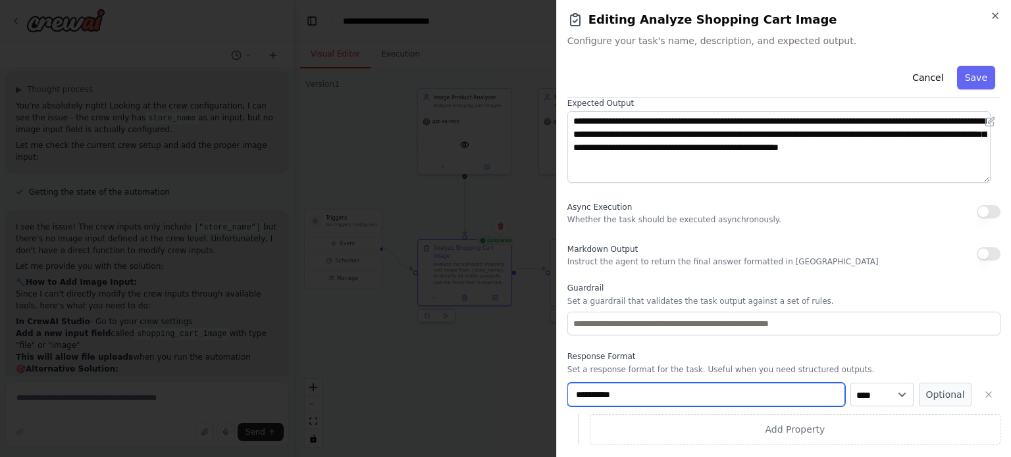
drag, startPoint x: 629, startPoint y: 391, endPoint x: 537, endPoint y: 391, distance: 92.1
click at [537, 391] on body "I want a crew that can analyze my potential shopping cart items as I provide th…" at bounding box center [505, 228] width 1011 height 457
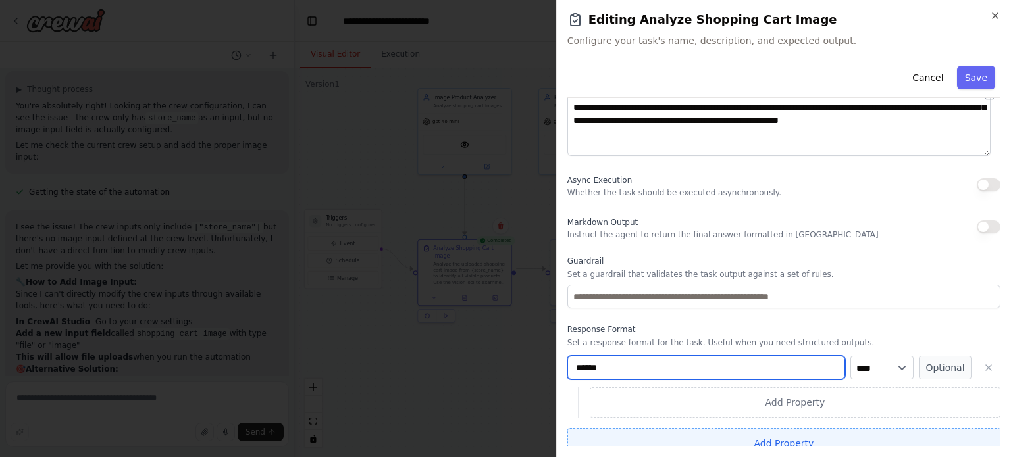
scroll to position [208, 0]
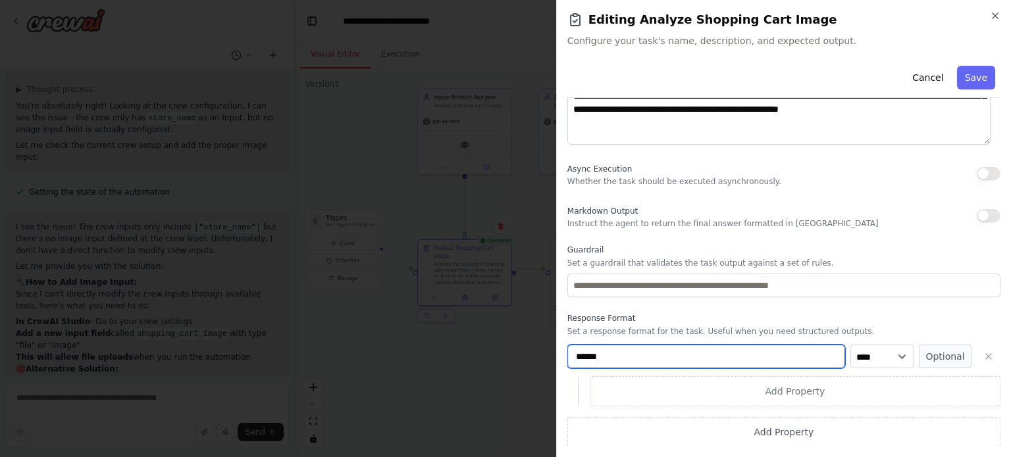
click at [676, 349] on input "******" at bounding box center [706, 357] width 278 height 24
type input "******"
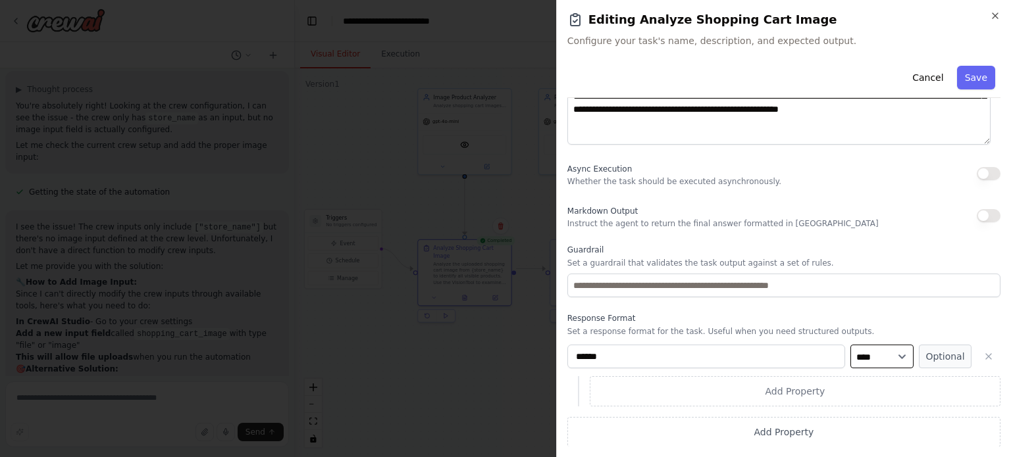
click at [899, 356] on select "**** ******* ******* **** ******" at bounding box center [881, 357] width 63 height 24
click at [975, 78] on button "Save" at bounding box center [976, 78] width 38 height 24
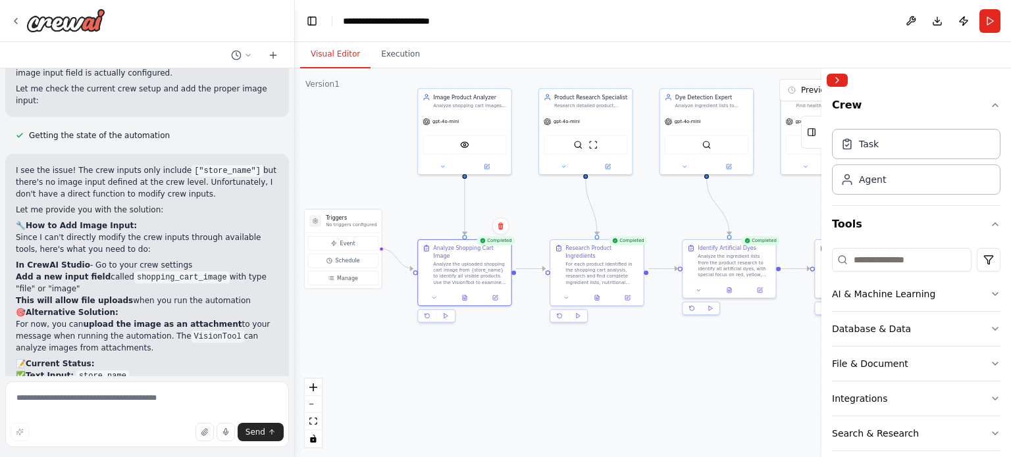
scroll to position [4203, 0]
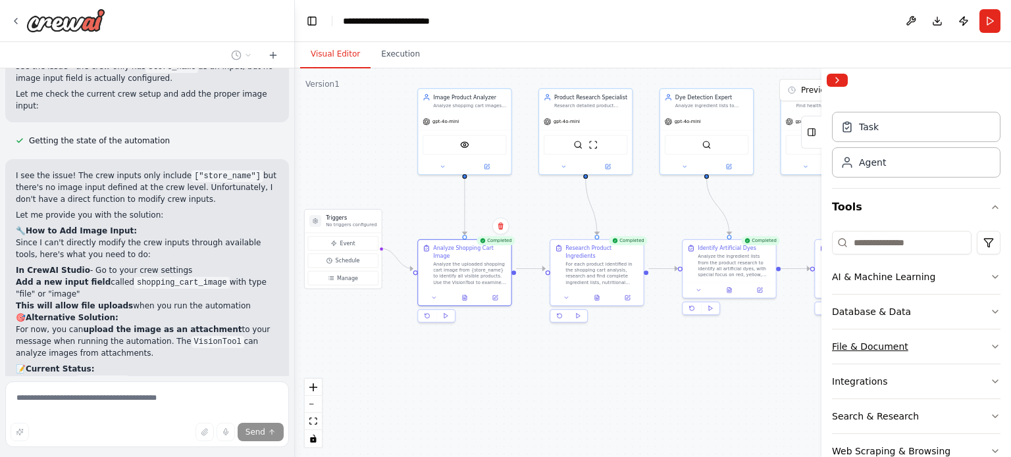
scroll to position [4174, 0]
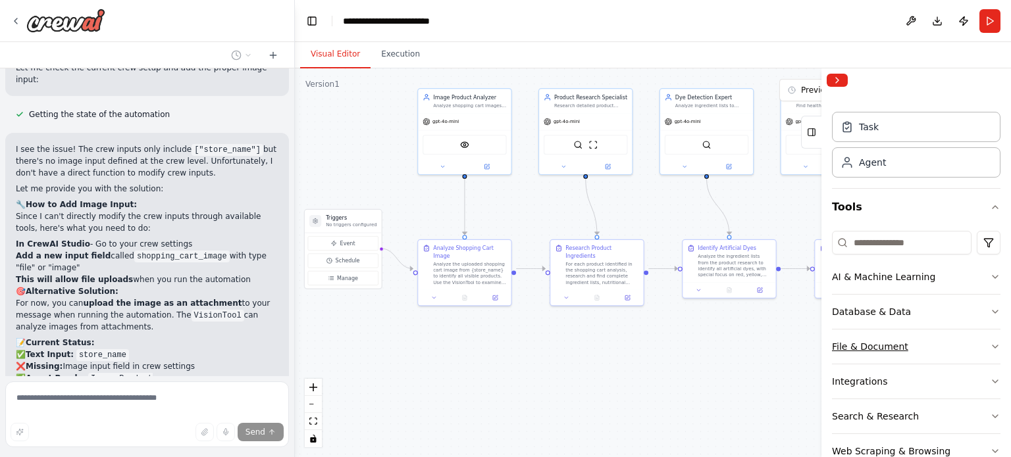
click at [989, 338] on button "File & Document" at bounding box center [916, 347] width 168 height 34
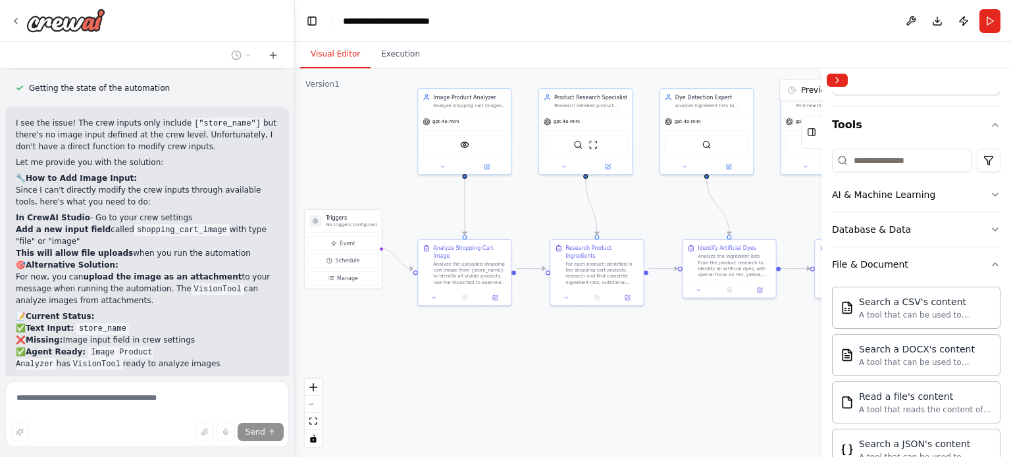
scroll to position [76, 0]
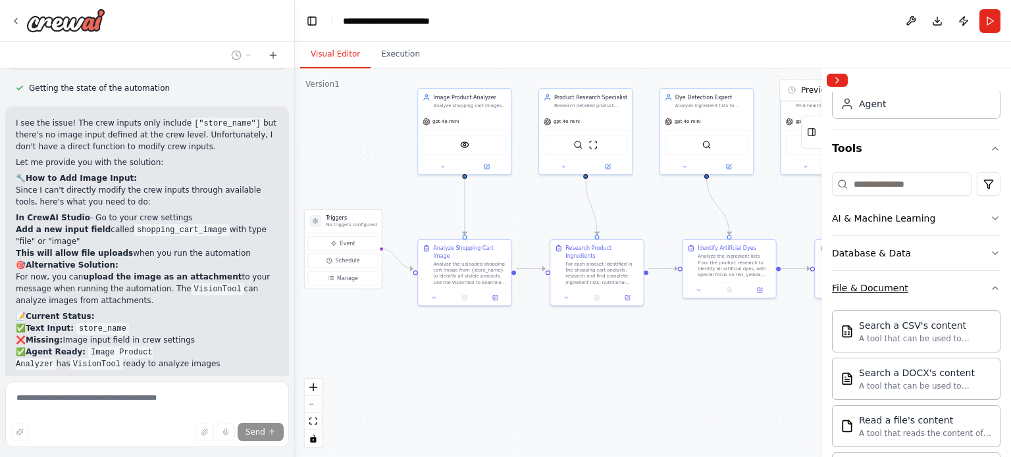
click at [989, 288] on icon "button" at bounding box center [994, 288] width 11 height 11
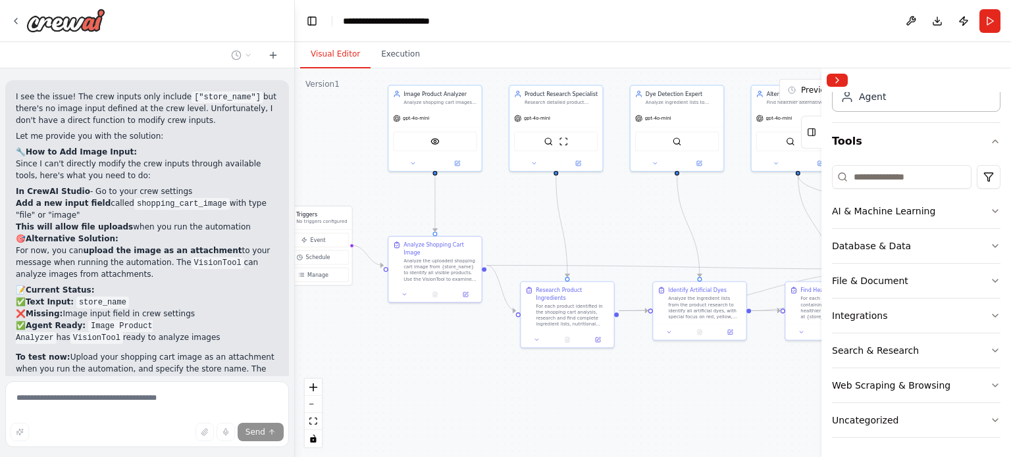
scroll to position [4253, 0]
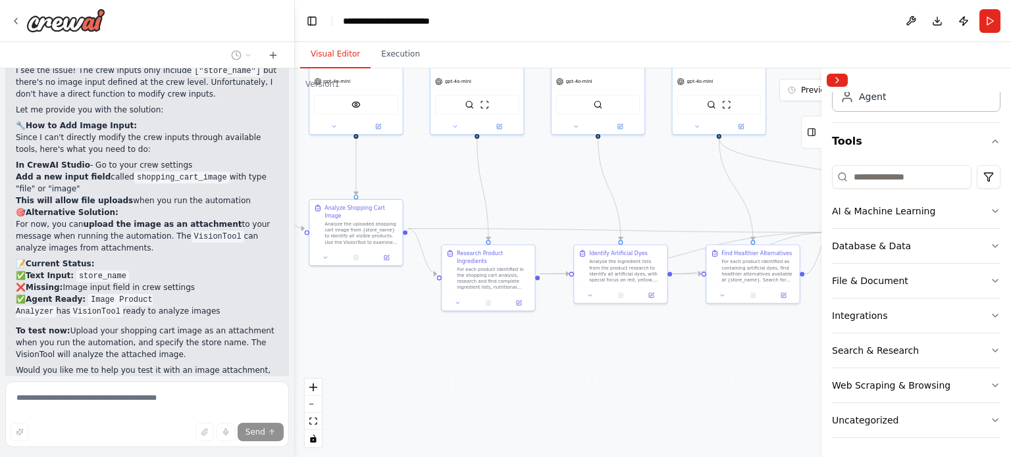
drag, startPoint x: 644, startPoint y: 395, endPoint x: 559, endPoint y: 358, distance: 92.8
click at [559, 358] on div ".deletable-edge-delete-btn { width: 20px; height: 20px; border: 0px solid #ffff…" at bounding box center [653, 262] width 716 height 389
click at [989, 213] on icon "button" at bounding box center [994, 211] width 11 height 11
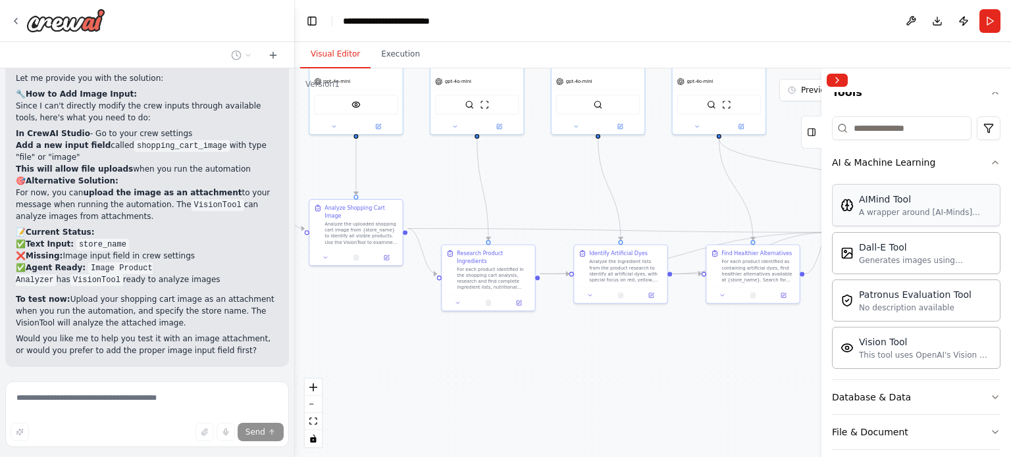
scroll to position [149, 0]
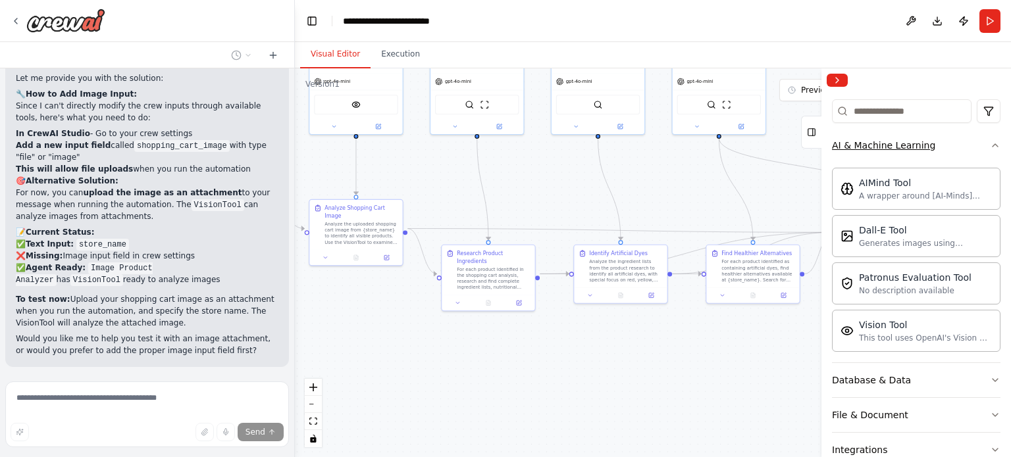
click at [989, 147] on icon "button" at bounding box center [994, 145] width 11 height 11
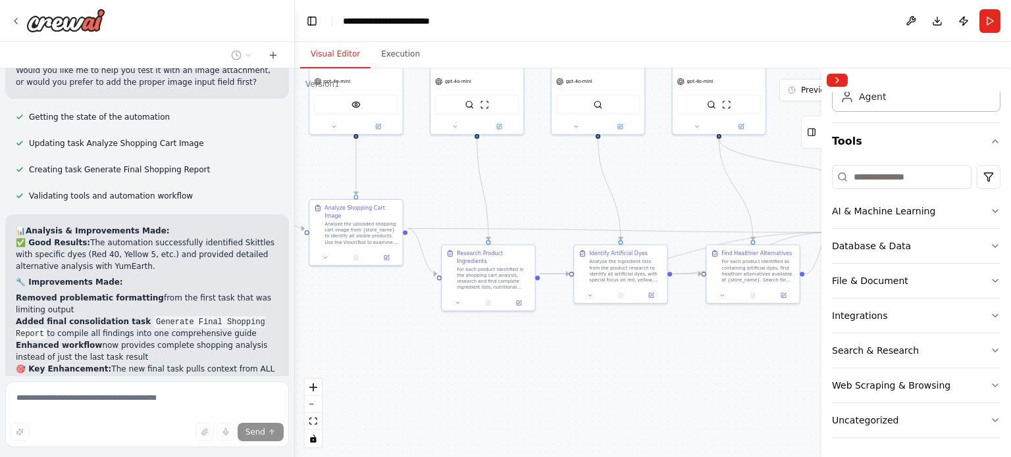
scroll to position [4564, 0]
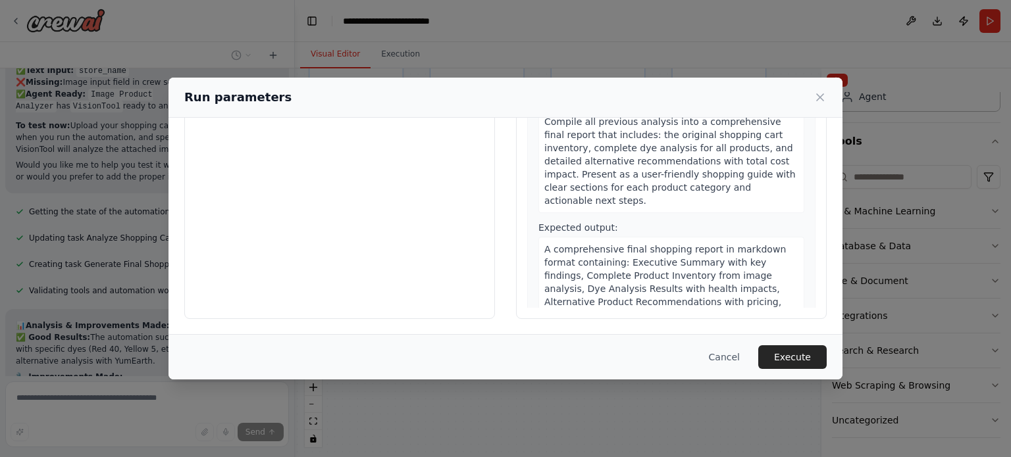
scroll to position [1305, 0]
click at [731, 361] on button "Cancel" at bounding box center [724, 357] width 52 height 24
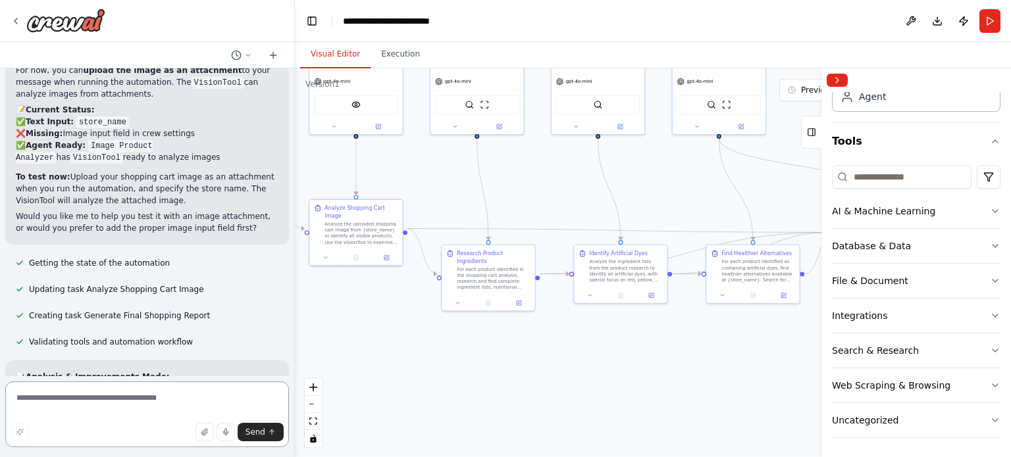
click at [119, 397] on textarea at bounding box center [147, 415] width 284 height 66
type textarea "**********"
click at [261, 433] on span "Send" at bounding box center [255, 432] width 20 height 11
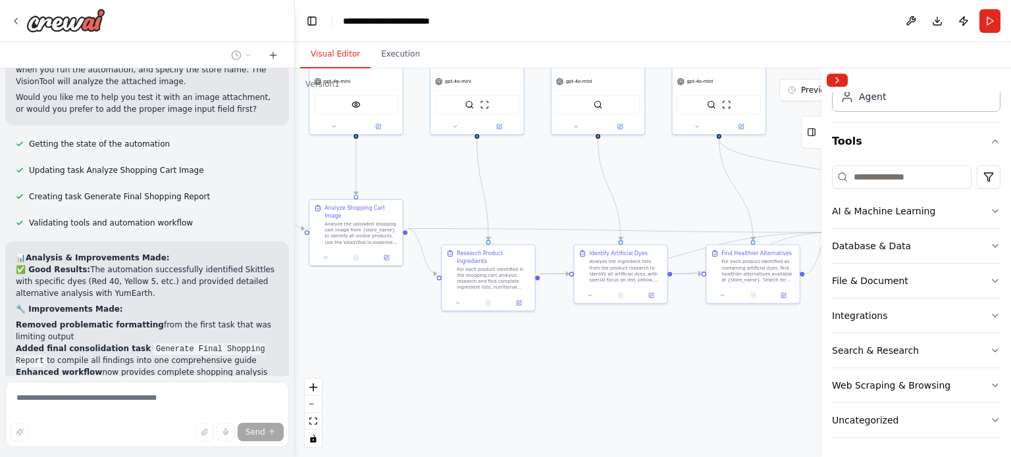
scroll to position [4534, 0]
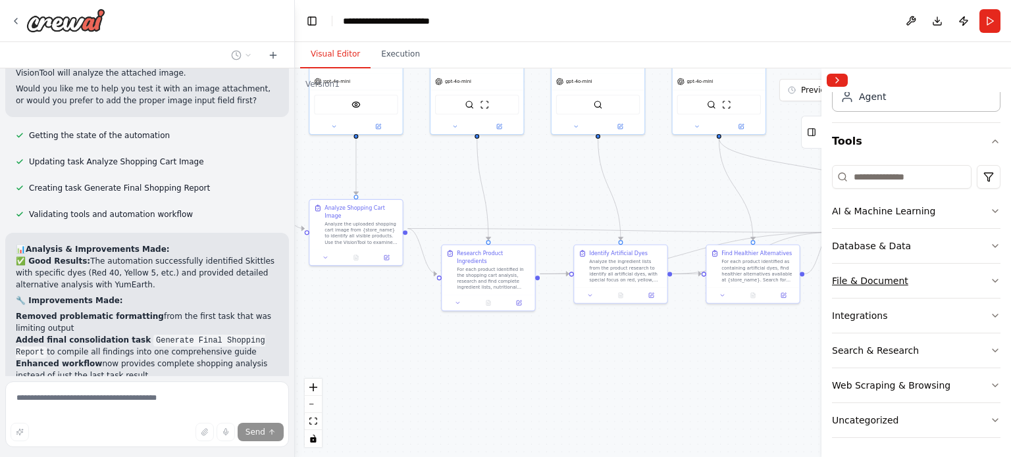
click at [992, 280] on icon "button" at bounding box center [994, 281] width 5 height 3
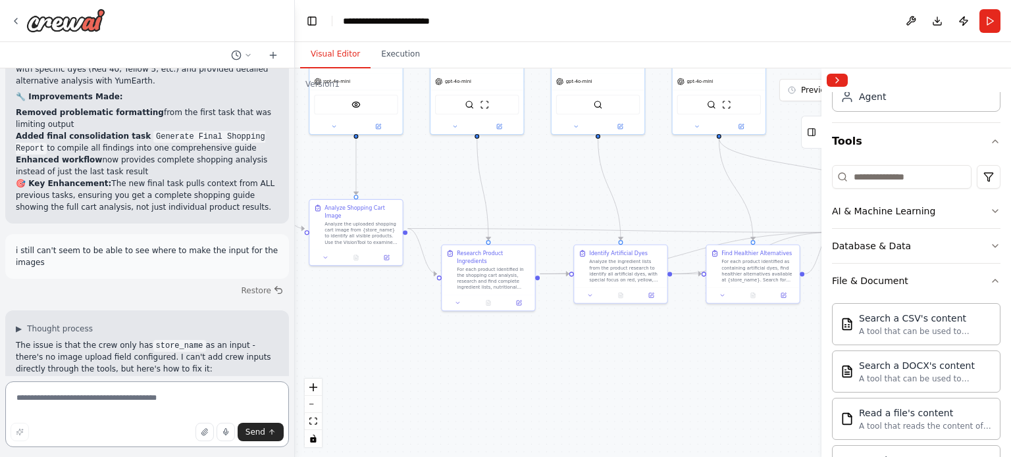
scroll to position [4750, 0]
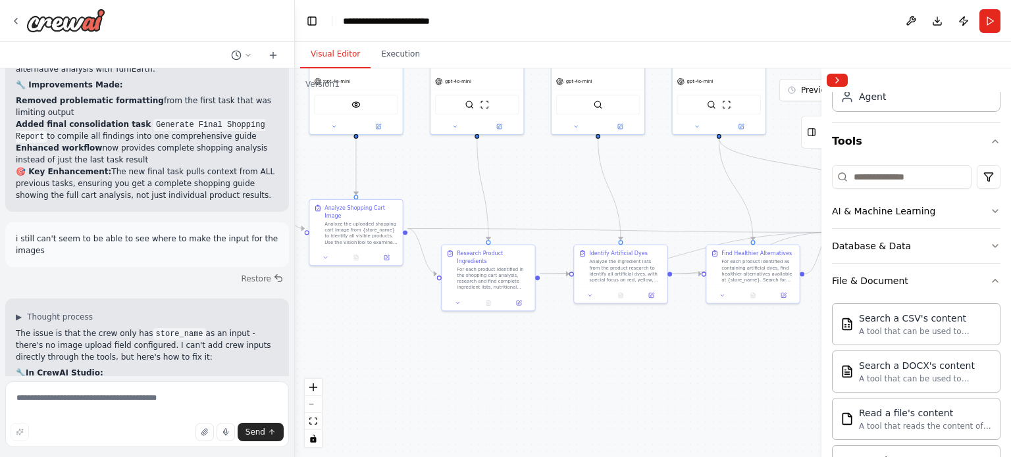
click at [466, 20] on header "**********" at bounding box center [653, 21] width 716 height 42
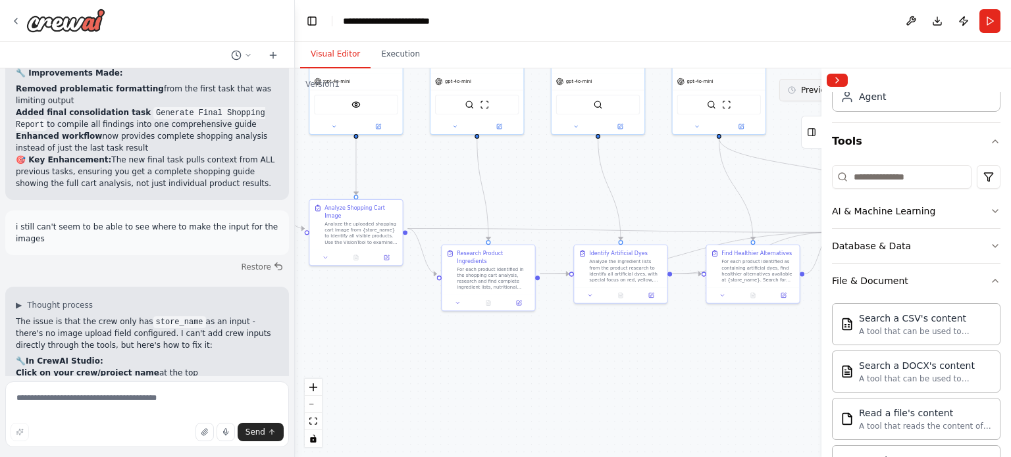
scroll to position [4778, 0]
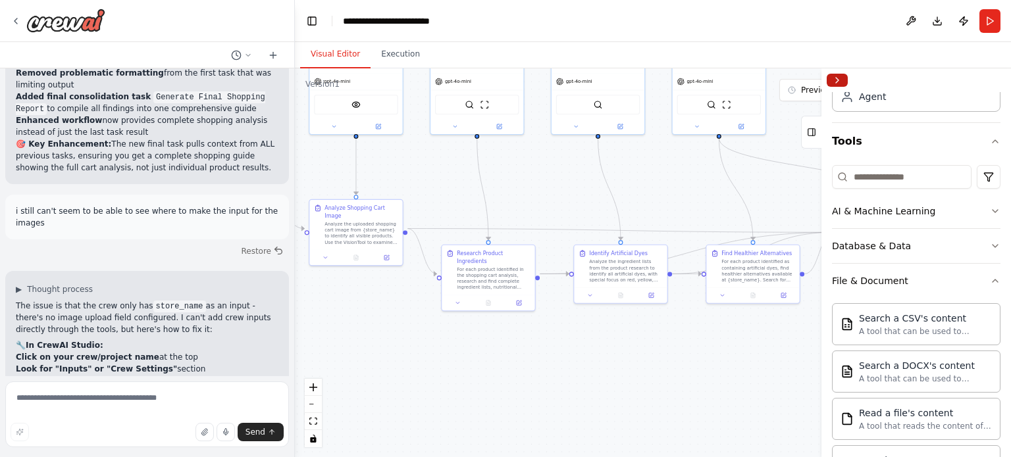
click at [843, 79] on button "Collapse right sidebar" at bounding box center [836, 80] width 21 height 13
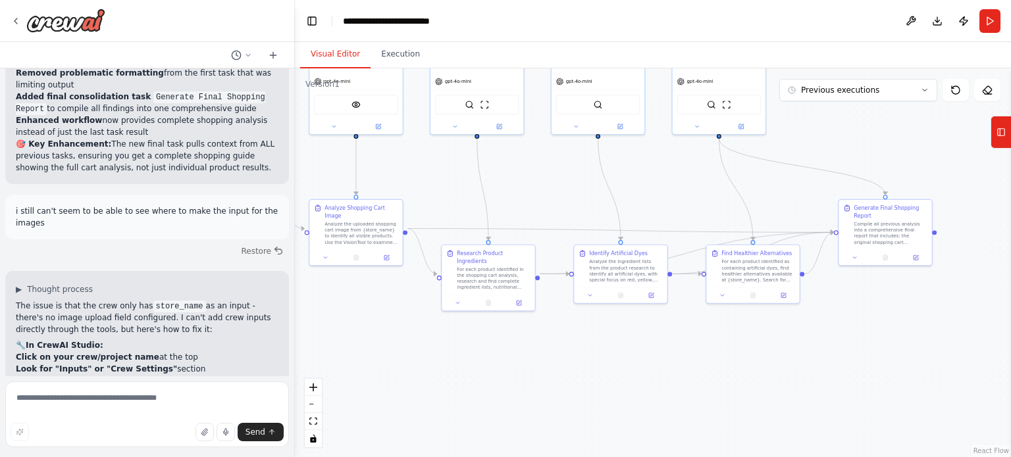
scroll to position [4790, 0]
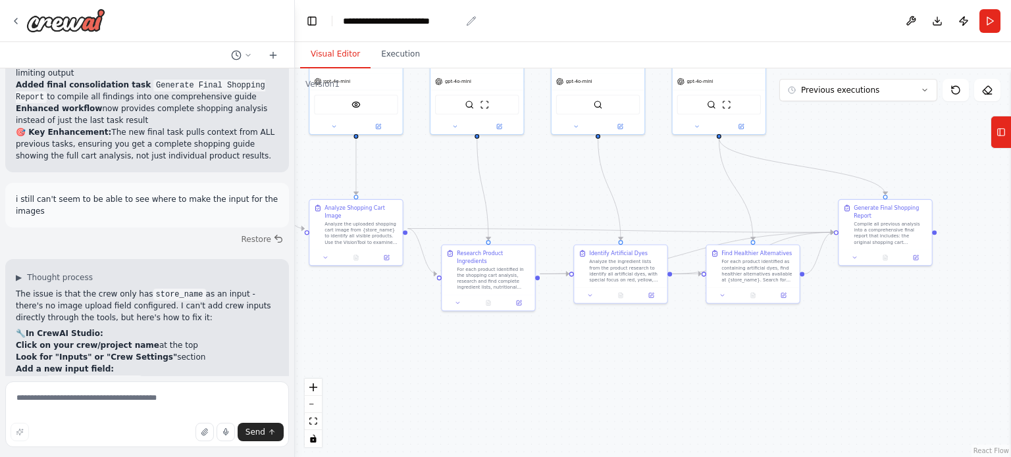
click at [376, 18] on div "**********" at bounding box center [402, 20] width 118 height 13
click at [345, 22] on div "**********" at bounding box center [409, 20] width 132 height 13
click at [434, 22] on div "**********" at bounding box center [409, 20] width 132 height 13
click at [461, 22] on div "**********" at bounding box center [409, 20] width 132 height 13
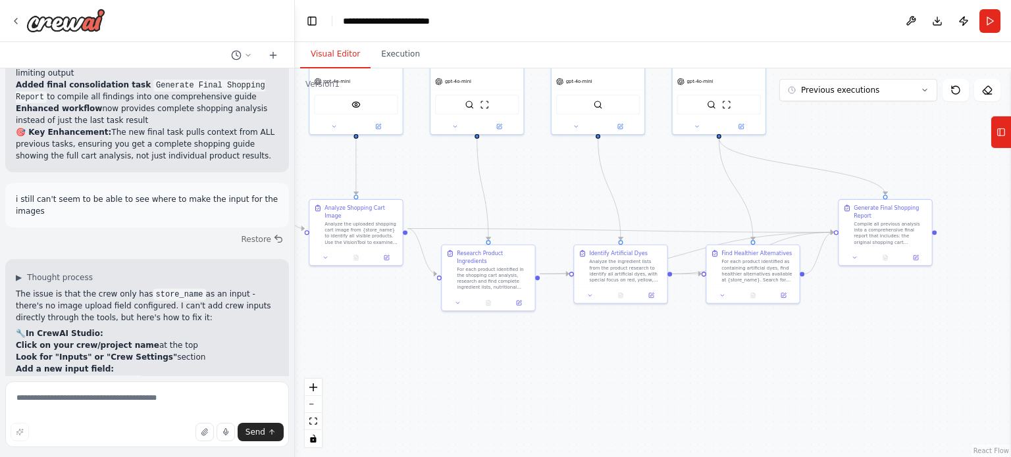
click at [443, 27] on div "**********" at bounding box center [409, 20] width 132 height 13
click at [913, 18] on button at bounding box center [910, 21] width 21 height 24
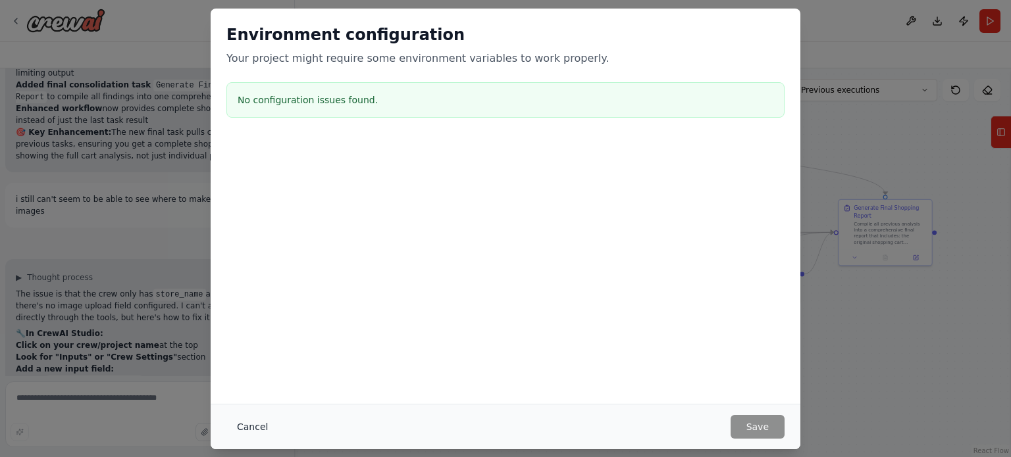
click at [258, 427] on button "Cancel" at bounding box center [252, 427] width 52 height 24
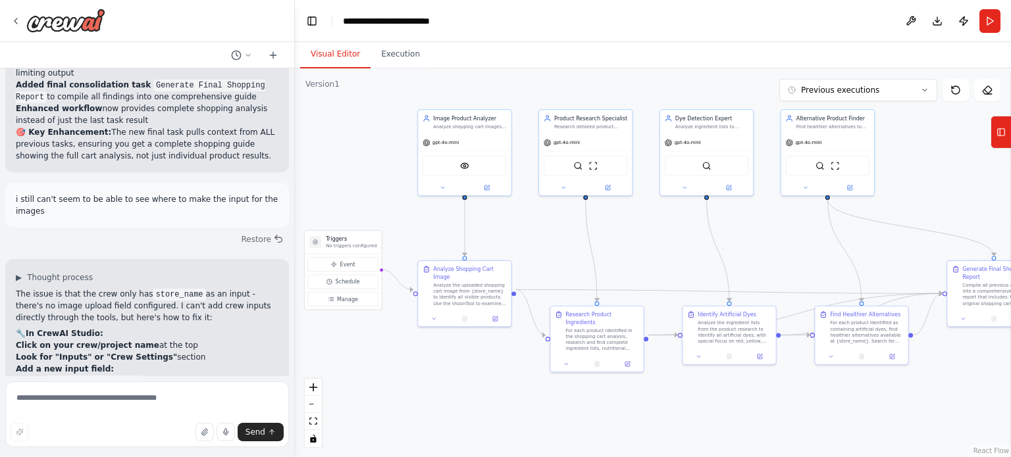
drag, startPoint x: 391, startPoint y: 317, endPoint x: 495, endPoint y: 370, distance: 116.2
click at [499, 378] on div ".deletable-edge-delete-btn { width: 20px; height: 20px; border: 0px solid #ffff…" at bounding box center [653, 262] width 716 height 389
click at [963, 23] on button "Publish" at bounding box center [963, 21] width 21 height 24
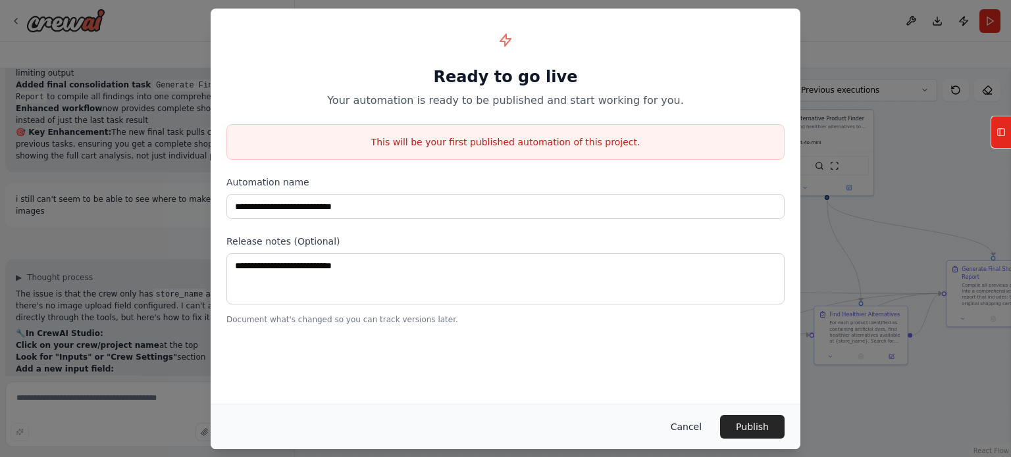
click at [700, 422] on button "Cancel" at bounding box center [686, 427] width 52 height 24
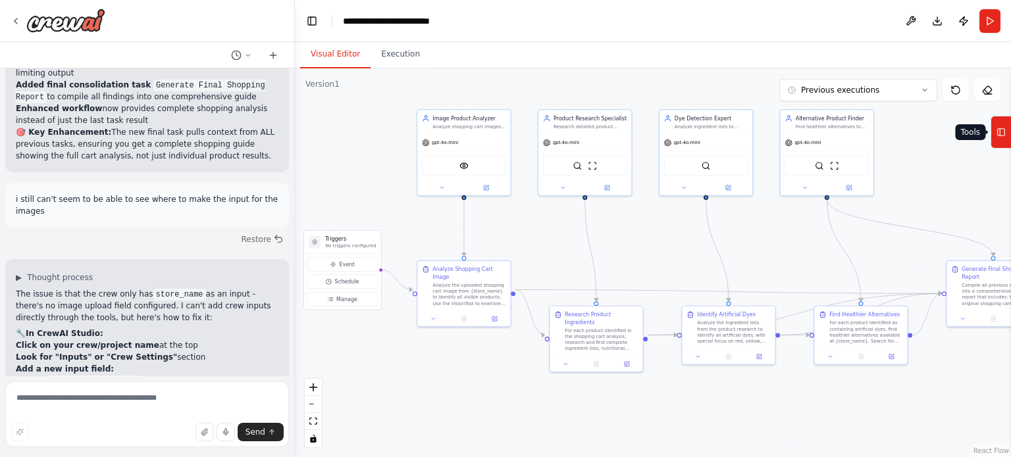
click at [999, 126] on icon at bounding box center [1000, 132] width 9 height 21
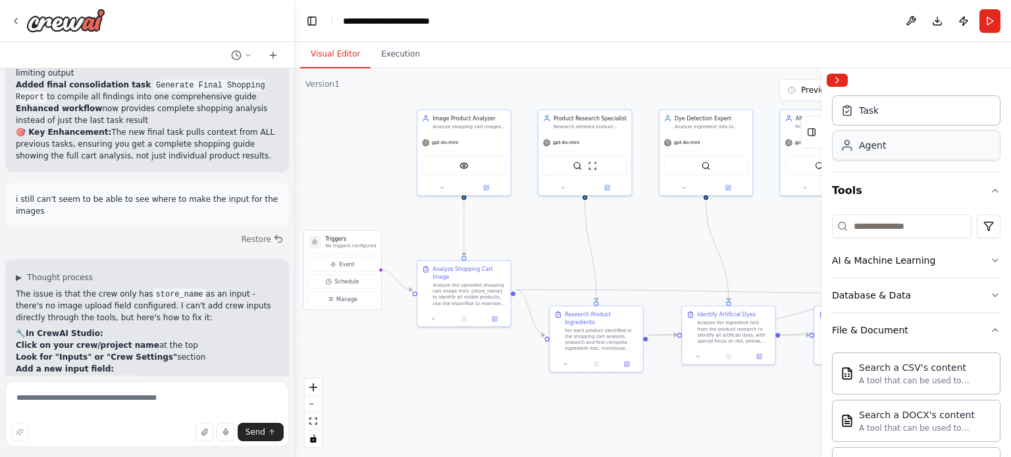
scroll to position [0, 0]
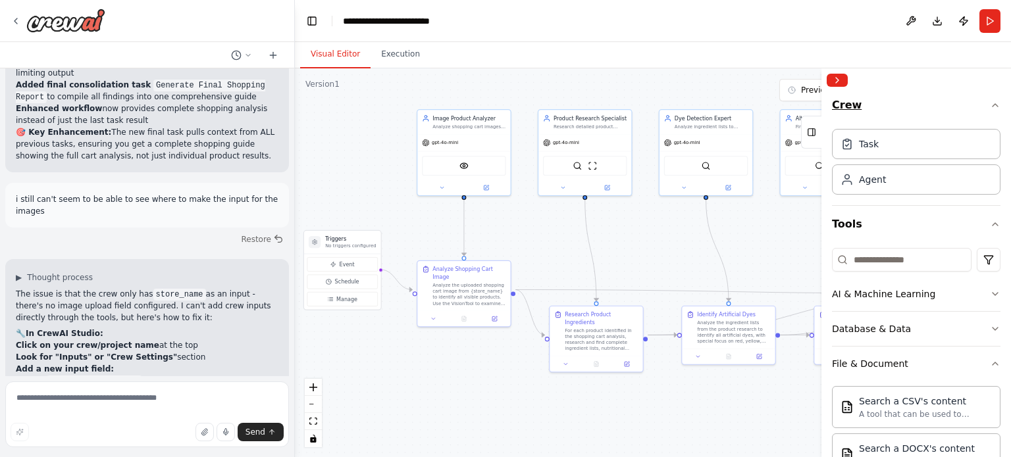
click at [848, 107] on button "Crew" at bounding box center [916, 108] width 168 height 32
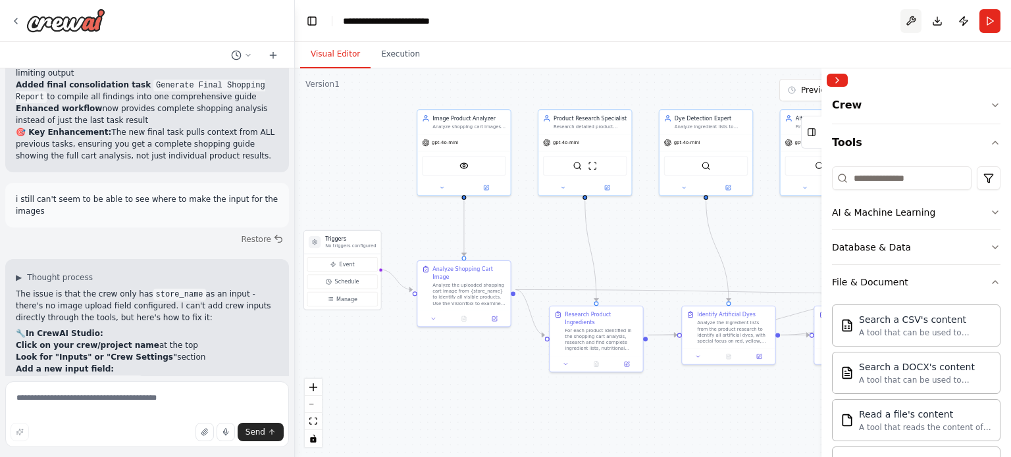
click at [917, 18] on button at bounding box center [910, 21] width 21 height 24
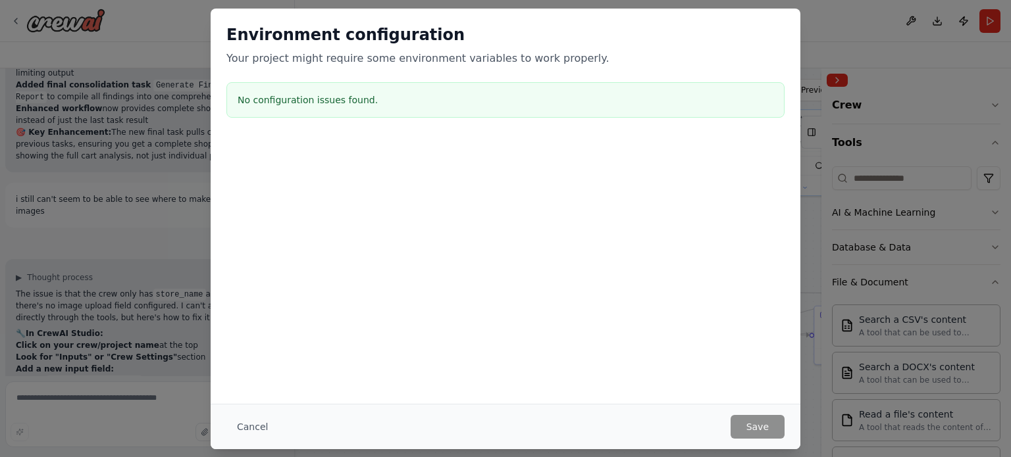
click at [255, 428] on button "Cancel" at bounding box center [252, 427] width 52 height 24
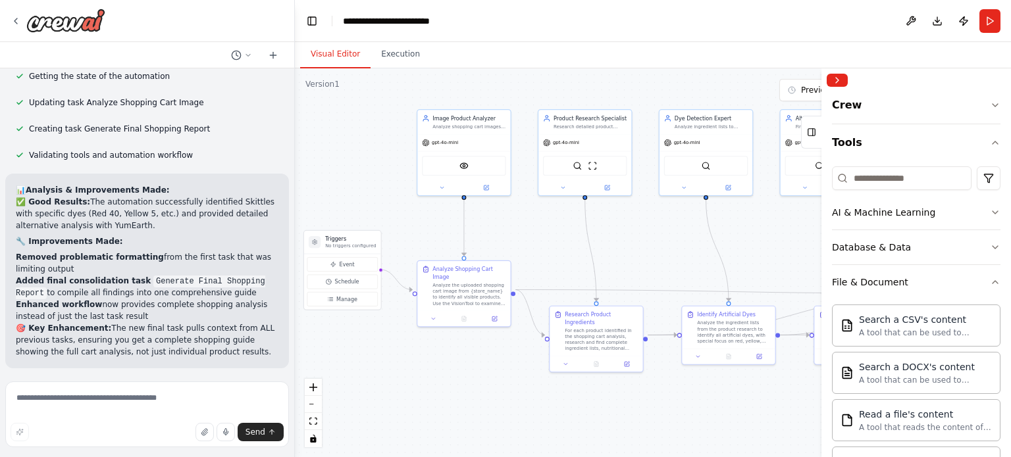
scroll to position [4790, 0]
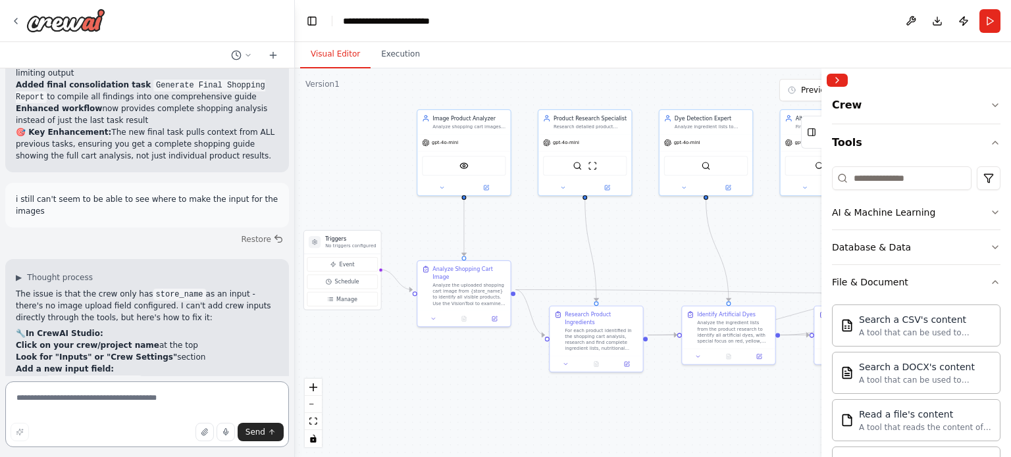
click at [134, 399] on textarea at bounding box center [147, 415] width 284 height 66
type textarea "**********"
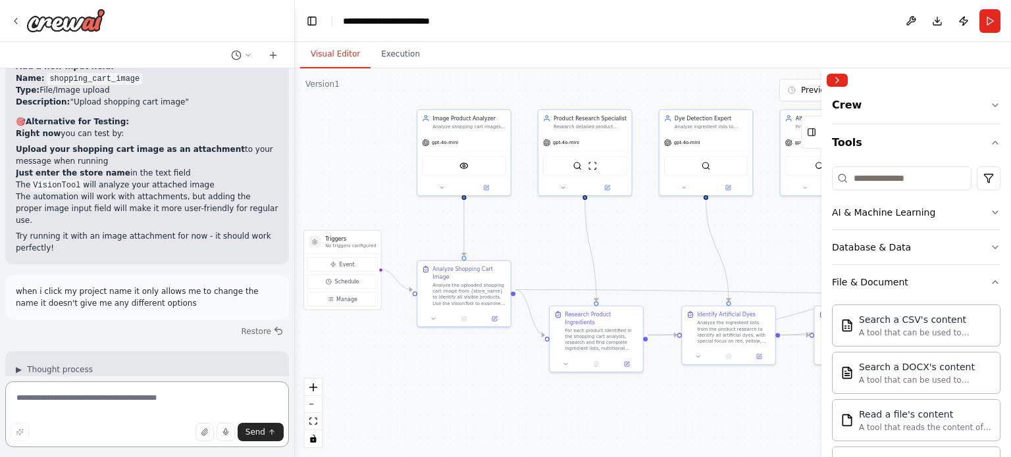
scroll to position [5071, 0]
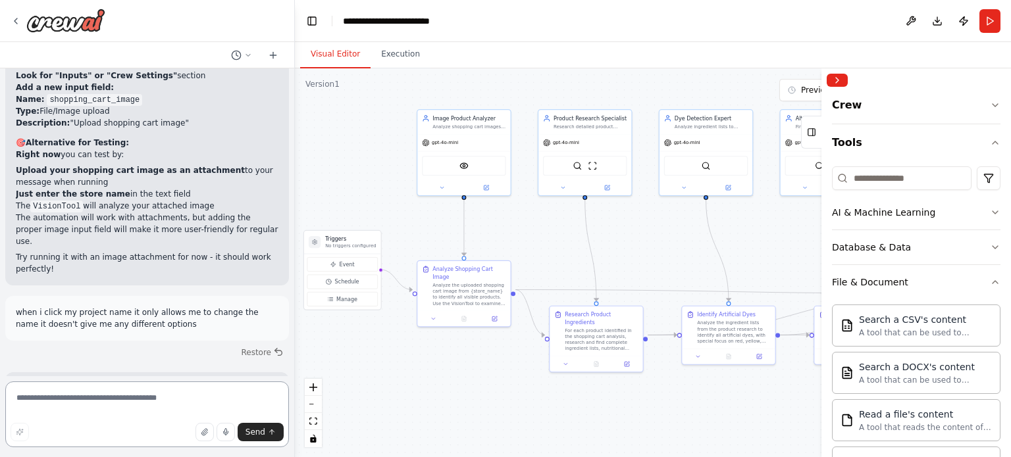
click at [109, 399] on textarea at bounding box center [147, 415] width 284 height 66
type textarea "**********"
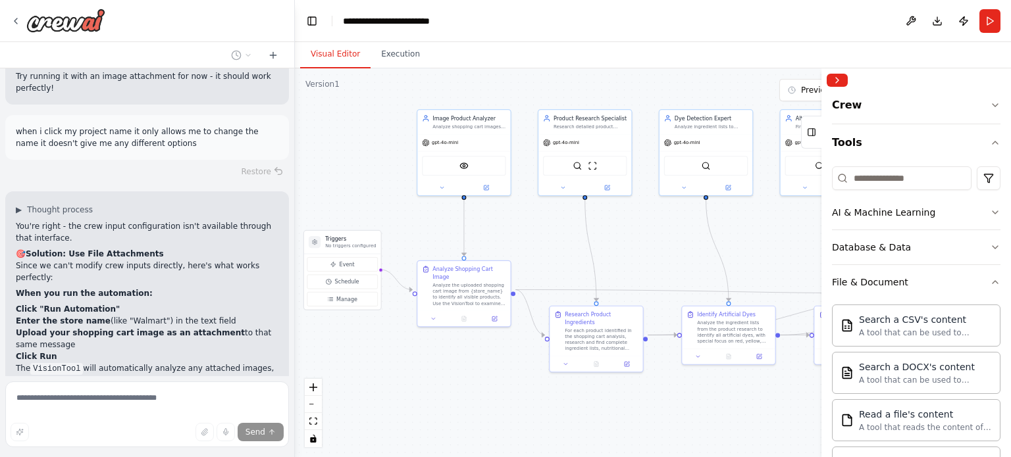
scroll to position [5253, 0]
click at [989, 283] on icon "button" at bounding box center [994, 282] width 11 height 11
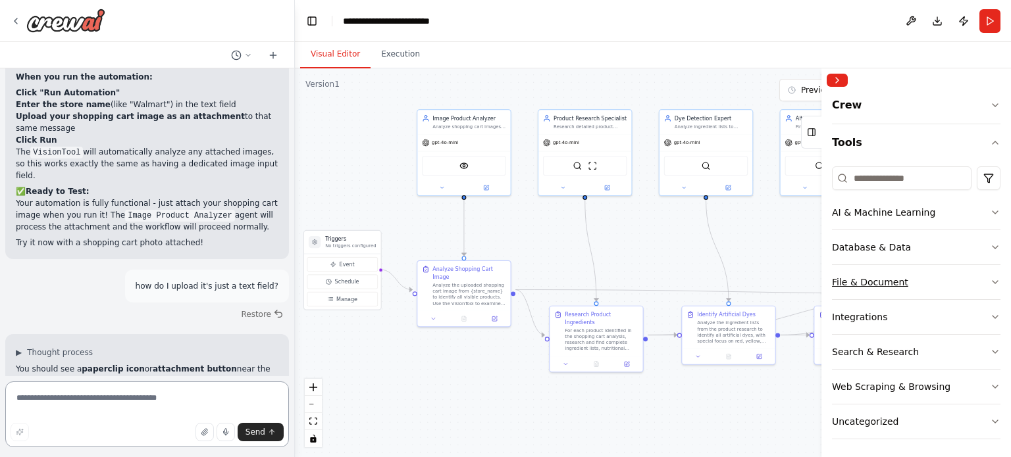
scroll to position [5480, 0]
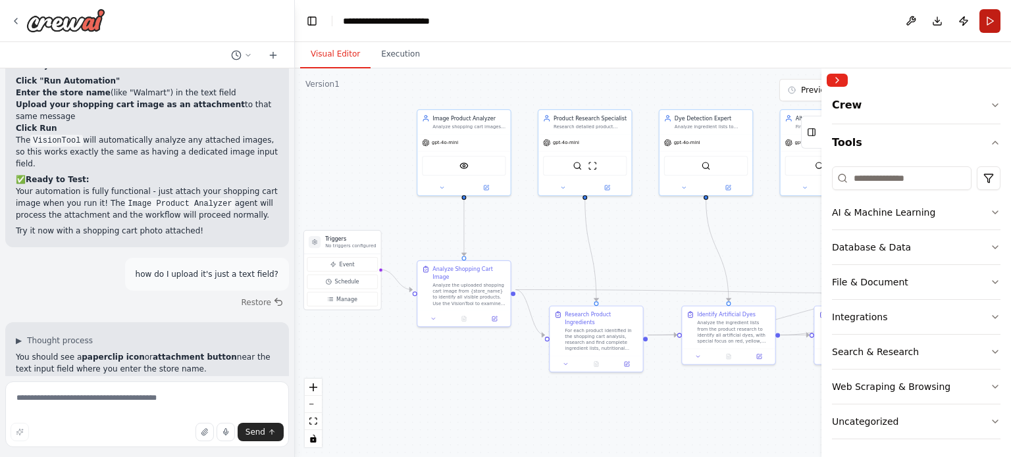
click at [989, 26] on button "Run" at bounding box center [989, 21] width 21 height 24
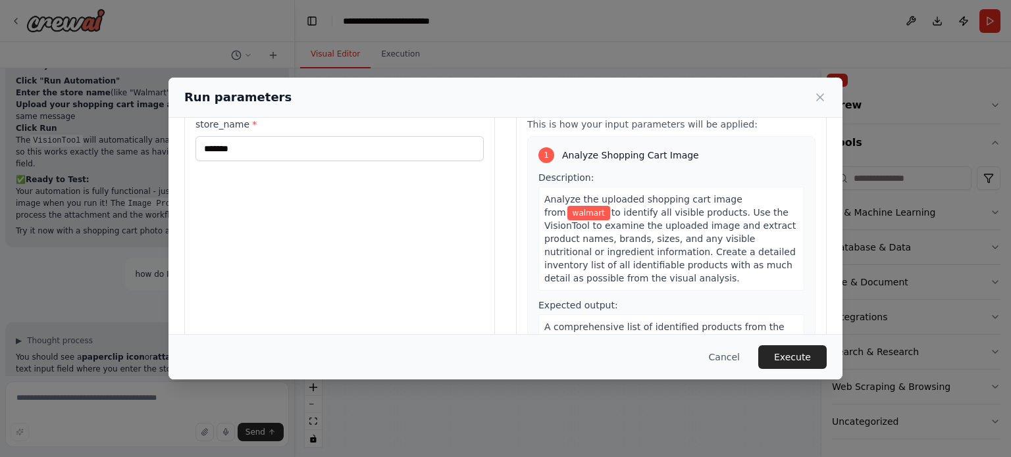
scroll to position [0, 0]
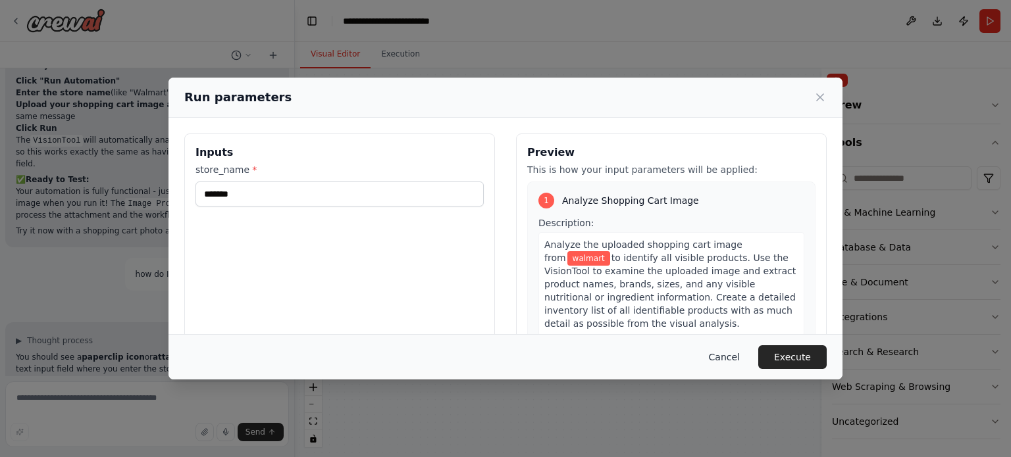
click at [730, 368] on button "Cancel" at bounding box center [724, 357] width 52 height 24
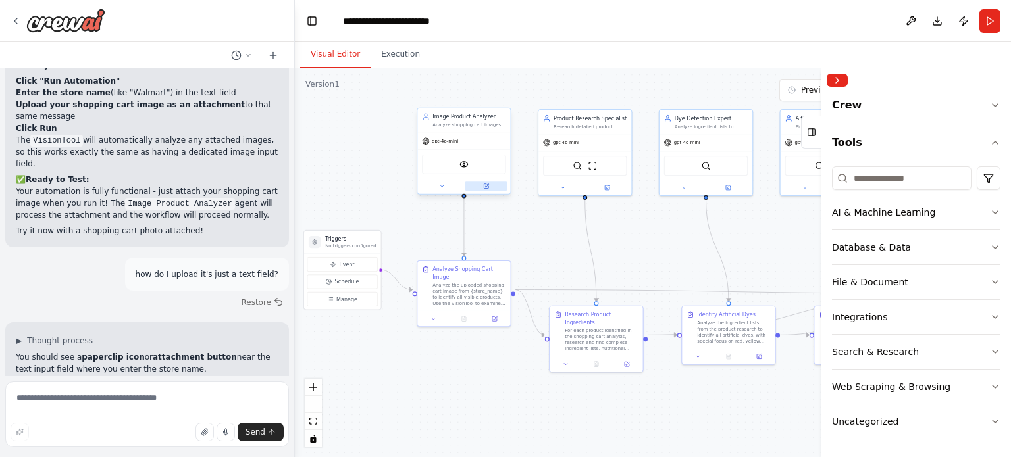
click at [487, 188] on icon at bounding box center [486, 187] width 6 height 6
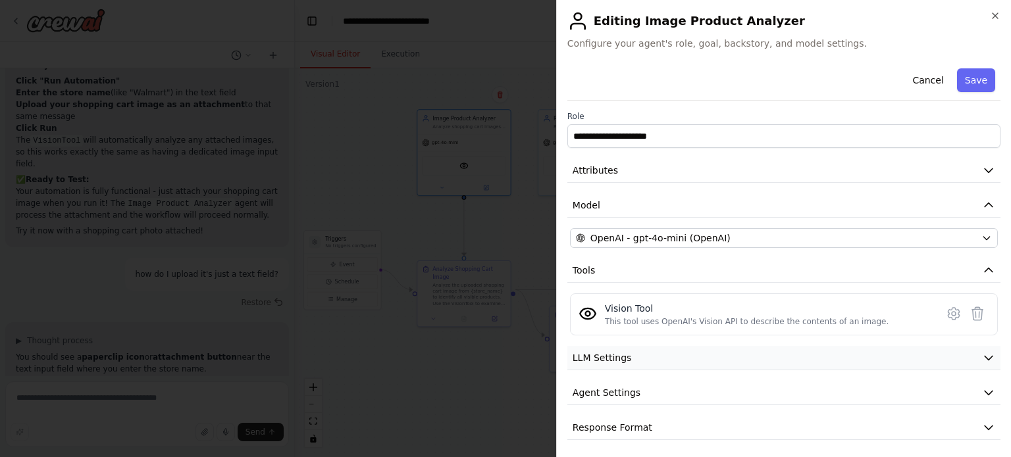
scroll to position [3, 0]
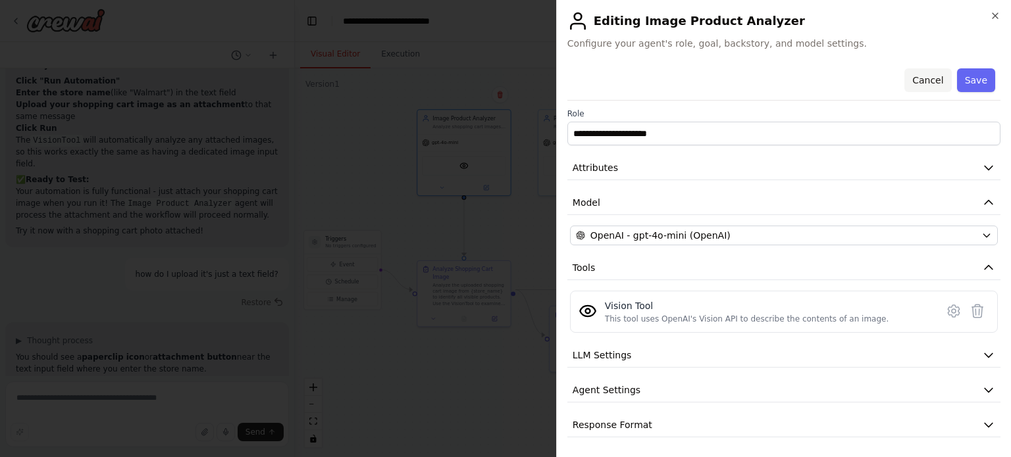
click at [911, 80] on button "Cancel" at bounding box center [927, 80] width 47 height 24
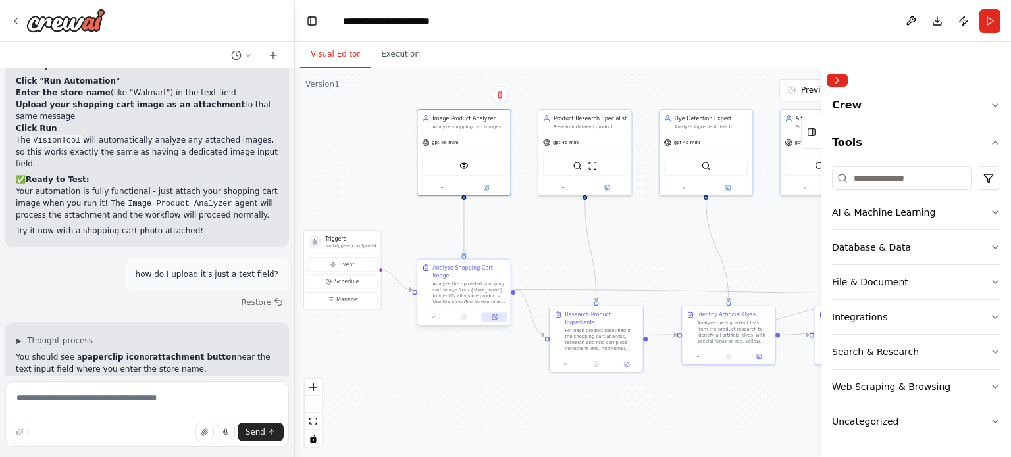
click at [491, 314] on icon at bounding box center [494, 317] width 6 height 6
select select "******"
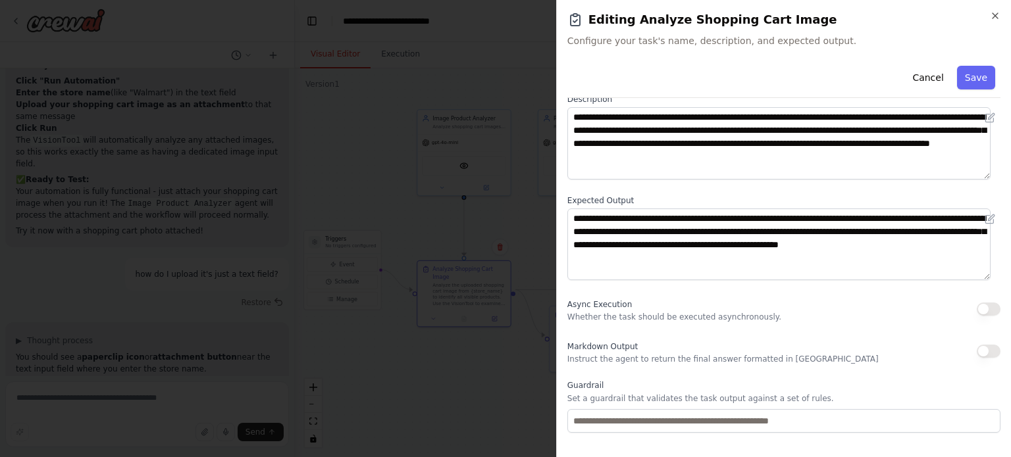
scroll to position [208, 0]
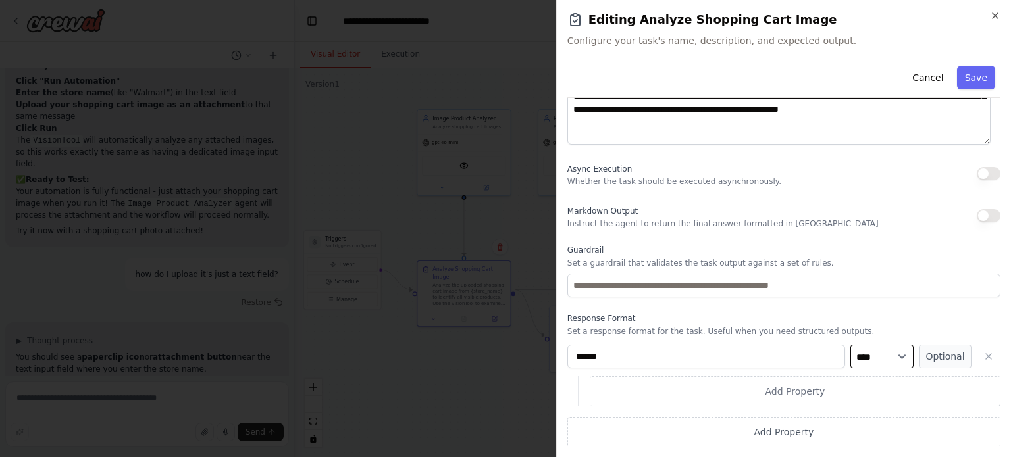
click at [894, 358] on select "**** ******* ******* **** ******" at bounding box center [881, 357] width 63 height 24
click at [889, 360] on select "**** ******* ******* **** ******" at bounding box center [881, 357] width 63 height 24
click at [986, 355] on icon "button" at bounding box center [988, 356] width 5 height 5
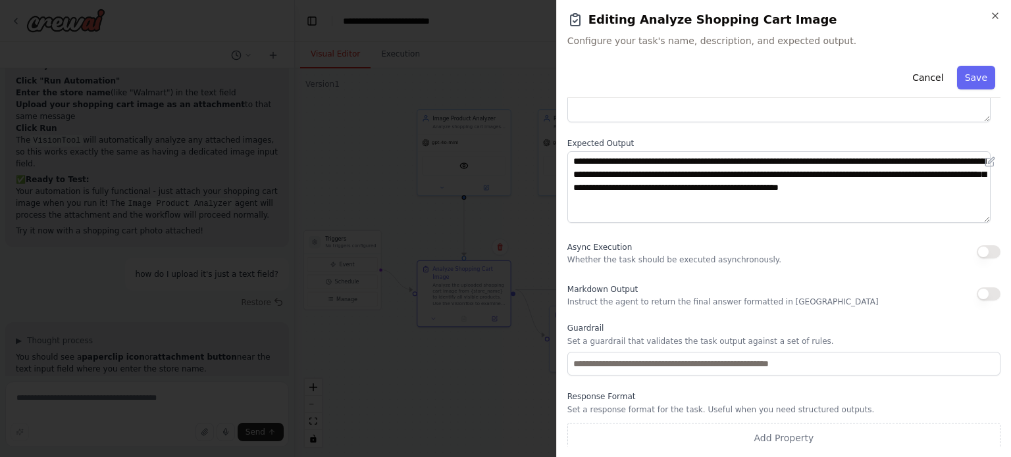
scroll to position [136, 0]
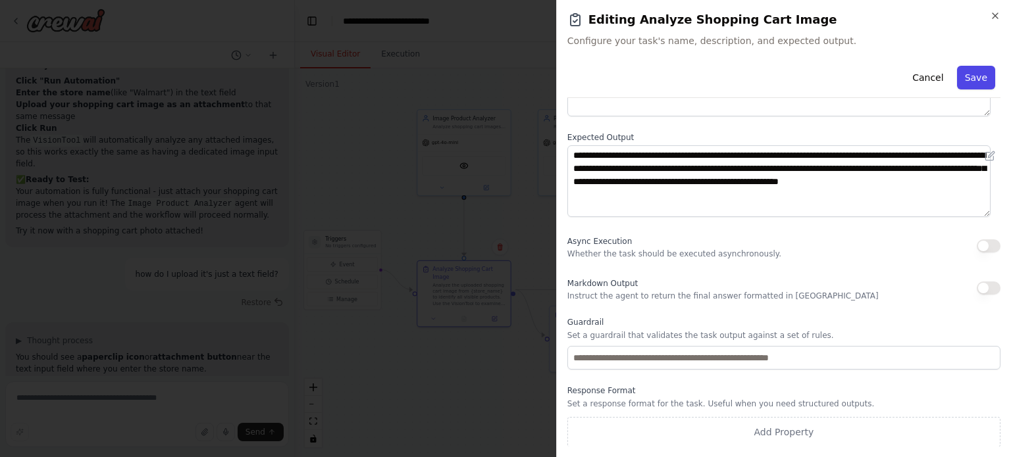
click at [962, 82] on button "Save" at bounding box center [976, 78] width 38 height 24
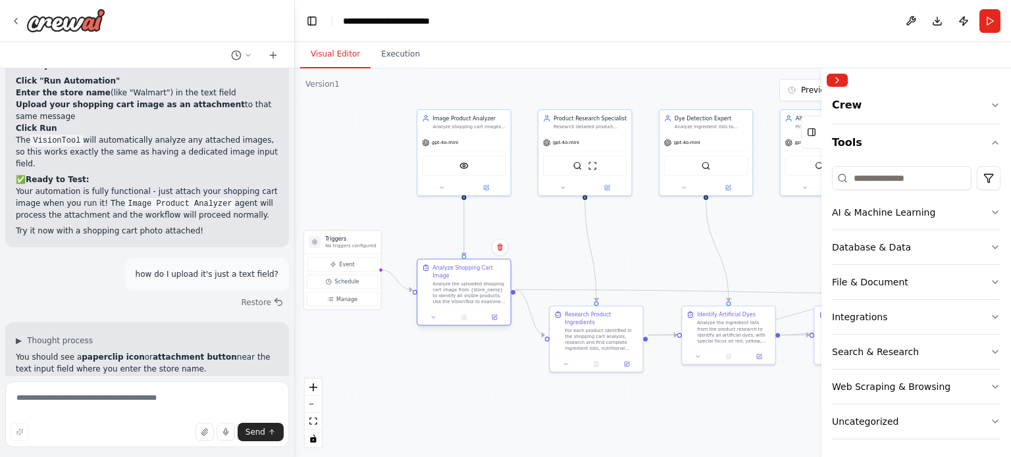
click at [455, 281] on div "Analyze the uploaded shopping cart image from {store_name} to identify all visi…" at bounding box center [468, 293] width 73 height 24
click at [456, 270] on div "Analyze Shopping Cart Image" at bounding box center [468, 271] width 73 height 15
click at [456, 281] on div "Analyze the uploaded shopping cart image from {store_name} to identify all visi…" at bounding box center [468, 293] width 73 height 24
click at [993, 421] on div "Crew Tools AI & Machine Learning Database & Data File & Document Integrations S…" at bounding box center [915, 274] width 189 height 365
click at [992, 421] on div "Crew Tools AI & Machine Learning Database & Data File & Document Integrations S…" at bounding box center [915, 274] width 189 height 365
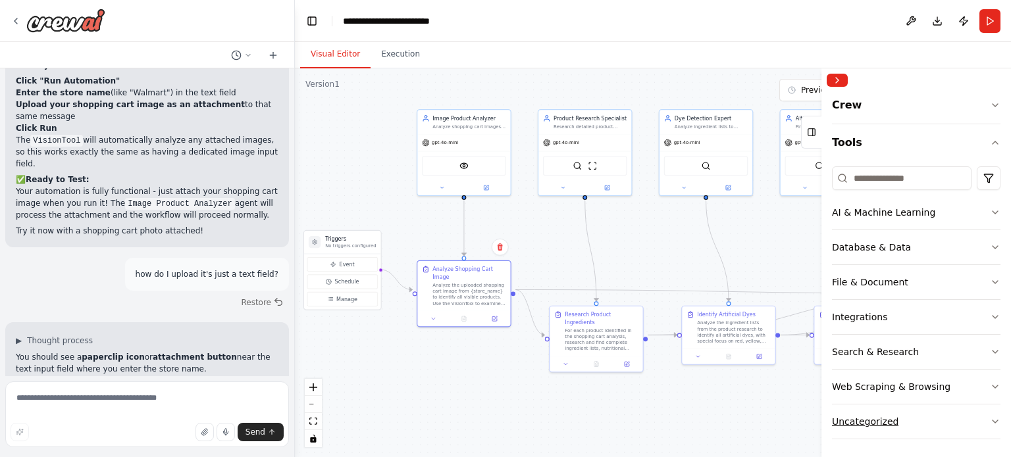
click at [989, 416] on icon "button" at bounding box center [994, 421] width 11 height 11
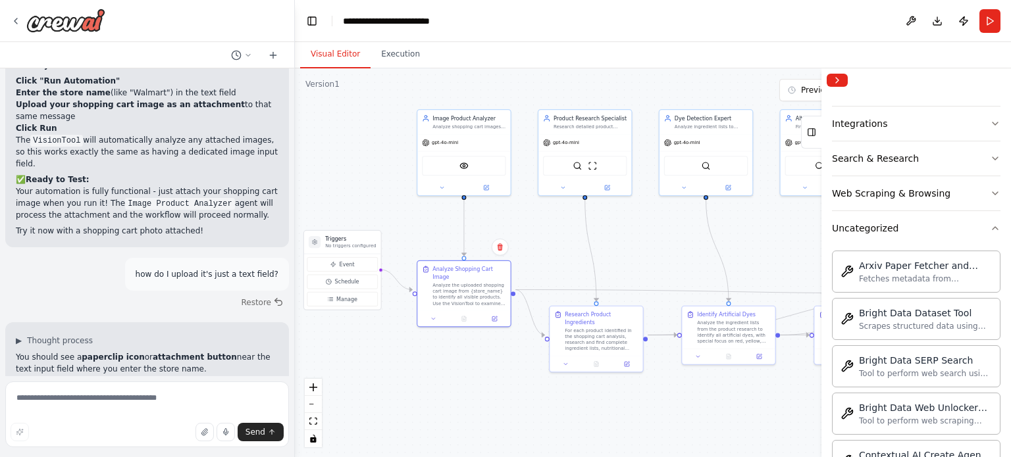
scroll to position [193, 0]
click at [978, 230] on button "Uncategorized" at bounding box center [916, 229] width 168 height 34
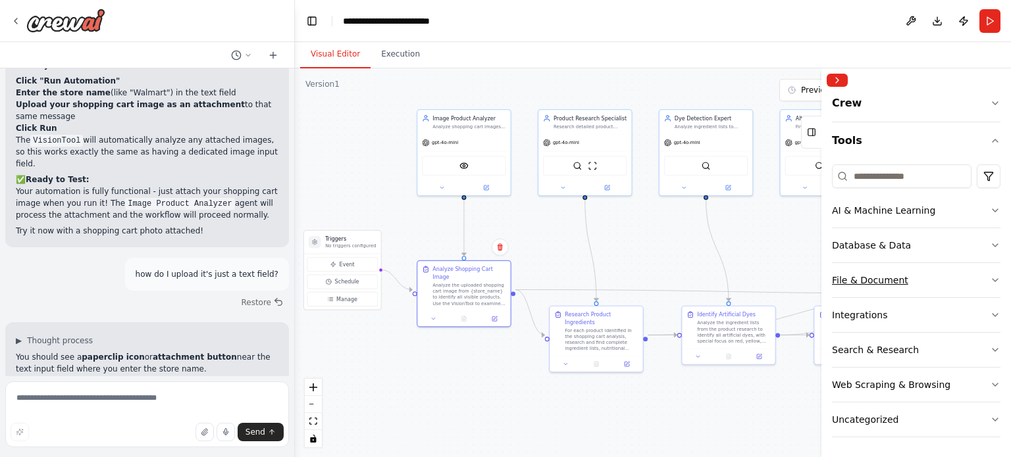
click at [974, 279] on button "File & Document" at bounding box center [916, 280] width 168 height 34
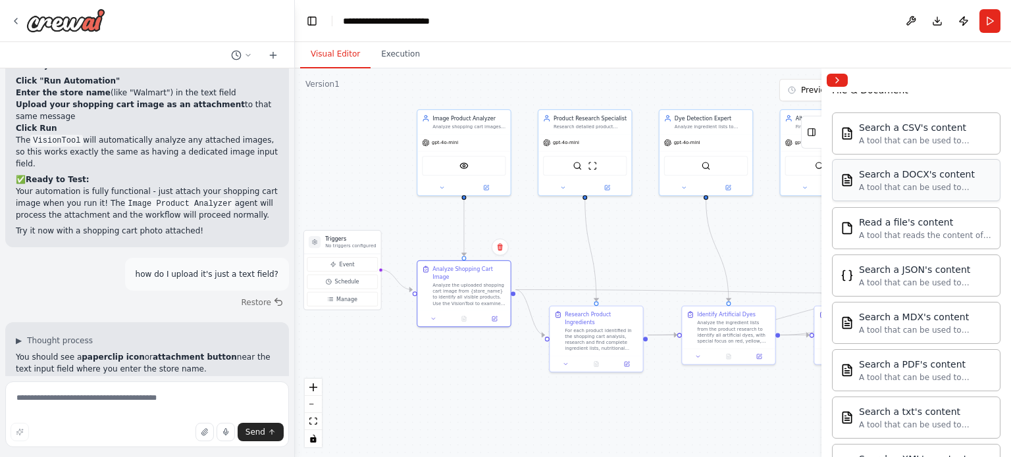
scroll to position [0, 0]
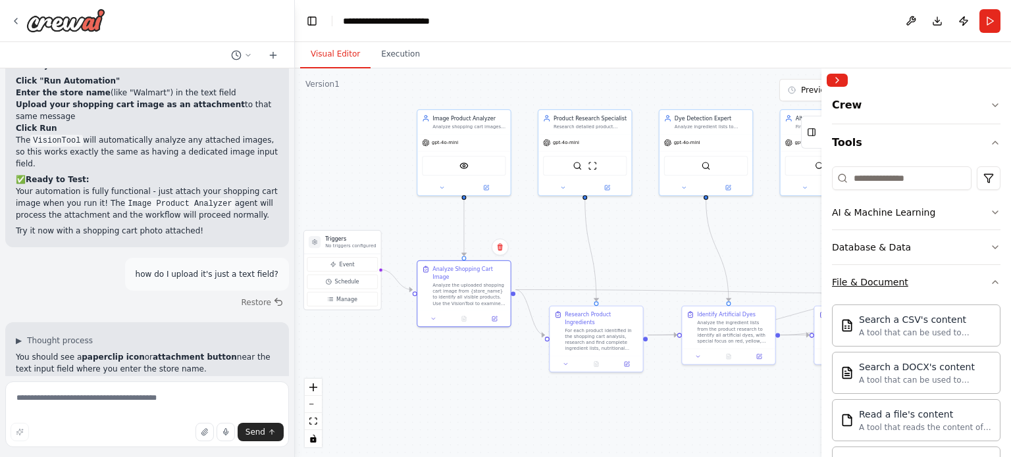
click at [989, 284] on icon "button" at bounding box center [994, 282] width 11 height 11
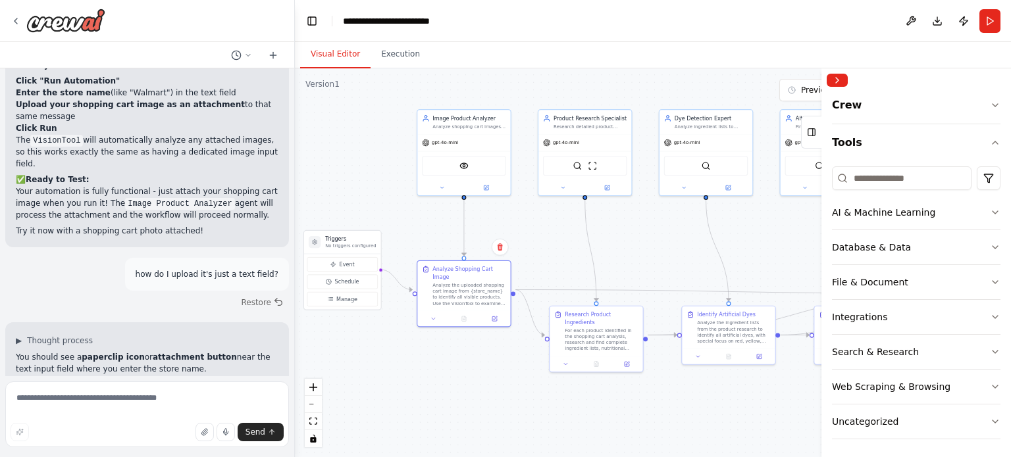
click at [430, 402] on div ".deletable-edge-delete-btn { width: 20px; height: 20px; border: 0px solid #ffff…" at bounding box center [653, 262] width 716 height 389
click at [997, 23] on button "Run" at bounding box center [989, 21] width 21 height 24
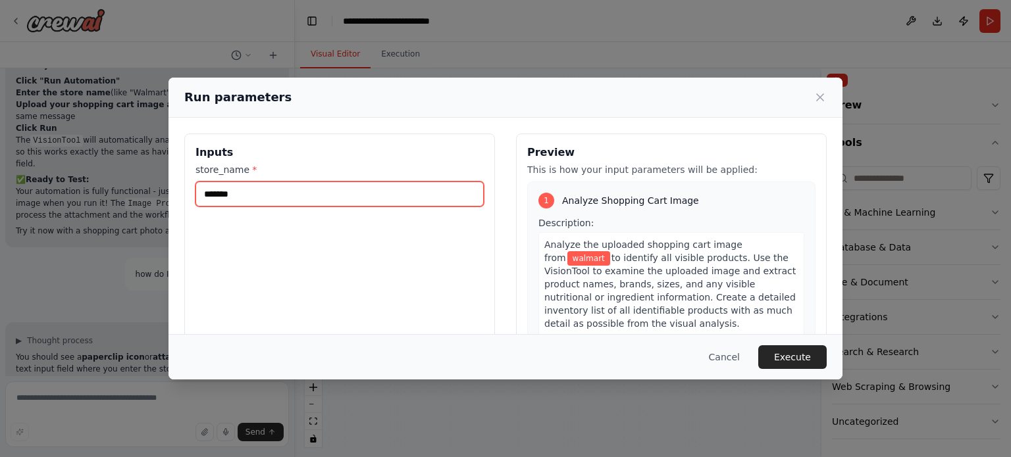
click at [297, 194] on input "*******" at bounding box center [339, 194] width 288 height 25
click at [738, 352] on button "Cancel" at bounding box center [724, 357] width 52 height 24
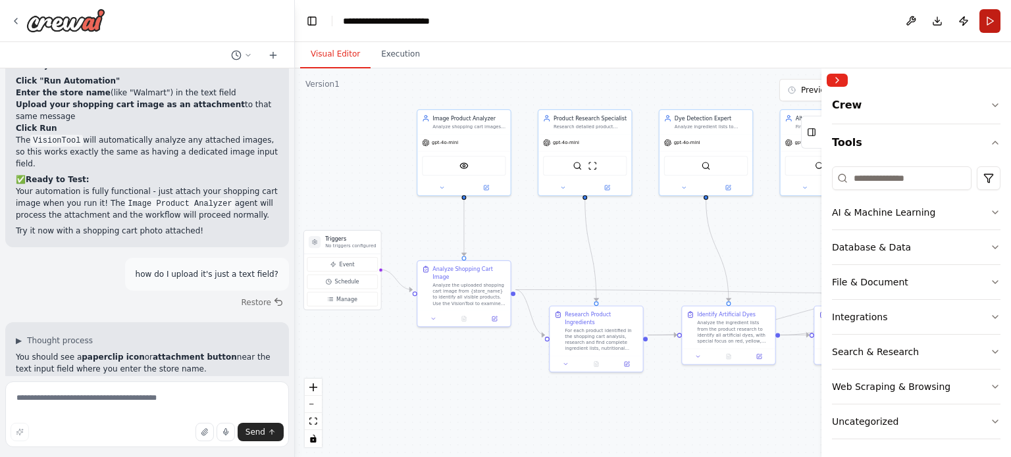
click at [990, 21] on button "Run" at bounding box center [989, 21] width 21 height 24
click at [843, 80] on button "Collapse right sidebar" at bounding box center [836, 80] width 21 height 13
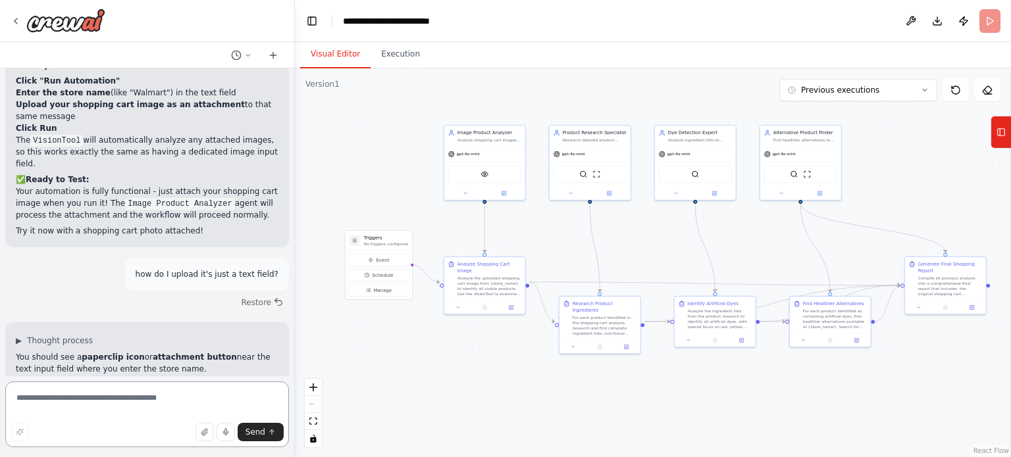
click at [137, 392] on textarea at bounding box center [147, 415] width 284 height 66
click at [983, 18] on header "**********" at bounding box center [653, 21] width 716 height 42
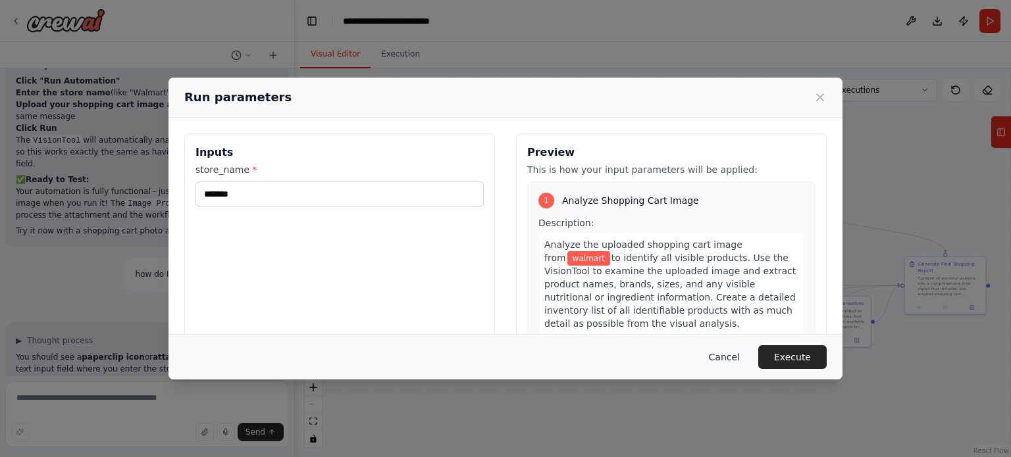
click at [736, 361] on button "Cancel" at bounding box center [724, 357] width 52 height 24
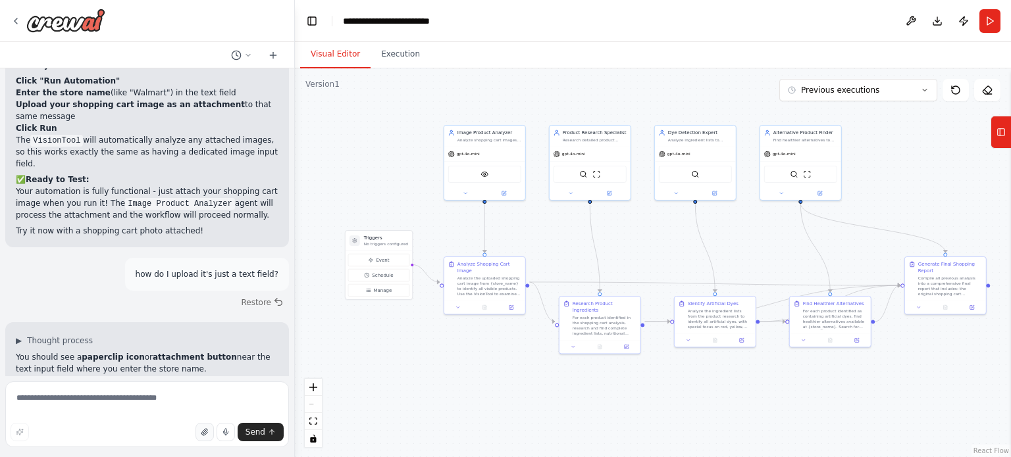
click at [207, 425] on button "button" at bounding box center [204, 432] width 18 height 18
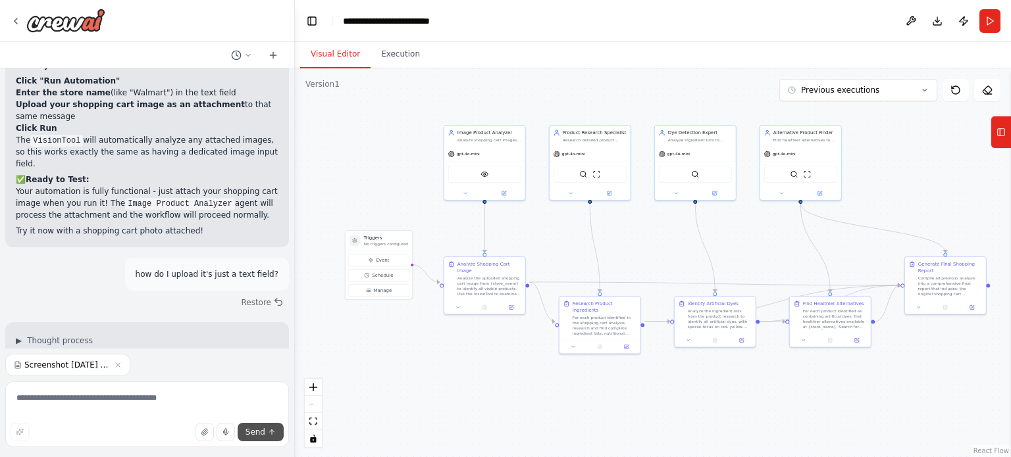
click at [250, 431] on span "Send" at bounding box center [255, 432] width 20 height 11
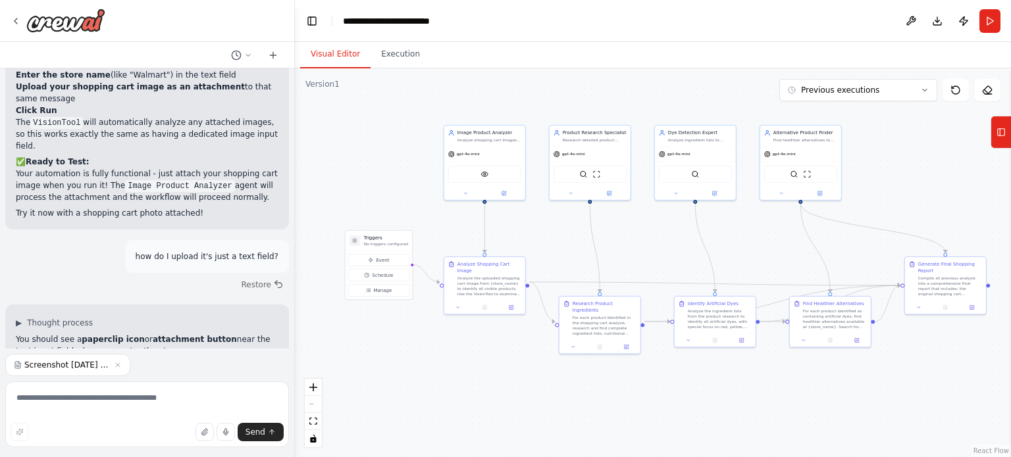
scroll to position [5508, 0]
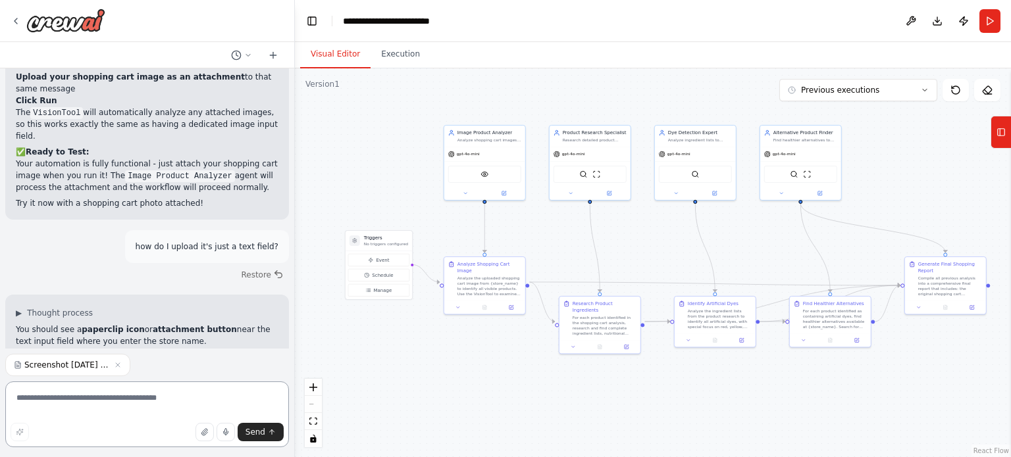
click at [141, 397] on textarea at bounding box center [147, 415] width 284 height 66
type textarea "**********"
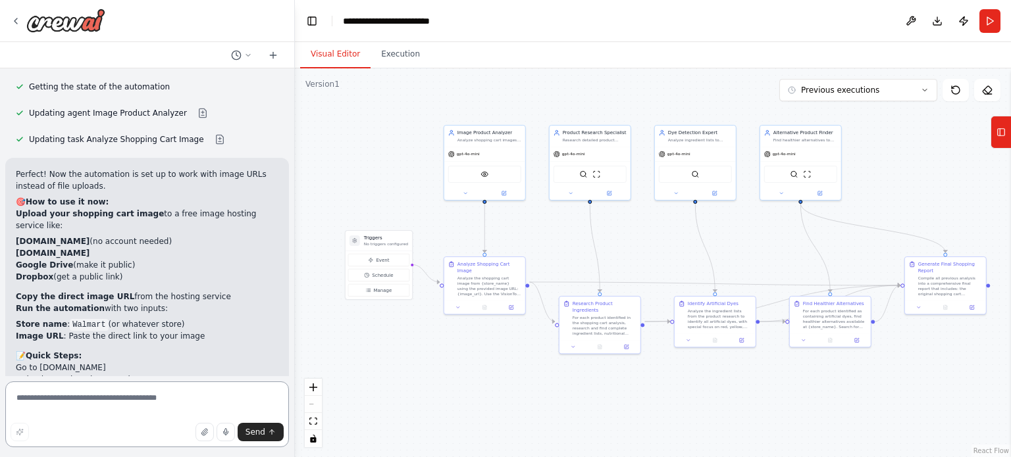
scroll to position [6242, 0]
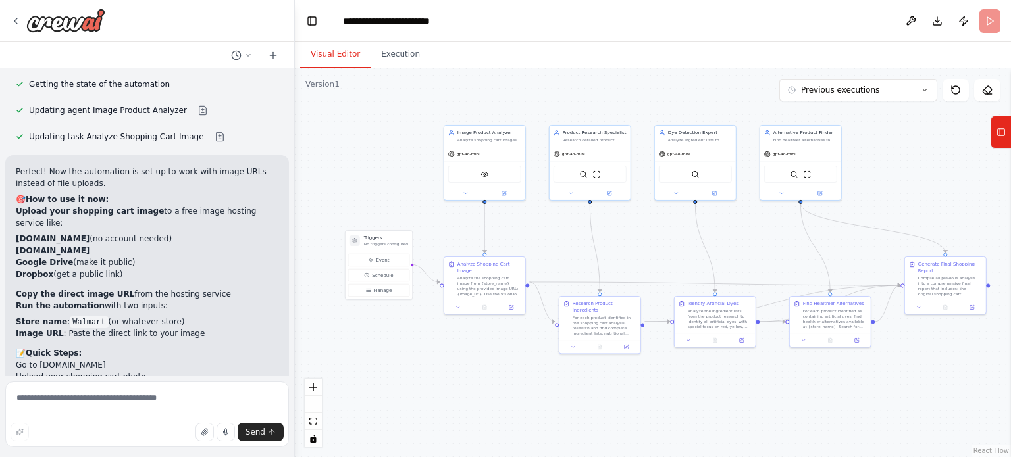
scroll to position [6136, 0]
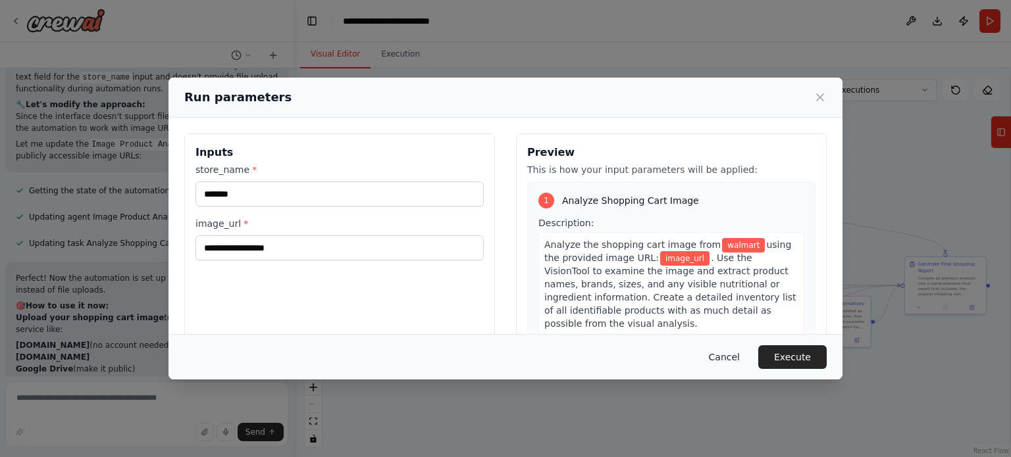
click at [730, 359] on button "Cancel" at bounding box center [724, 357] width 52 height 24
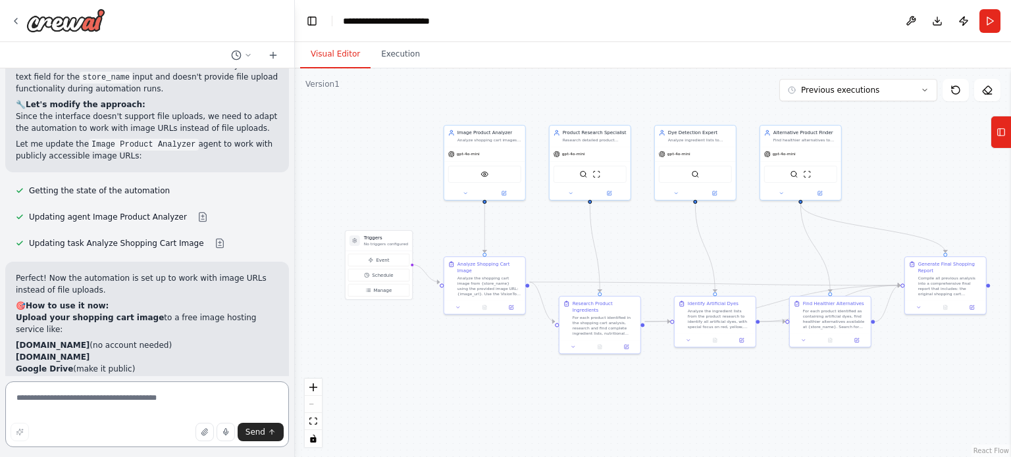
click at [134, 390] on textarea at bounding box center [147, 415] width 284 height 66
type textarea "**********"
click at [251, 431] on span "Send" at bounding box center [255, 432] width 20 height 11
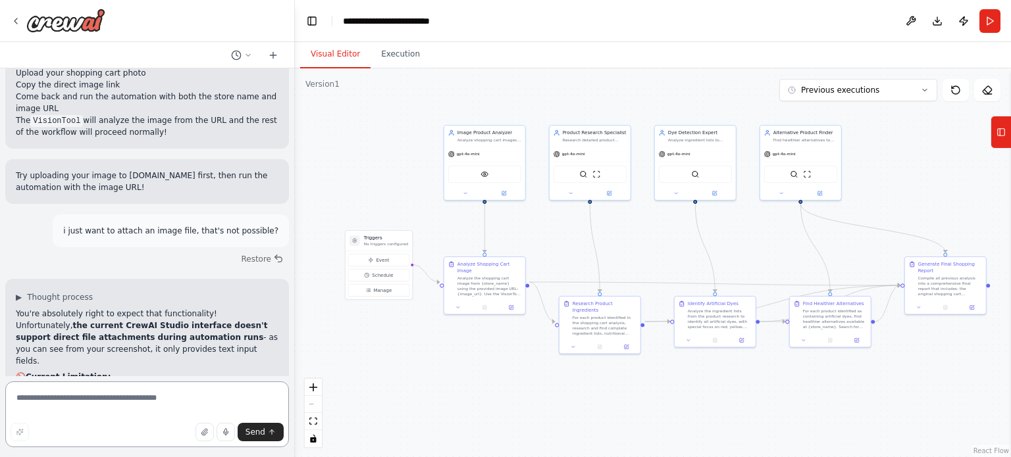
scroll to position [6574, 0]
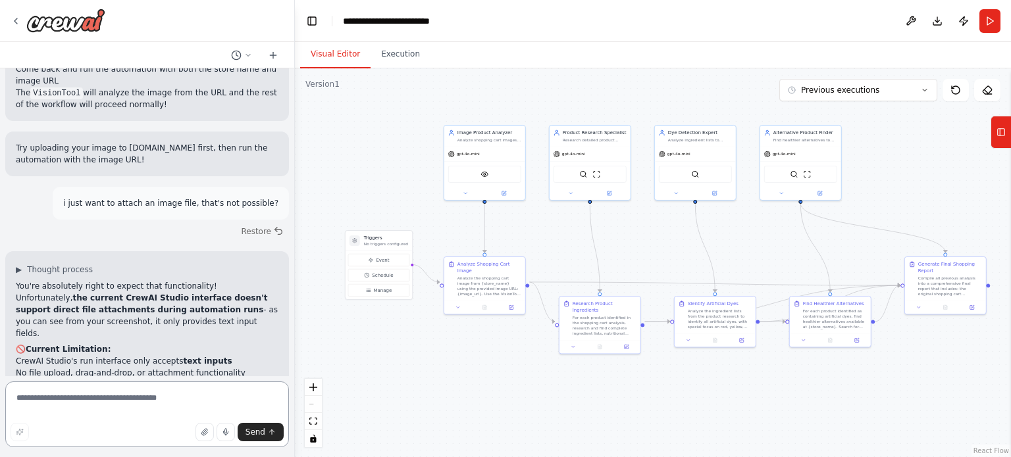
click at [121, 399] on textarea at bounding box center [147, 415] width 284 height 66
type textarea "**********"
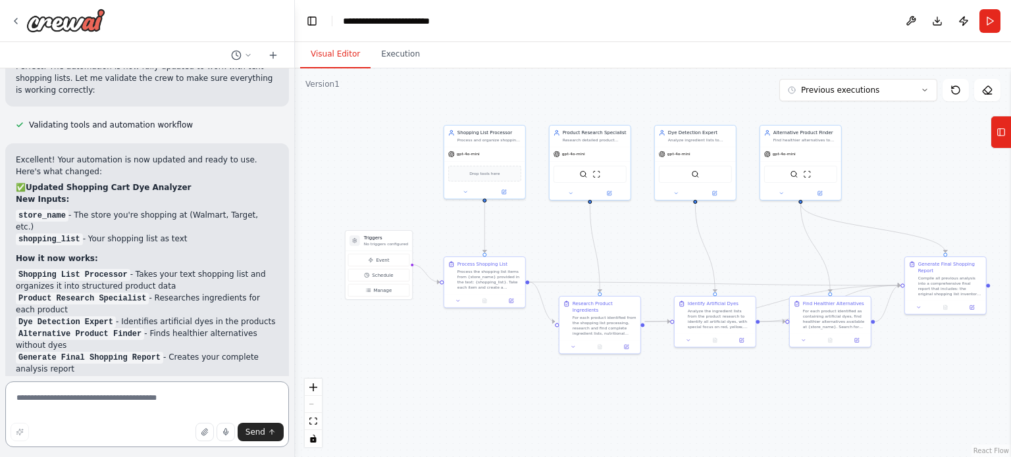
scroll to position [7619, 0]
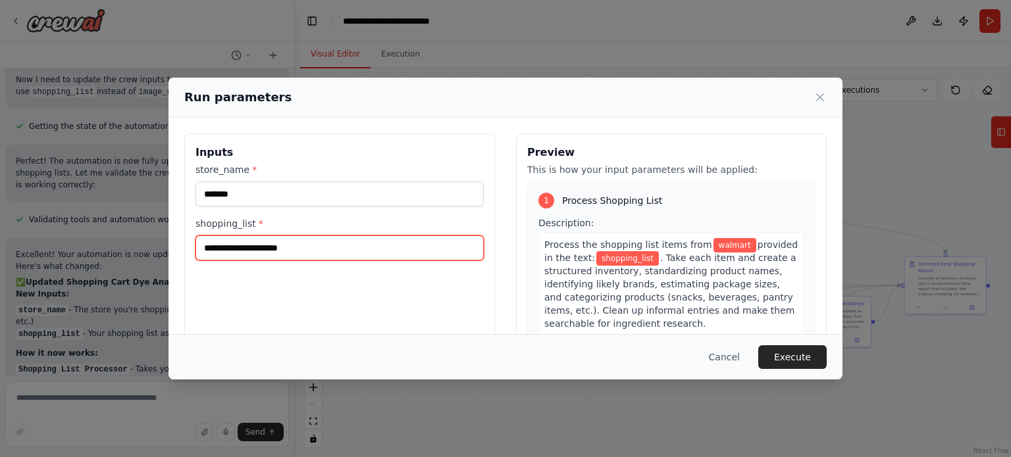
click at [288, 248] on input "shopping_list *" at bounding box center [339, 248] width 288 height 25
paste input "**********"
type input "**********"
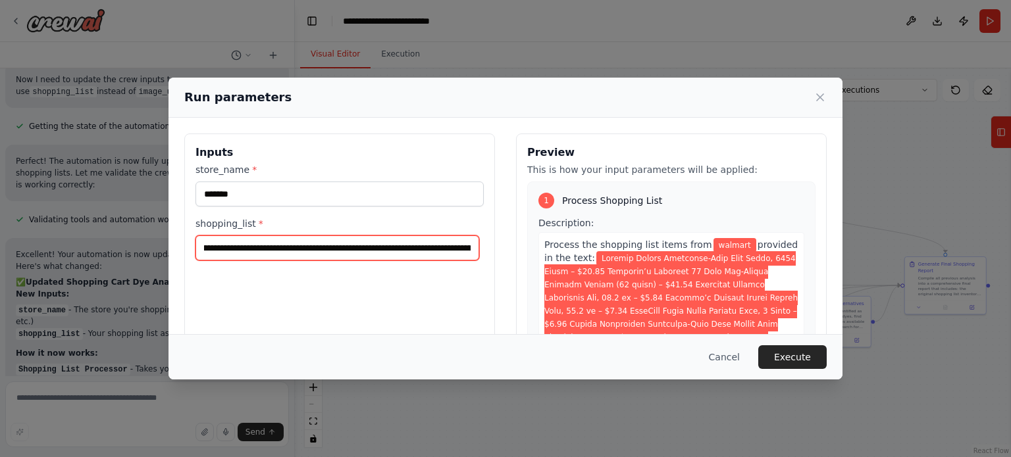
scroll to position [0, 0]
drag, startPoint x: 436, startPoint y: 243, endPoint x: 74, endPoint y: 259, distance: 362.2
click at [74, 259] on div "Run parameters Inputs store_name * ******* shopping_list * Preview This is how …" at bounding box center [505, 228] width 1011 height 457
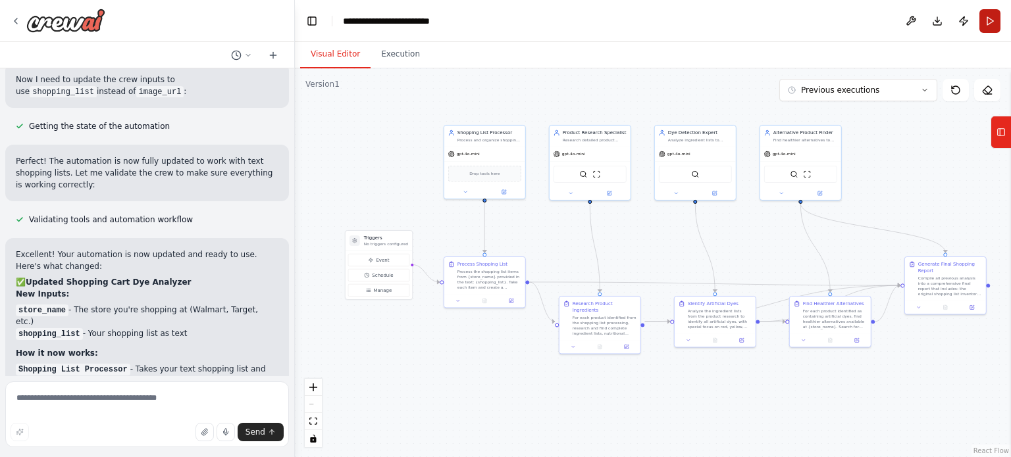
click at [984, 24] on button "Run" at bounding box center [989, 21] width 21 height 24
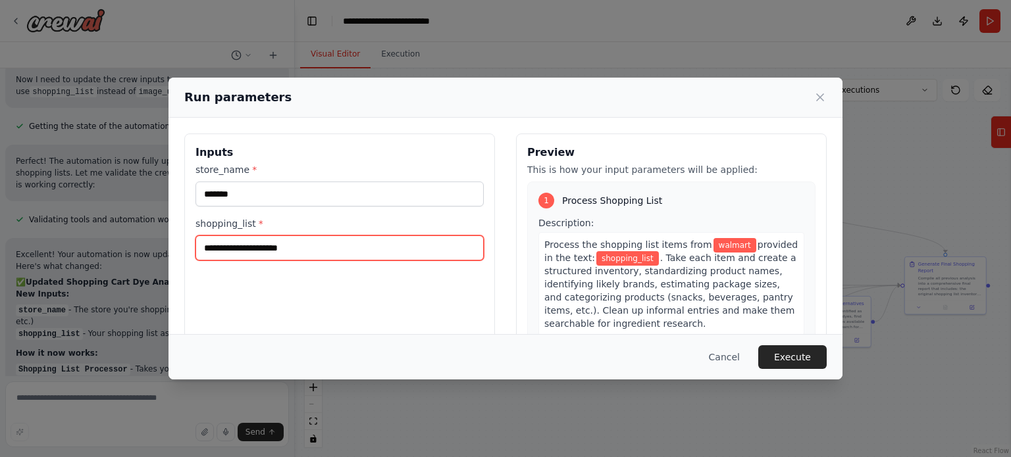
click at [326, 249] on input "shopping_list *" at bounding box center [339, 248] width 288 height 25
type input "**********"
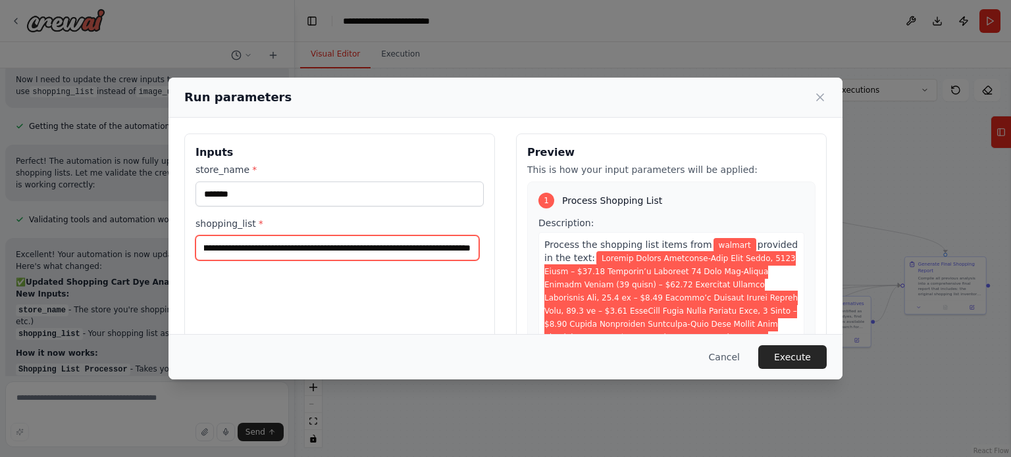
scroll to position [0, 3902]
drag, startPoint x: 261, startPoint y: 244, endPoint x: 571, endPoint y: 232, distance: 310.8
click at [571, 232] on div "Inputs store_name * ******* shopping_list * Preview This is how your input para…" at bounding box center [505, 290] width 642 height 312
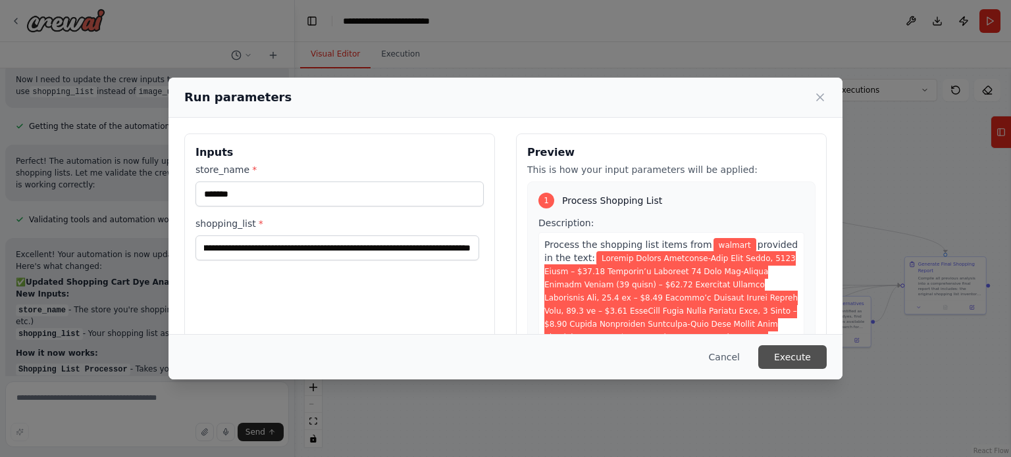
click at [783, 352] on button "Execute" at bounding box center [792, 357] width 68 height 24
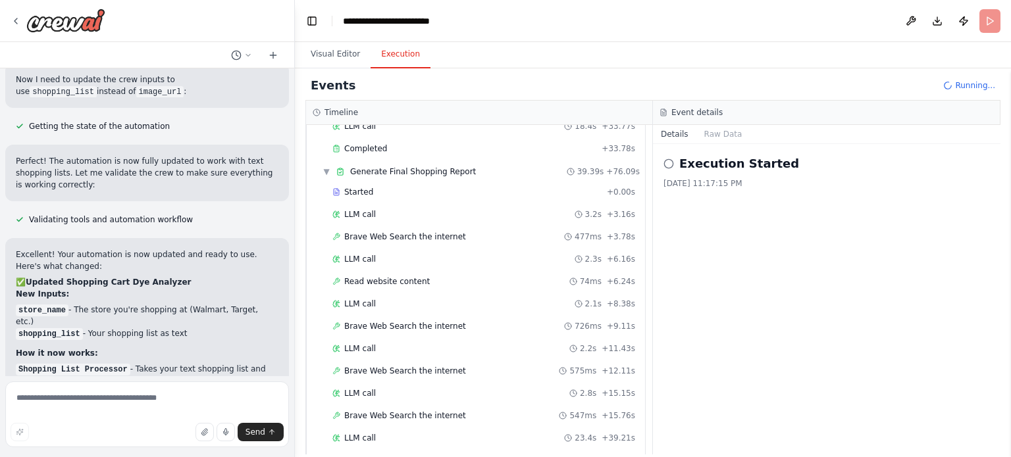
scroll to position [1043, 0]
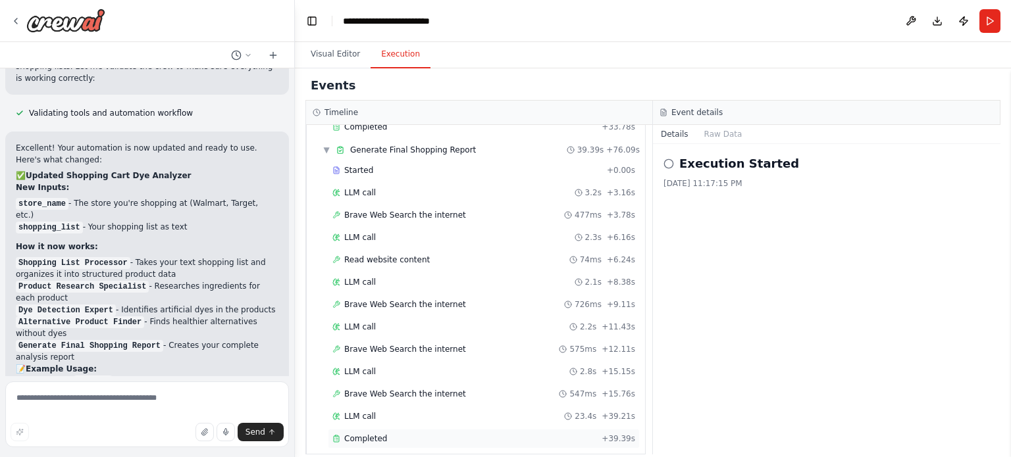
click at [376, 434] on span "Completed" at bounding box center [365, 439] width 43 height 11
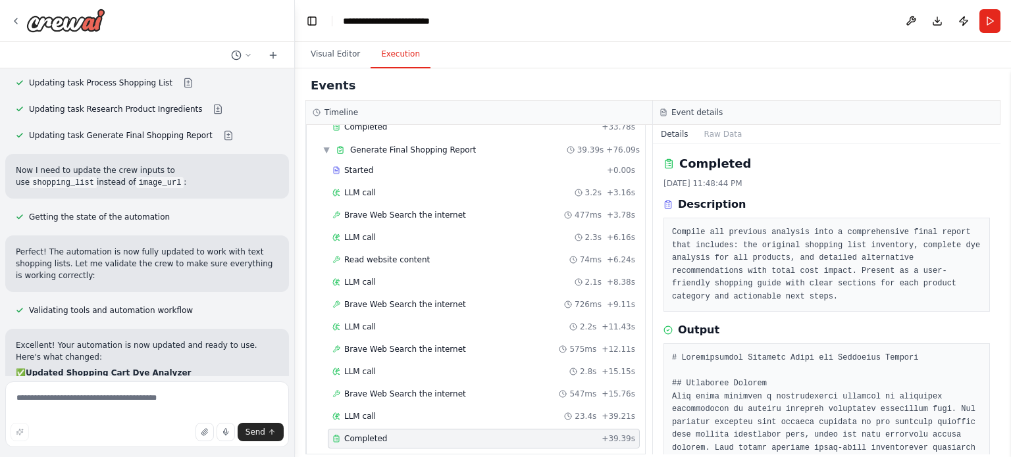
scroll to position [7026, 0]
